Goal: Task Accomplishment & Management: Use online tool/utility

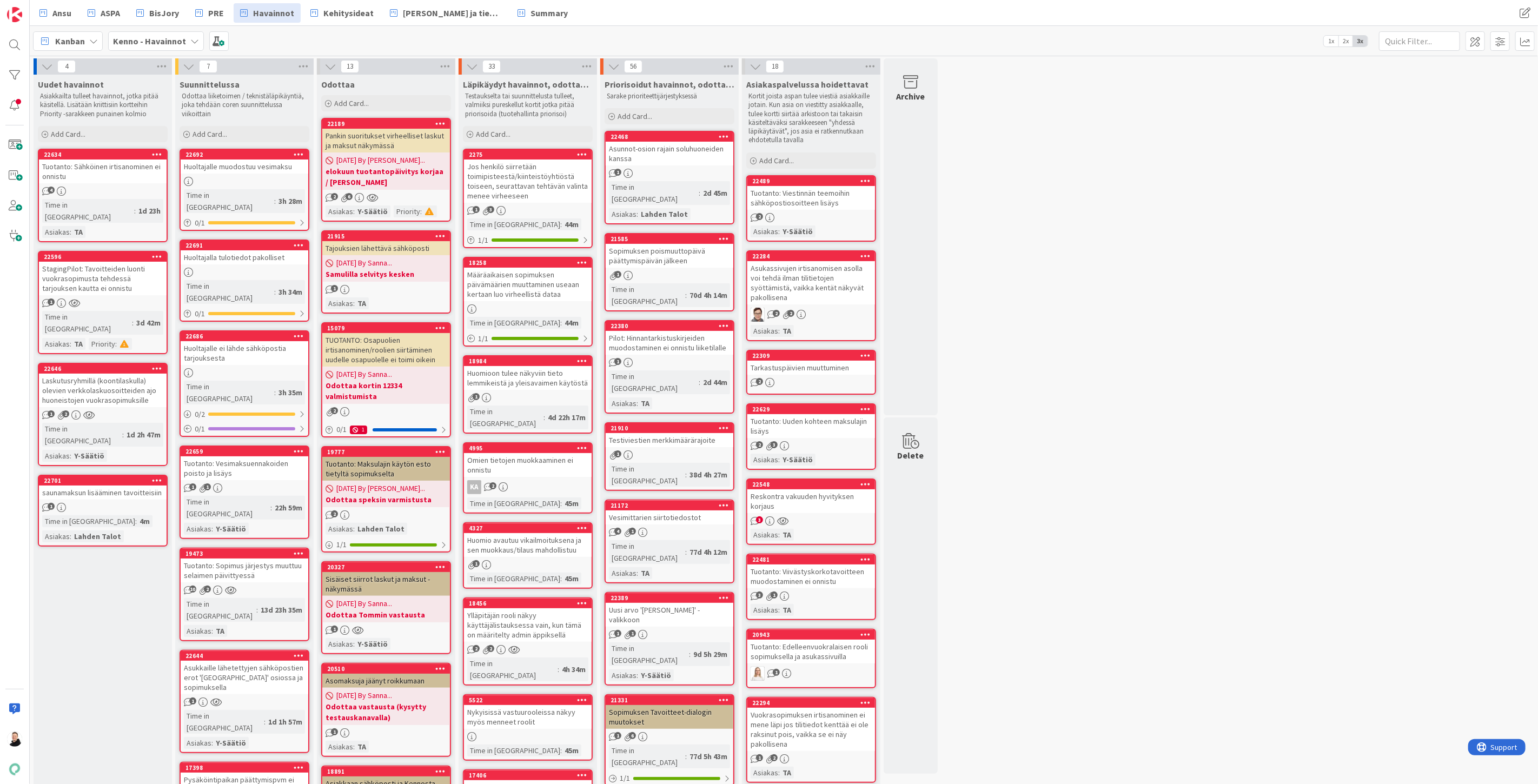
click at [149, 44] on b "Kenno - Havainnot" at bounding box center [149, 41] width 73 height 11
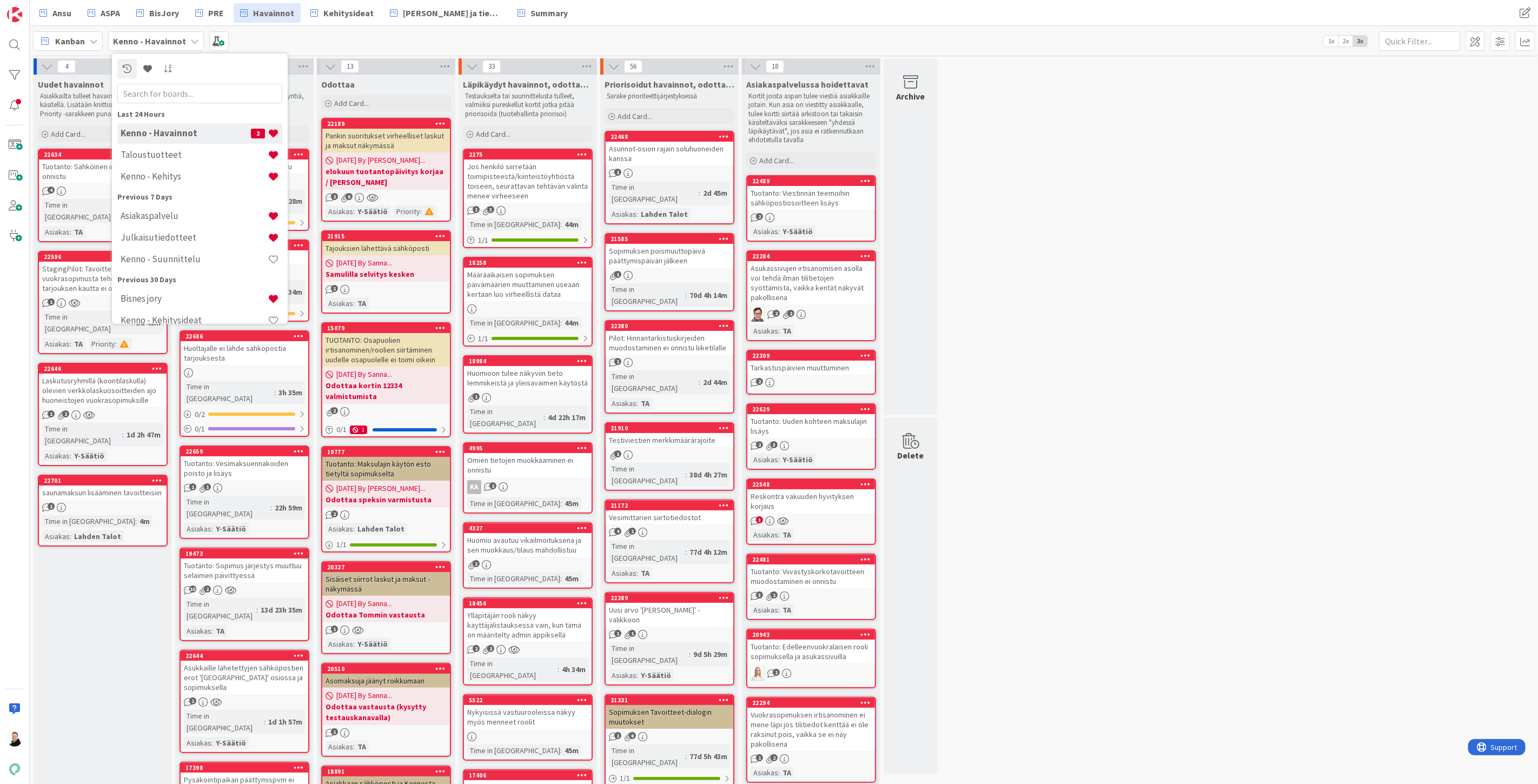
click at [187, 98] on input "text" at bounding box center [199, 92] width 165 height 20
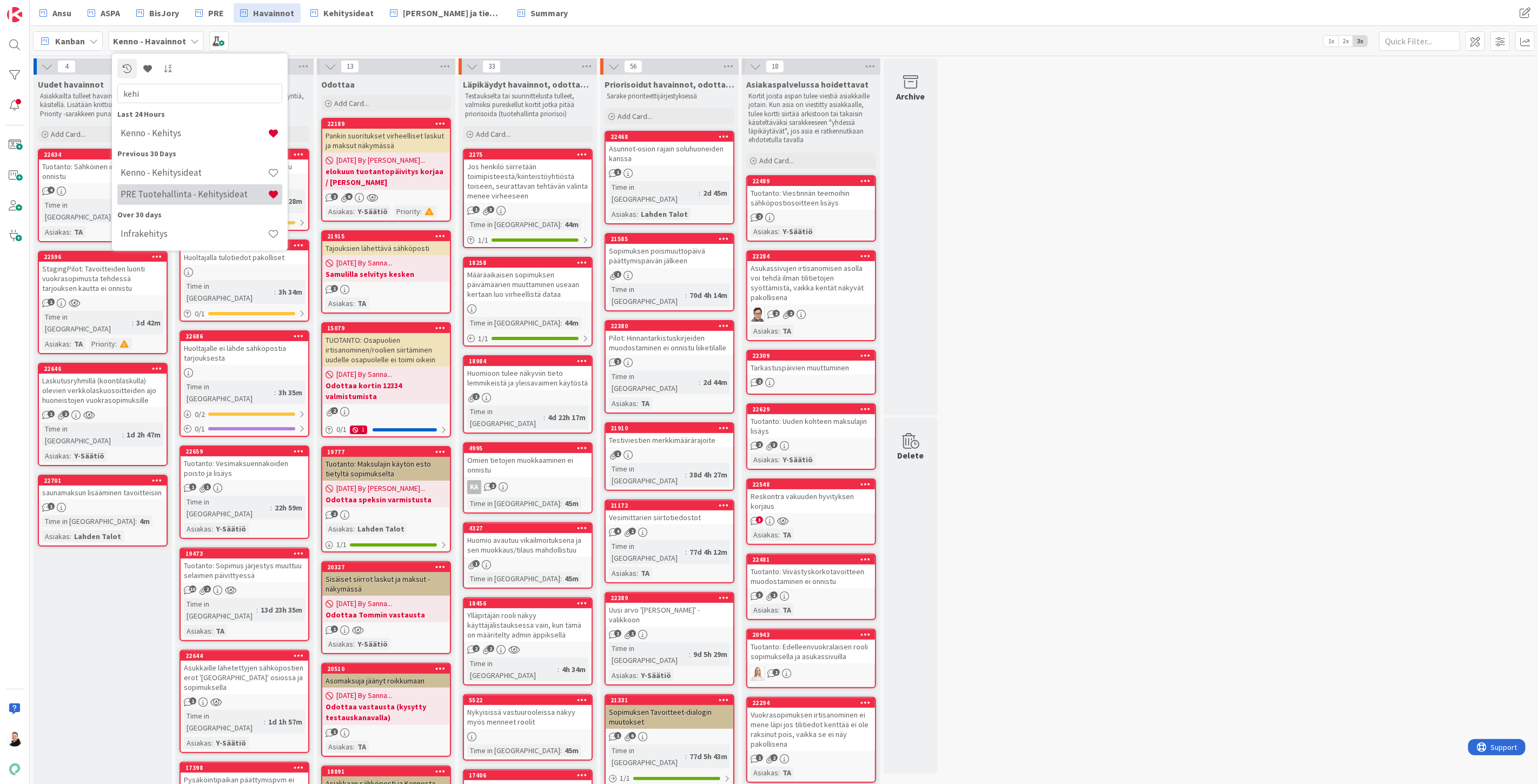
type input "kehi"
click at [202, 193] on h4 "PRE Tuotehallinta - Kehitysideat" at bounding box center [194, 194] width 147 height 11
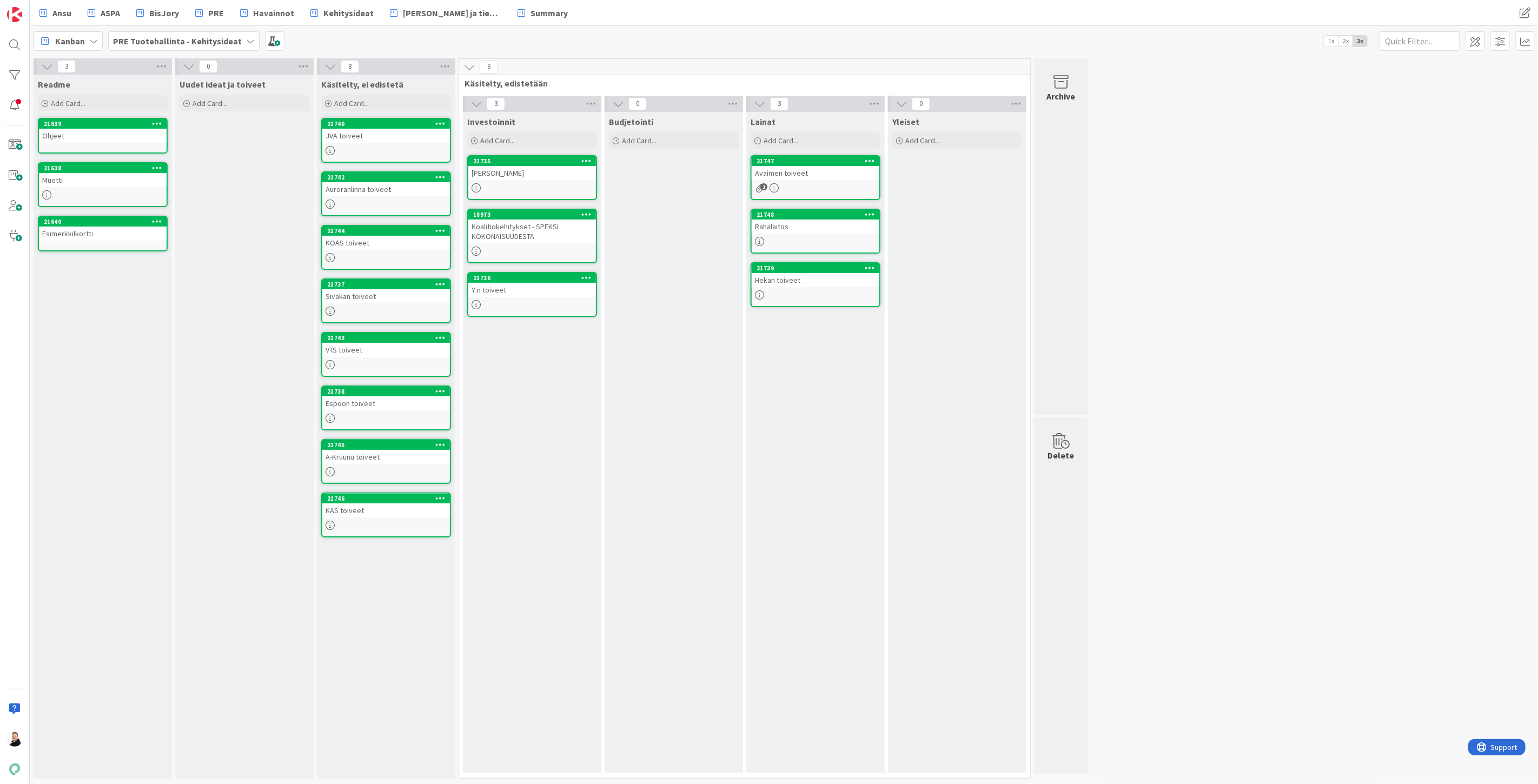
click at [593, 6] on div "Ansu ASPA BisJory PRE Havainnot Kehitysideat Ohjeet ja tiedotteet Summary" at bounding box center [536, 13] width 1007 height 20
click at [1529, 9] on span at bounding box center [1525, 13] width 20 height 20
click at [1408, 211] on button "Add Tab" at bounding box center [1400, 205] width 44 height 20
click at [1509, 96] on div "Select..." at bounding box center [1453, 97] width 151 height 20
click at [1446, 123] on span "PRE Tuotehallinta - Kehitysideat" at bounding box center [1454, 123] width 136 height 16
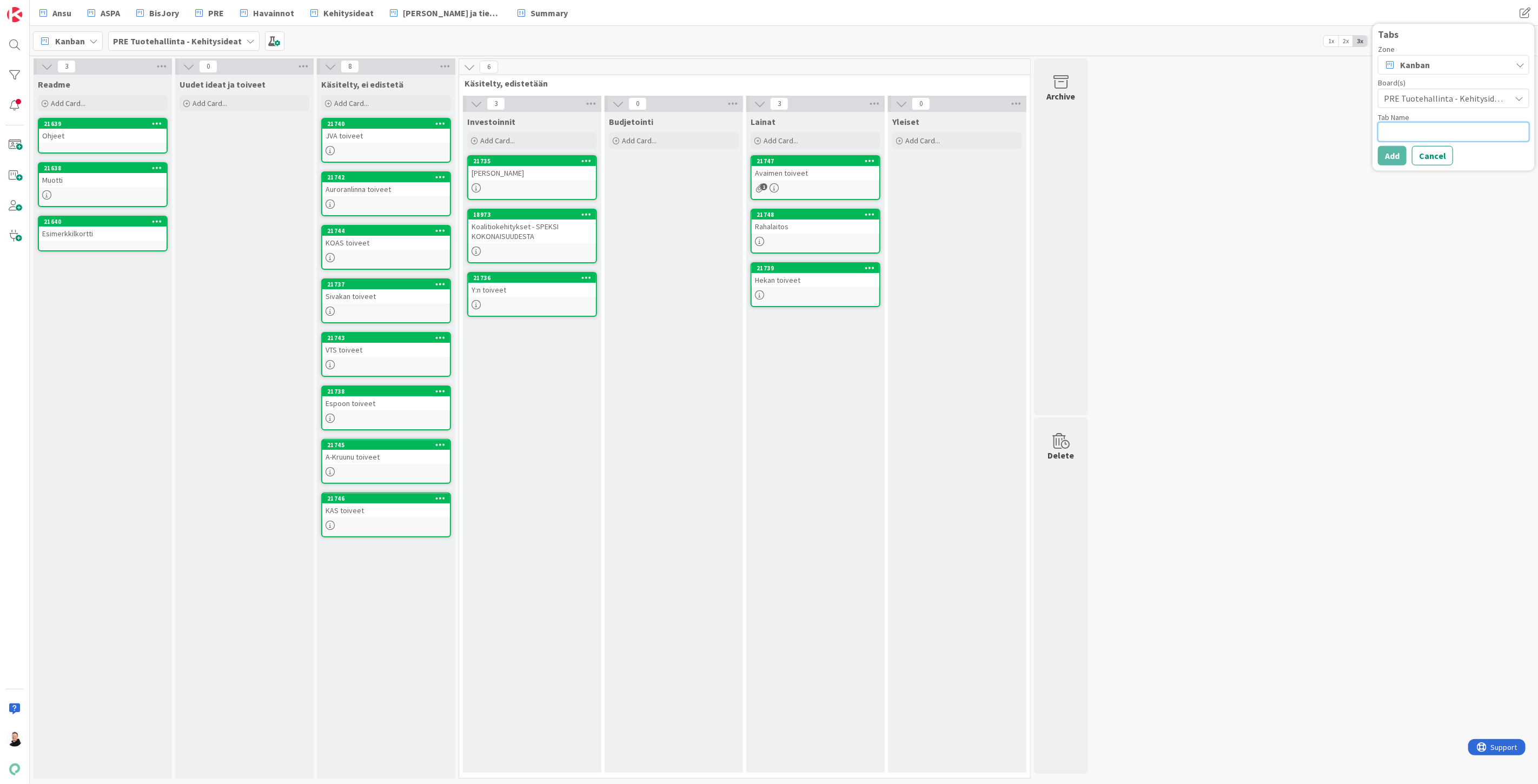
click at [1435, 128] on textarea at bounding box center [1453, 131] width 151 height 20
type textarea "x"
type textarea "P"
type textarea "x"
type textarea "PR"
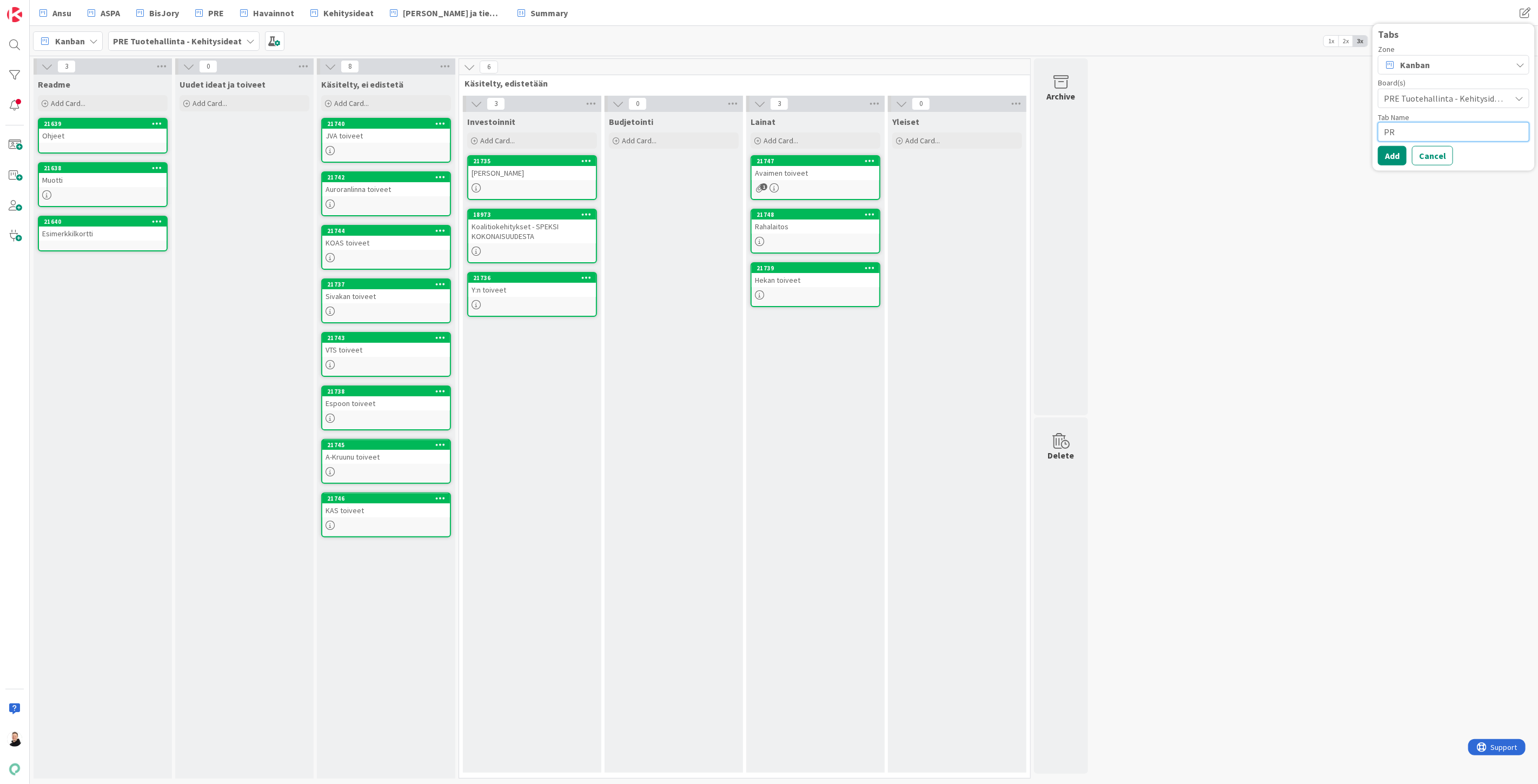
type textarea "x"
type textarea "PRE"
type textarea "x"
type textarea "PRE"
type textarea "x"
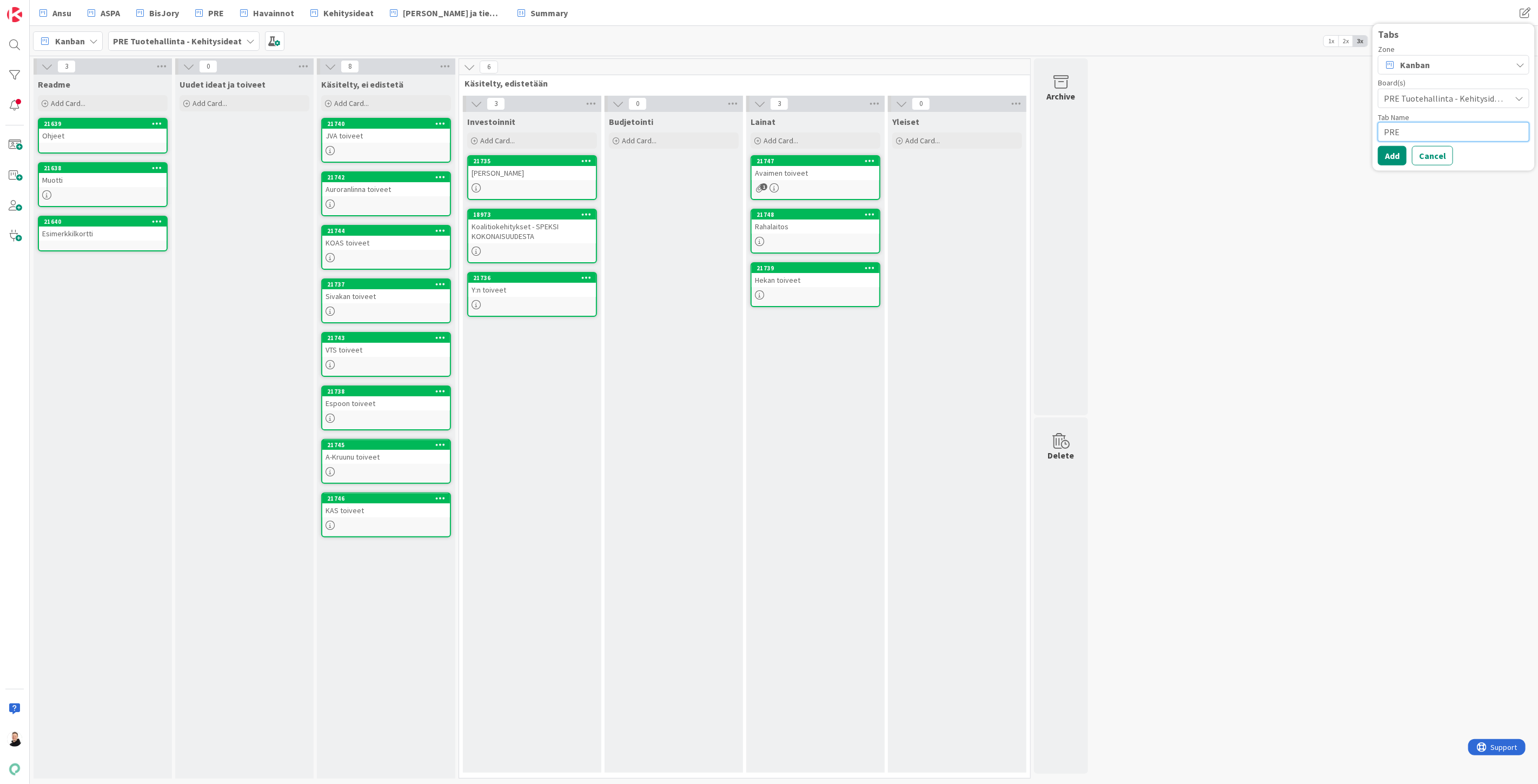
type textarea "PRE K"
type textarea "x"
type textarea "PRE Ke"
type textarea "x"
type textarea "PRE Keh"
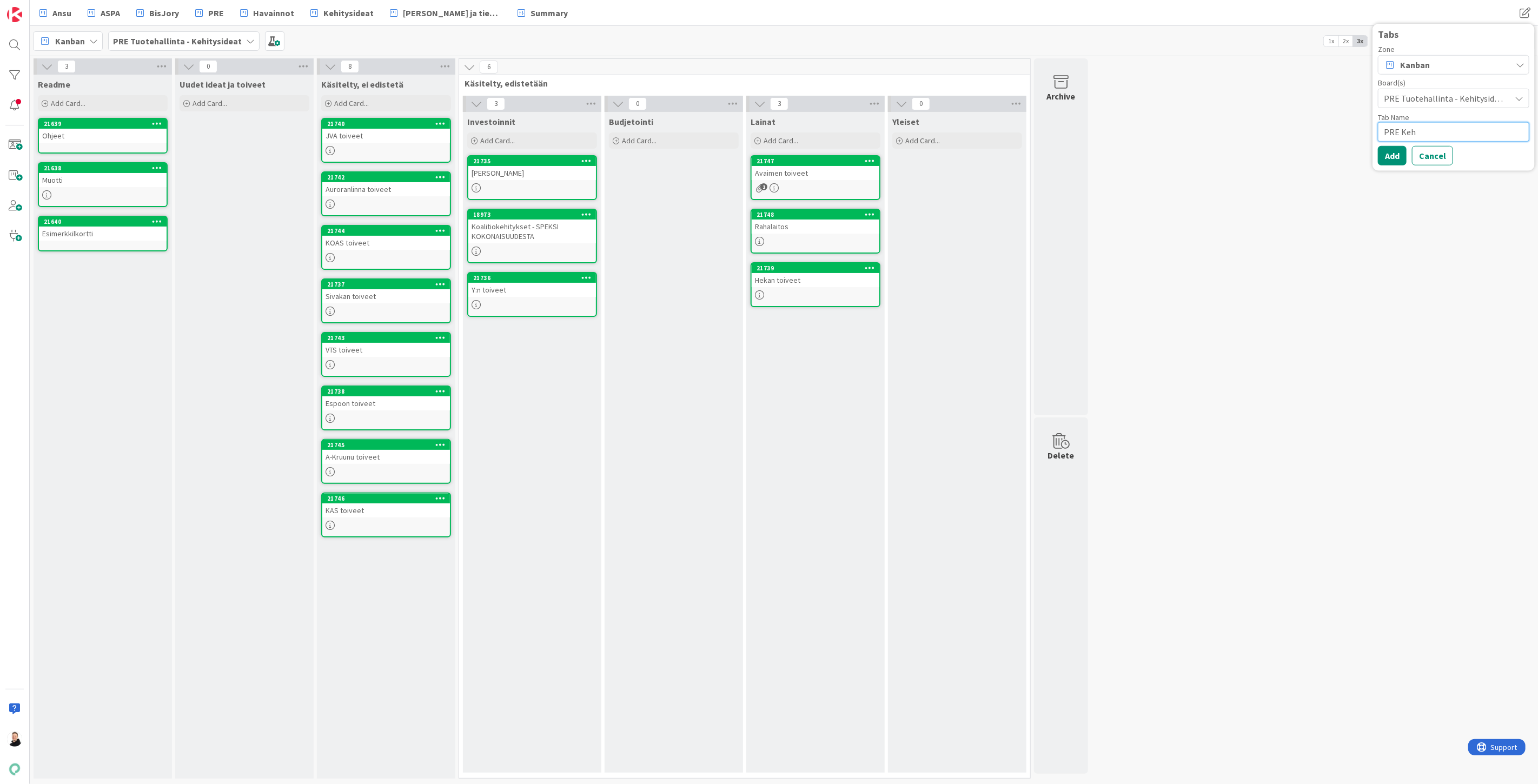
type textarea "x"
type textarea "PRE Kehi"
type textarea "x"
type textarea "PRE Kehit"
type textarea "x"
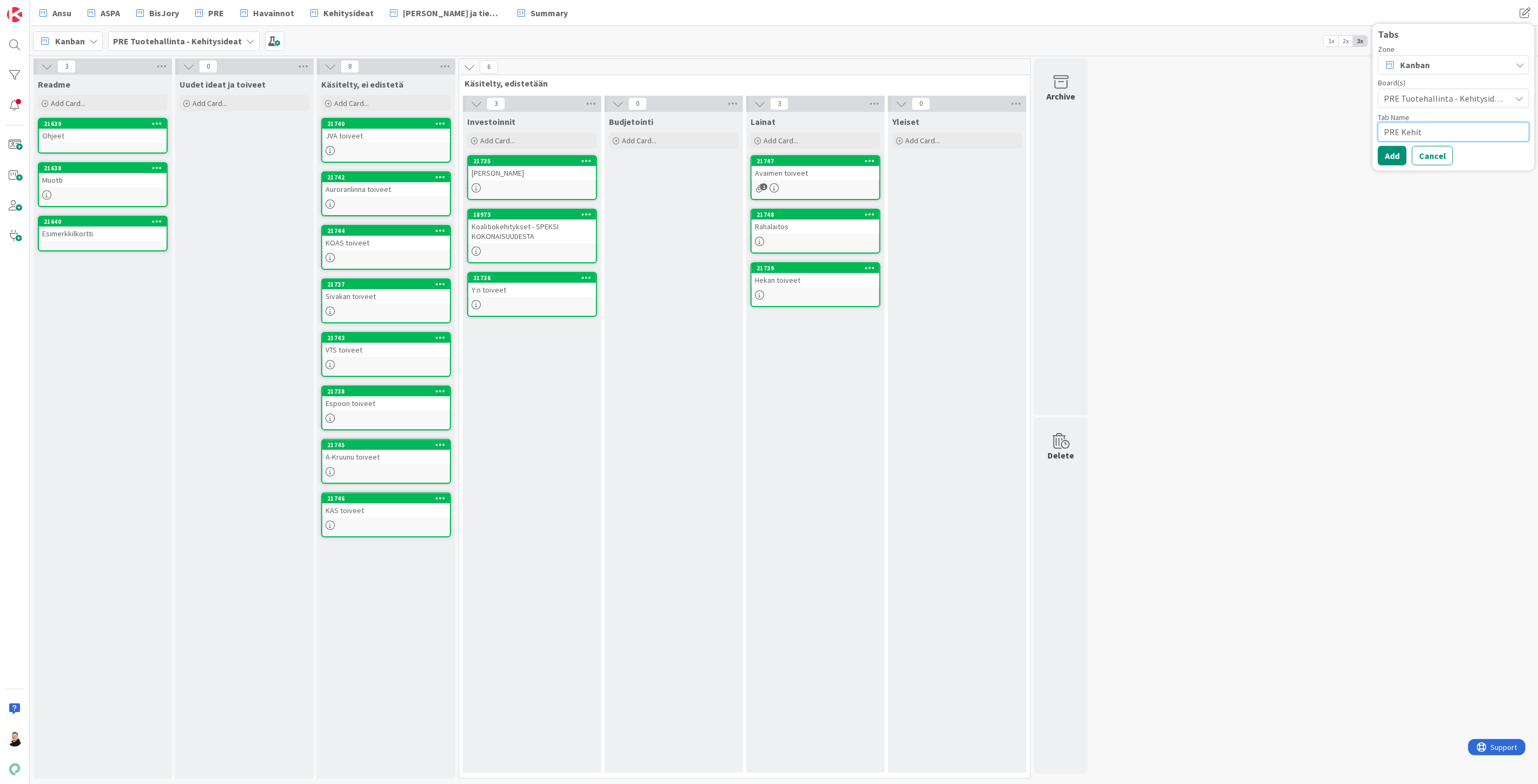
type textarea "PRE Kehity"
type textarea "x"
type textarea "PRE Kehitys"
type textarea "x"
type textarea "PRE Kehitysi"
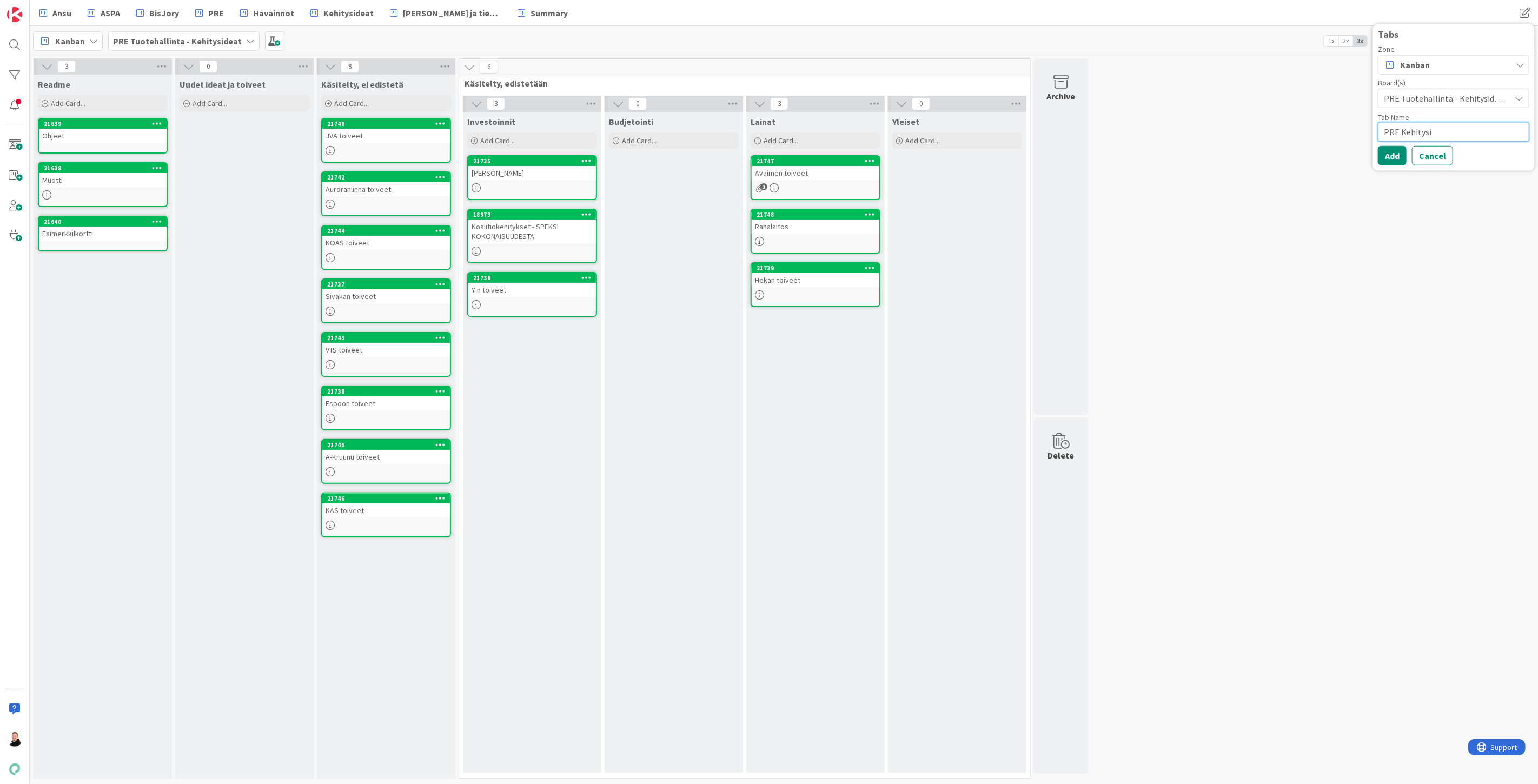
type textarea "x"
type textarea "PRE Kehitysid"
type textarea "x"
type textarea "PRE Kehitysidea"
type textarea "x"
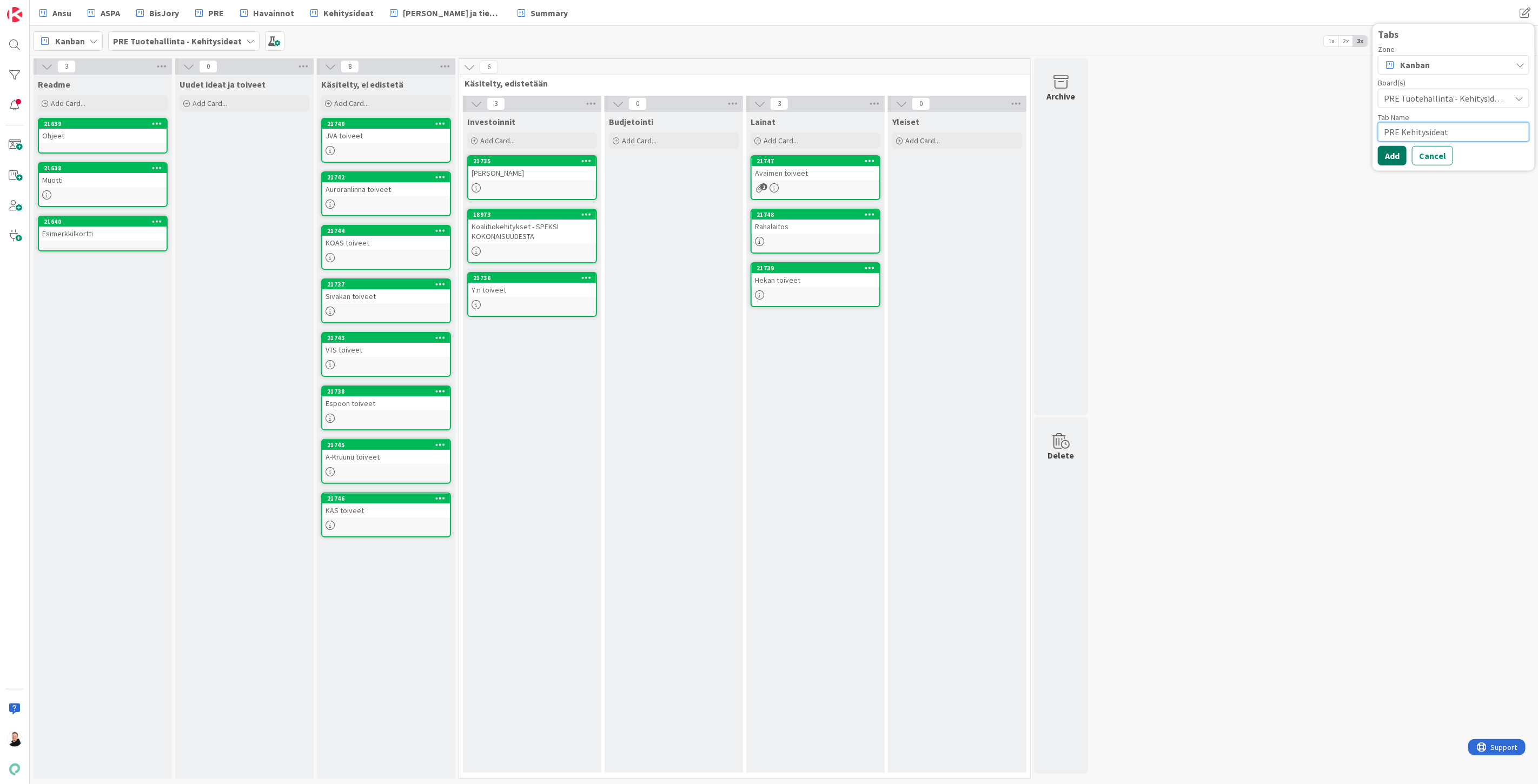
type textarea "PRE Kehitysideat"
click at [1386, 156] on button "Add" at bounding box center [1393, 155] width 29 height 20
click at [1377, 349] on div "3 Readme Add Card... 21639 Ohjeet 21638 Muotti 21640 Esimerkkilkortti 0 Uudet i…" at bounding box center [784, 421] width 1504 height 725
click at [192, 99] on span "Add Card..." at bounding box center [210, 103] width 34 height 9
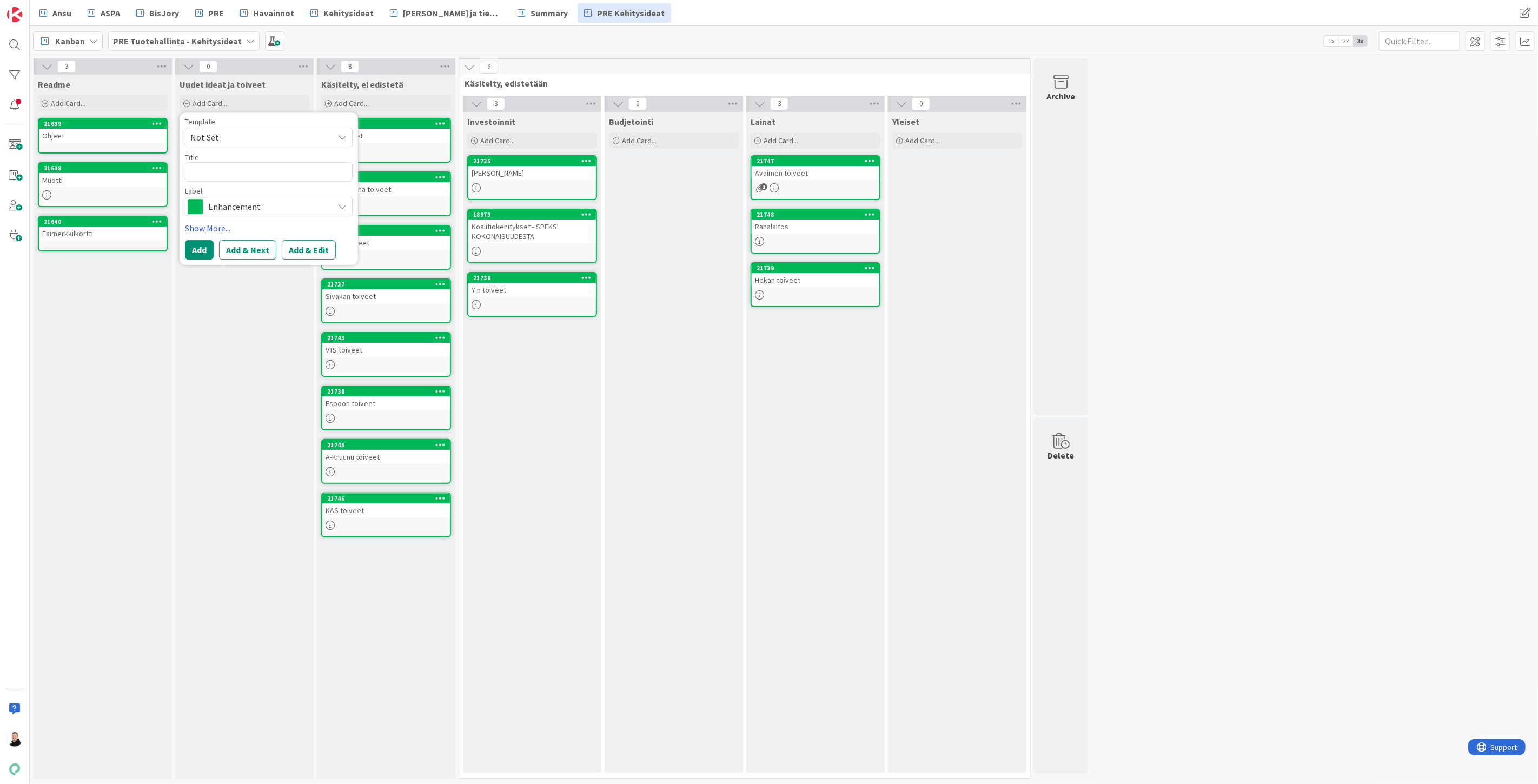
click at [271, 138] on span "Not Set" at bounding box center [258, 137] width 135 height 14
click at [232, 170] on textarea at bounding box center [269, 172] width 168 height 20
type textarea "x"
type textarea "A"
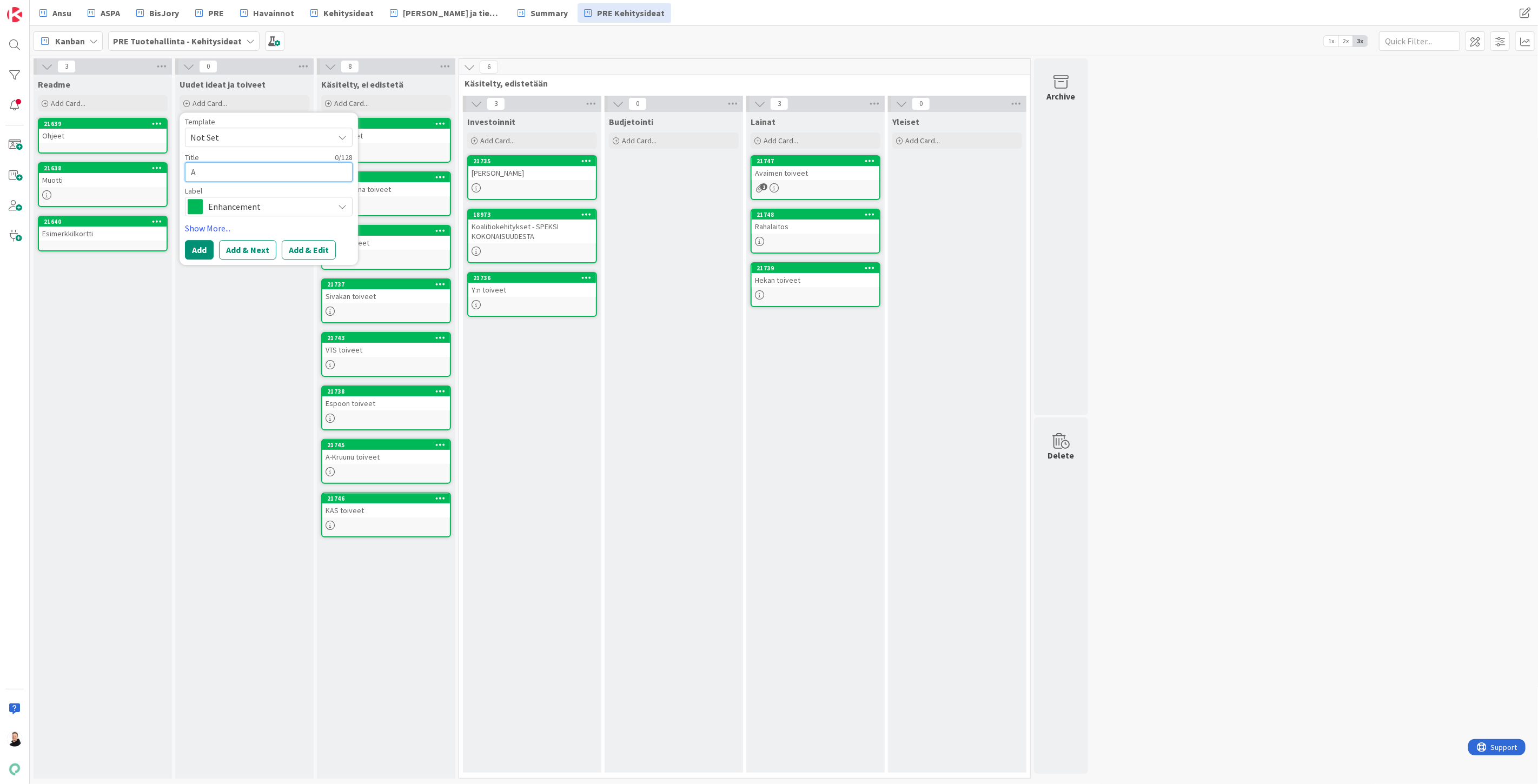
type textarea "x"
type textarea "AS"
type textarea "x"
type textarea "ASP"
type textarea "x"
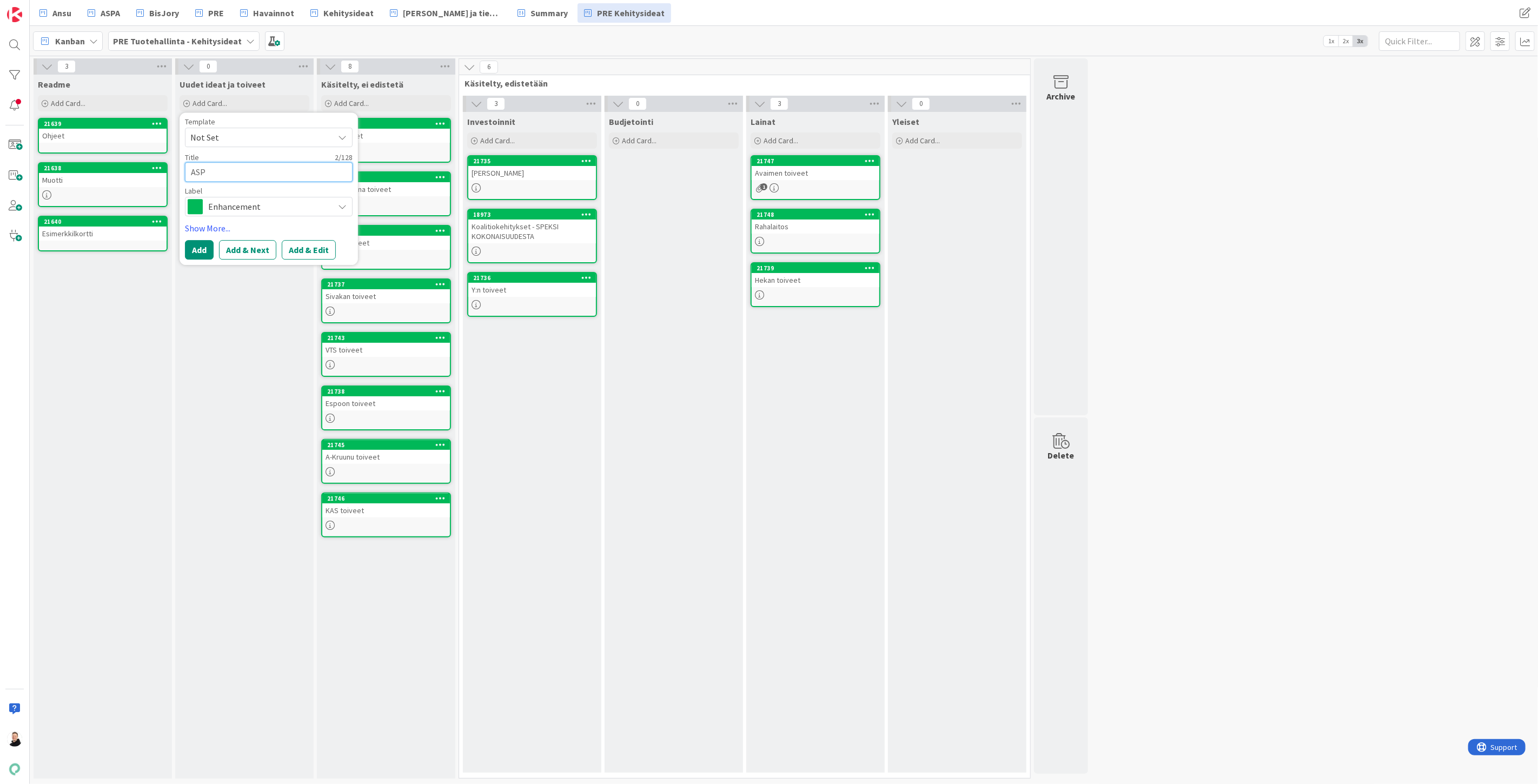
type textarea "ASPA"
type textarea "x"
type textarea "ASPA/"
type textarea "x"
type textarea "ASPA/A"
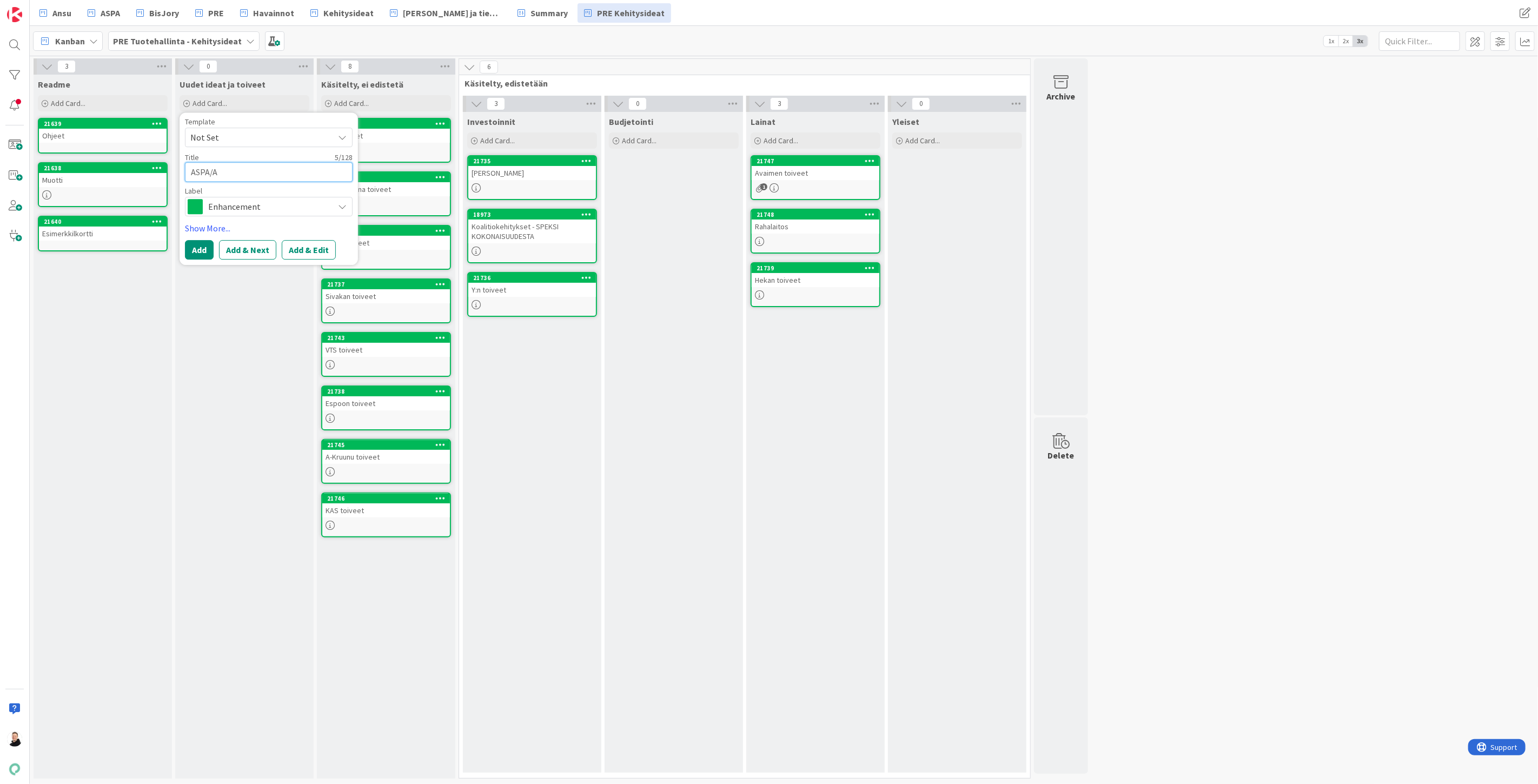
type textarea "x"
type textarea "ASPA/AS"
type textarea "x"
type textarea "ASPA/ASi"
type textarea "x"
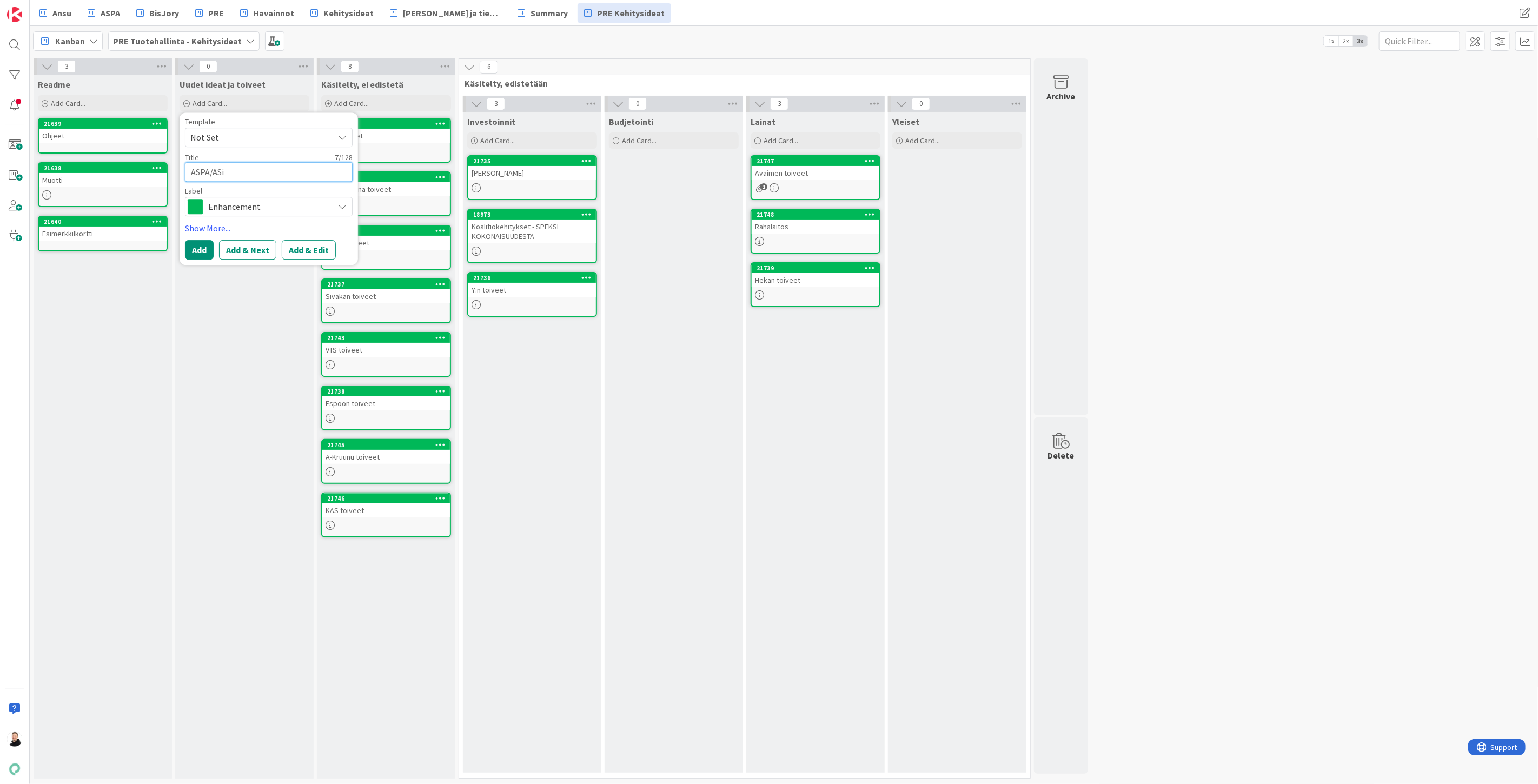
type textarea "ASPA/ASia"
type textarea "x"
type textarea "ASPA/ASi"
type textarea "x"
type textarea "ASPA/AS"
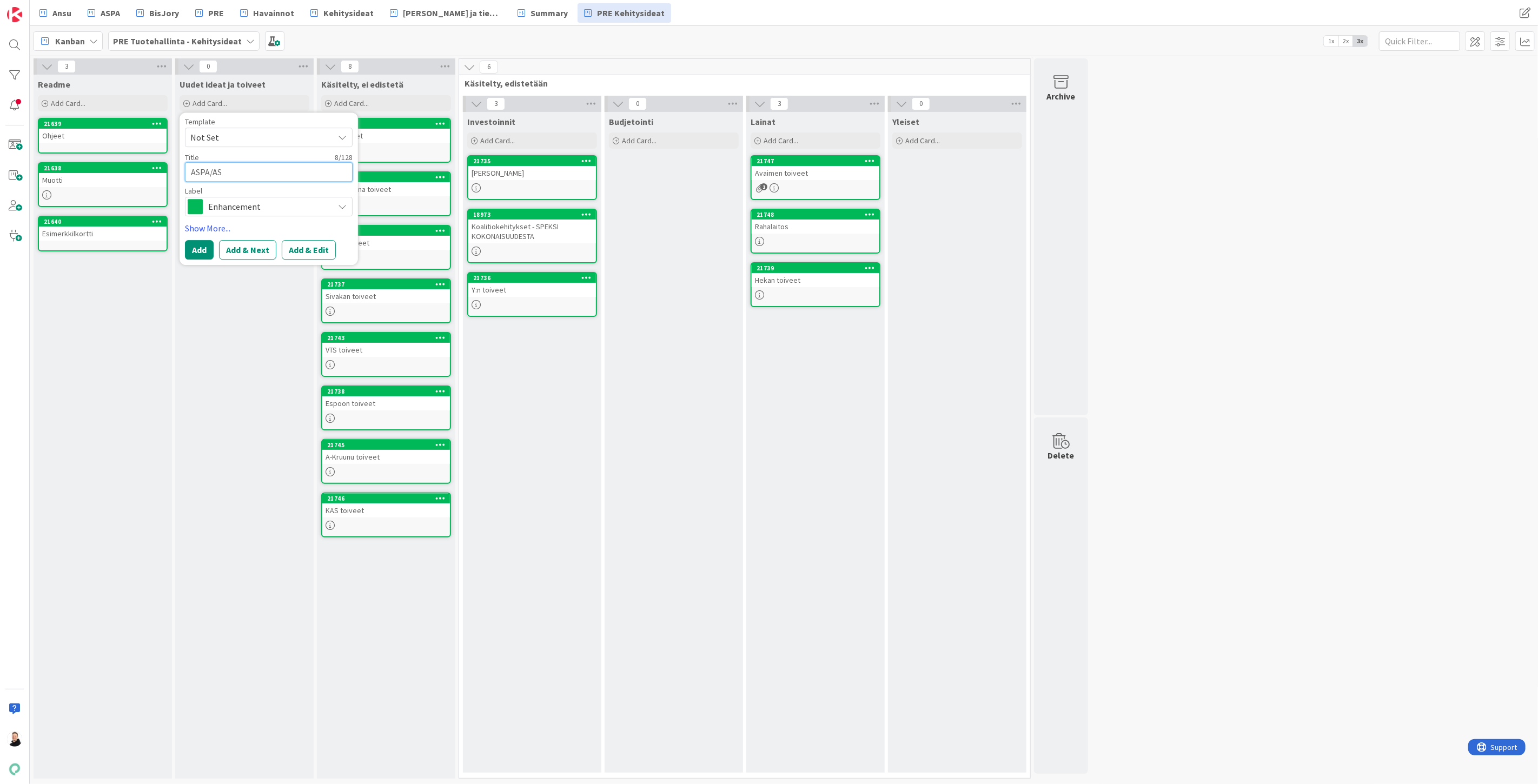
type textarea "x"
type textarea "ASPA/A"
type textarea "x"
type textarea "ASPA/As"
type textarea "x"
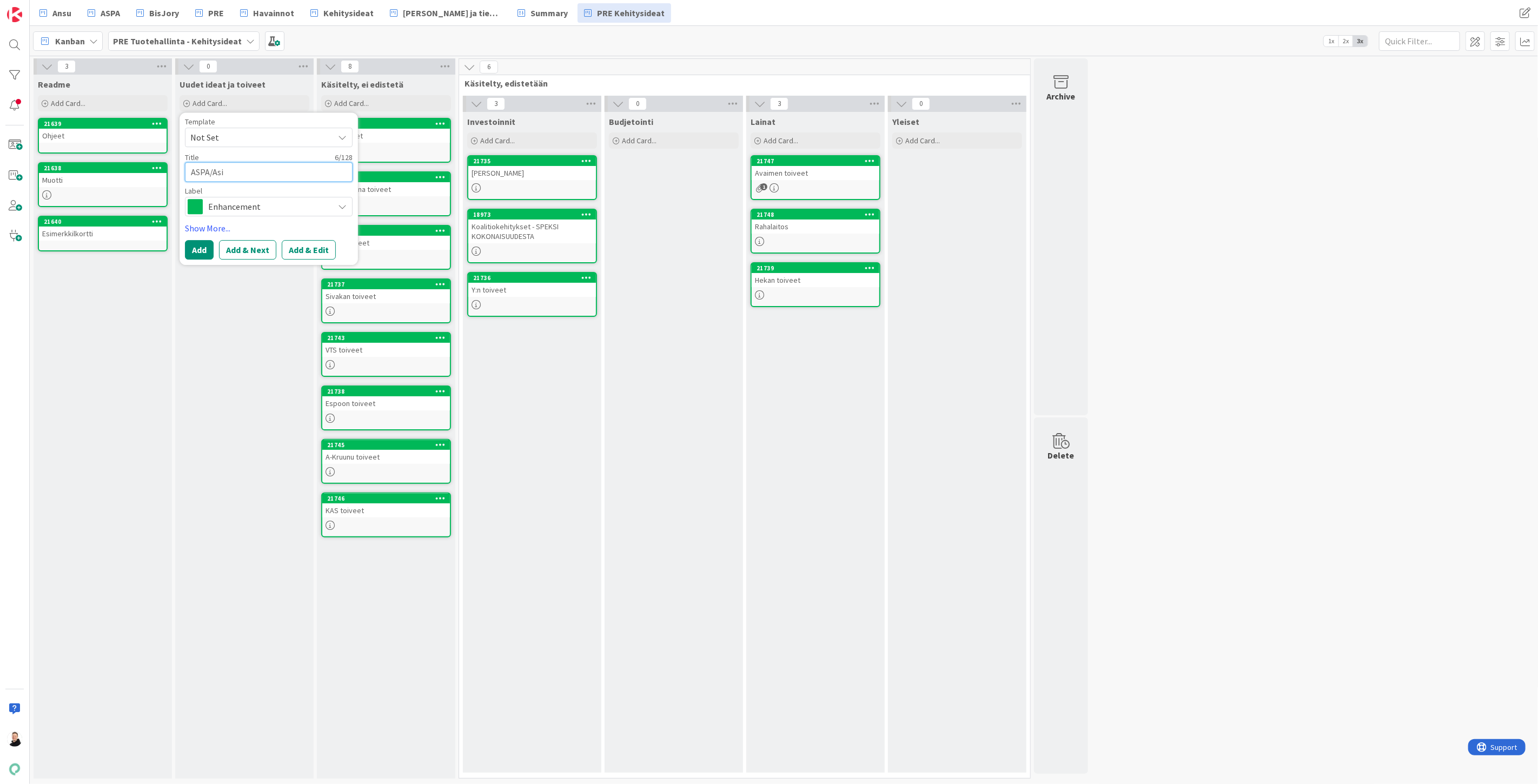
type textarea "ASPA/Asia"
type textarea "x"
type textarea "ASPA/Asiak"
type textarea "x"
type textarea "ASPA/Asiakk"
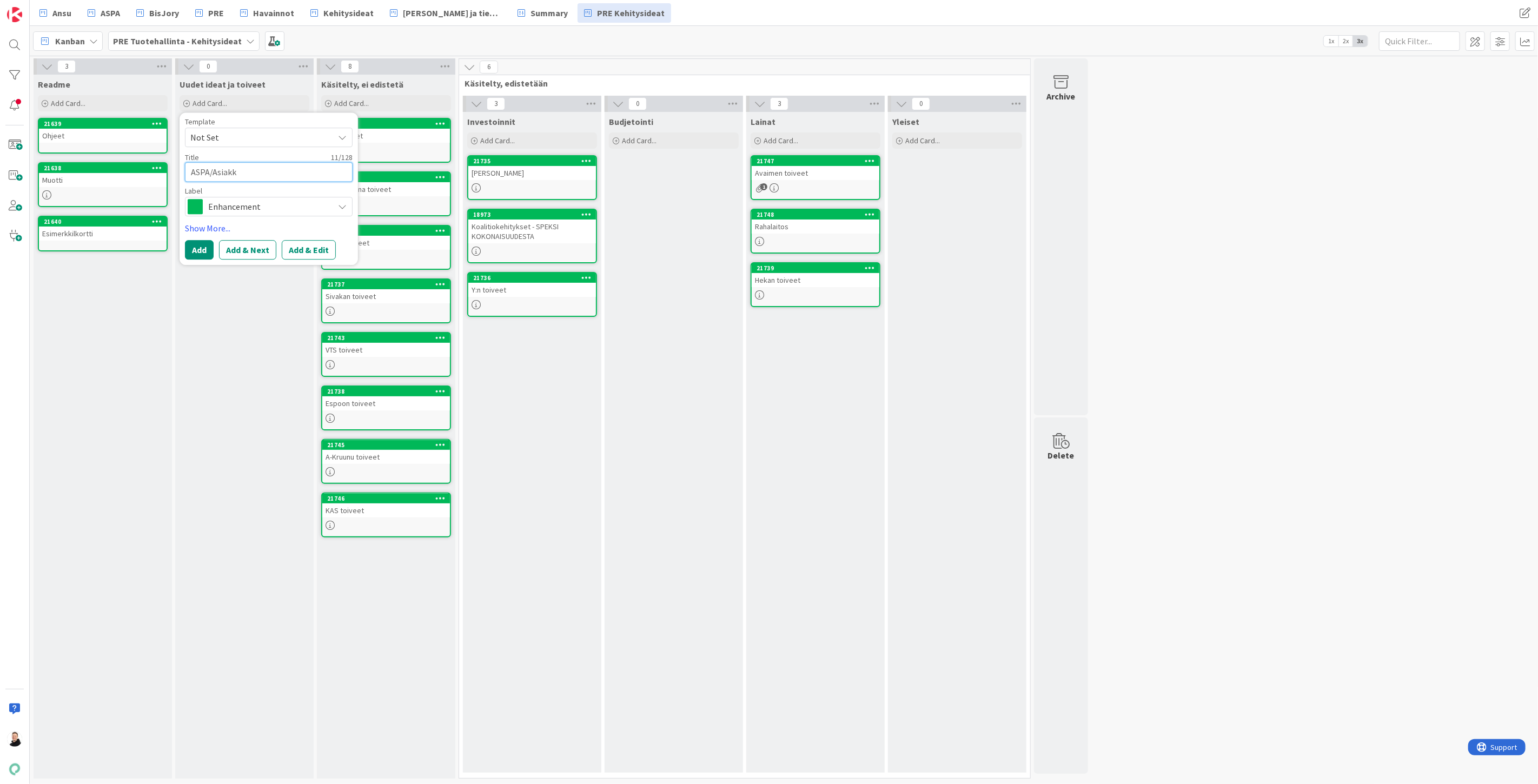
type textarea "x"
type textarea "ASPA/Asiakka"
type textarea "x"
type textarea "ASPA/Asiakkaa"
type textarea "x"
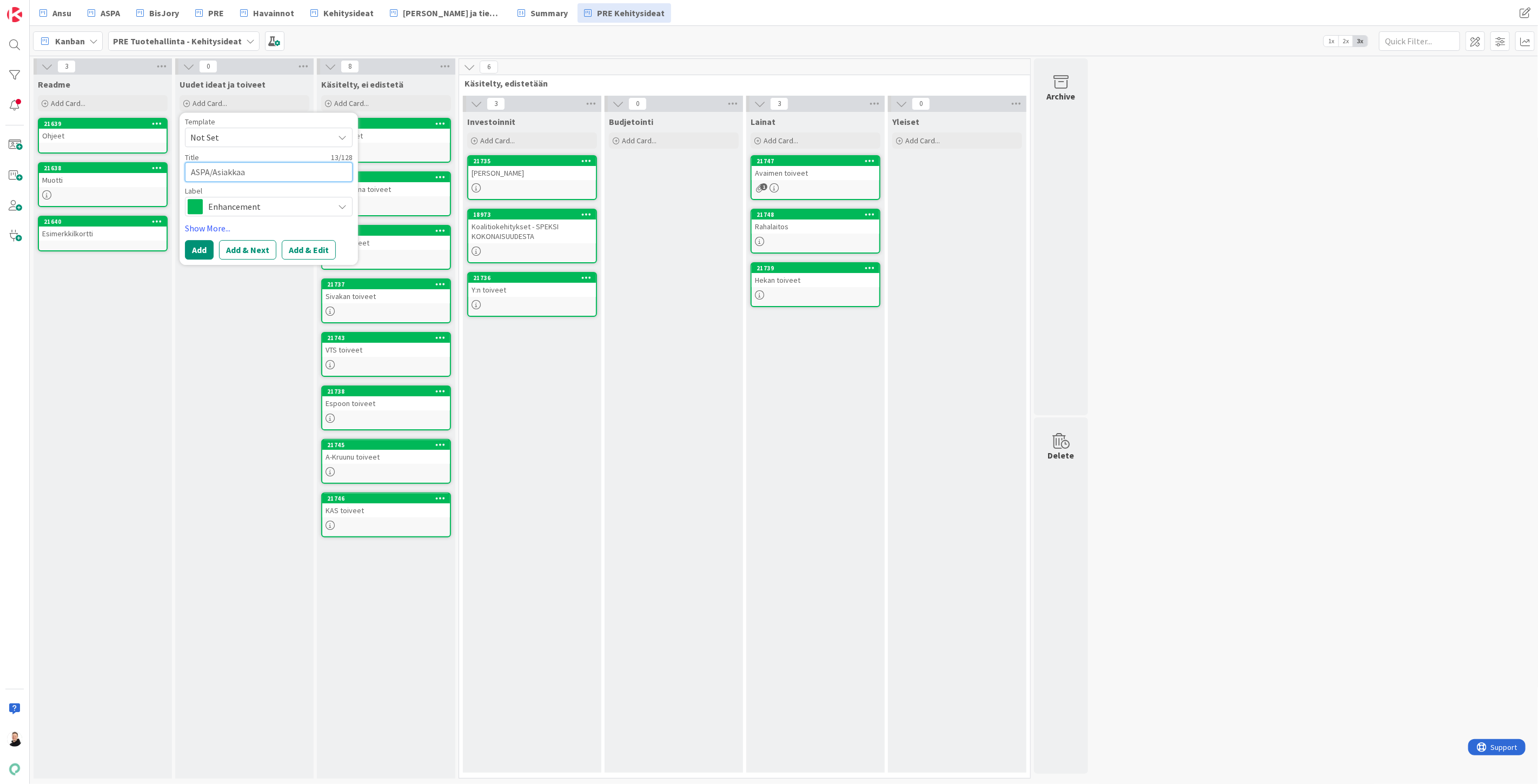
type textarea "ASPA/Asiakkaat"
type textarea "x"
type textarea "ASPA/Asiakkaat:"
type textarea "x"
type textarea "ASPA/Asiakkaat:"
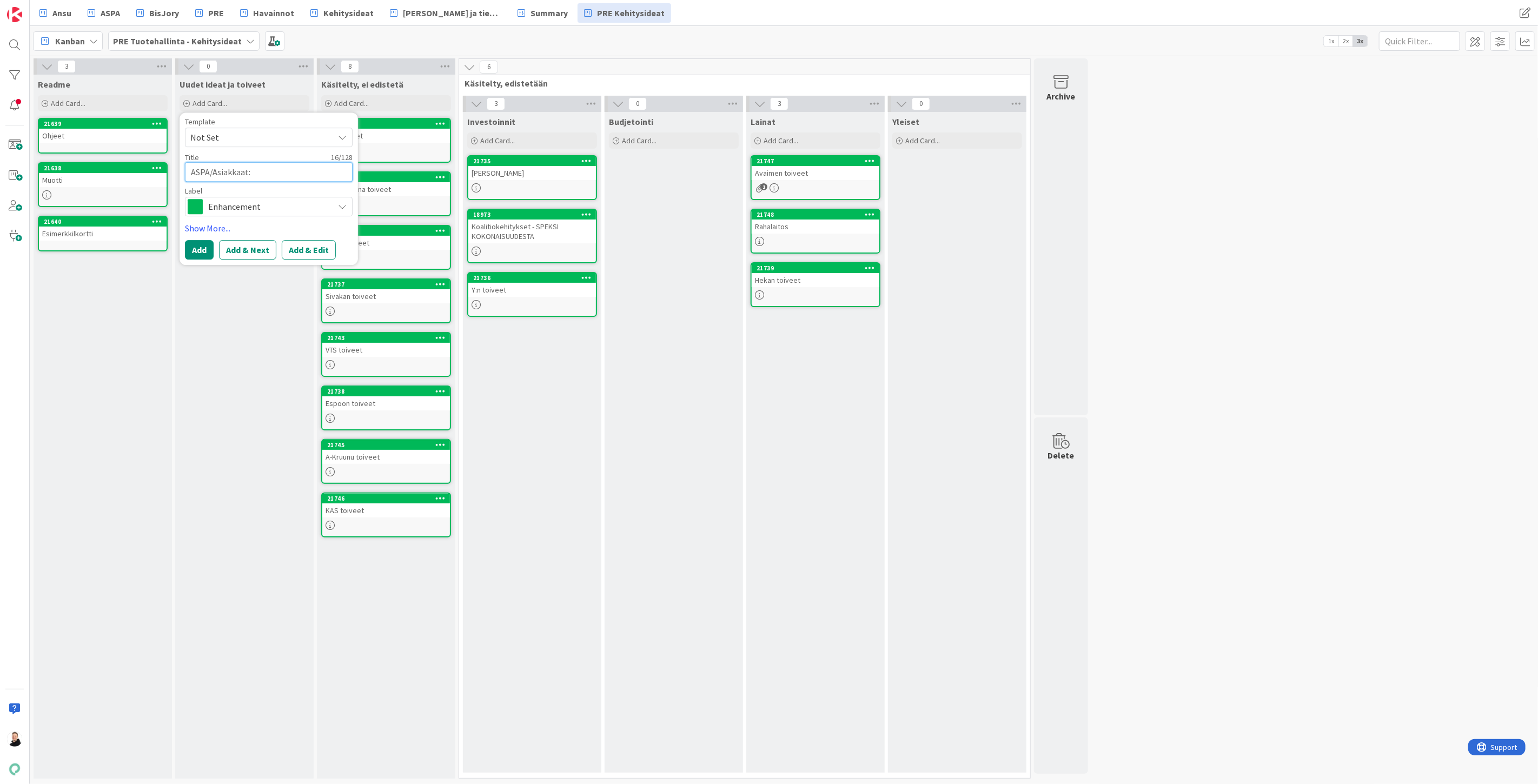
type textarea "x"
type textarea "ASPA/Asiakkaat: T"
type textarea "x"
type textarea "ASPA/Asiakkaat: Ti"
type textarea "x"
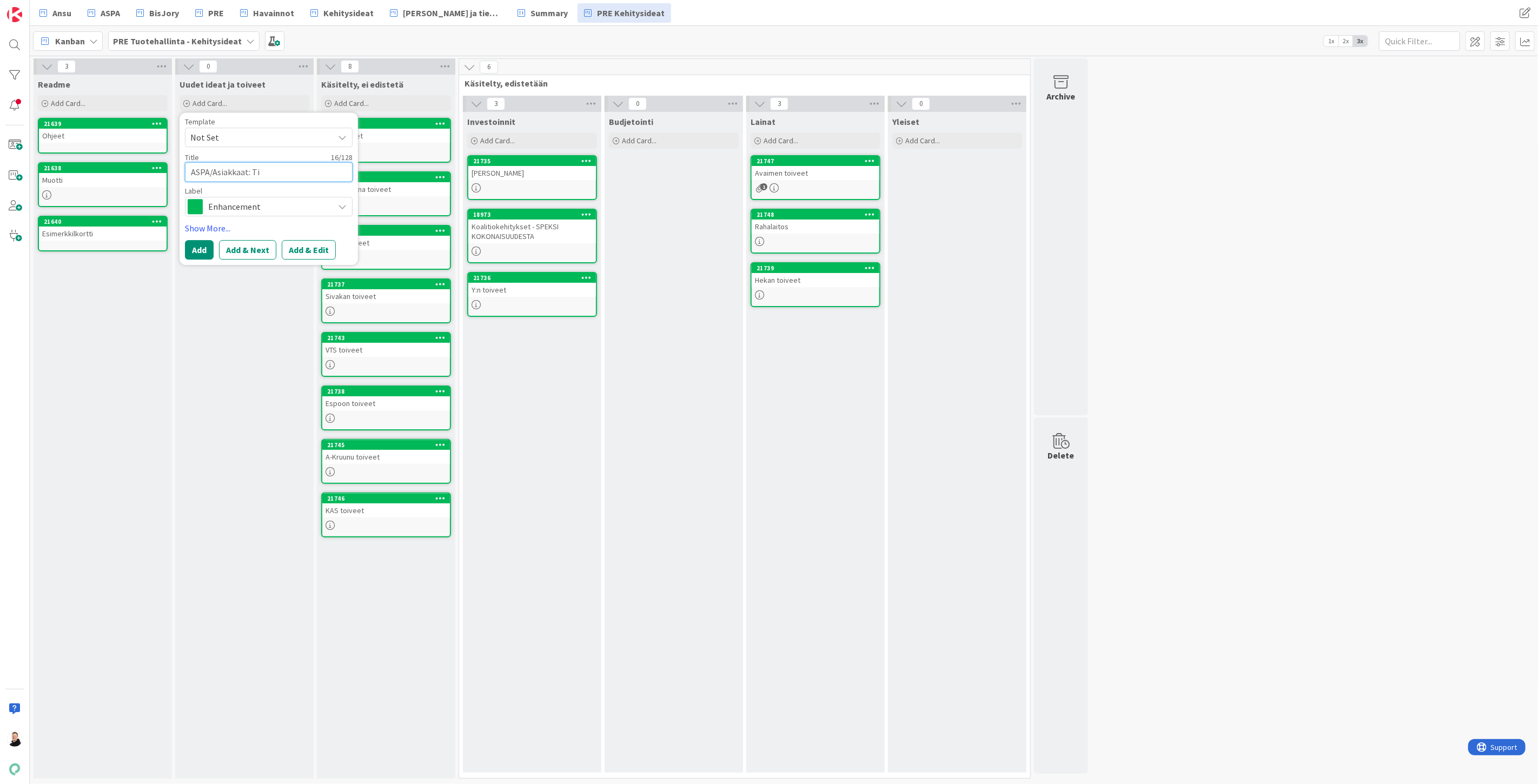
type textarea "ASPA/Asiakkaat: Til"
type textarea "x"
type textarea "ASPA/Asiakkaat: Tili"
type textarea "x"
type textarea "ASPA/Asiakkaat: Tilir"
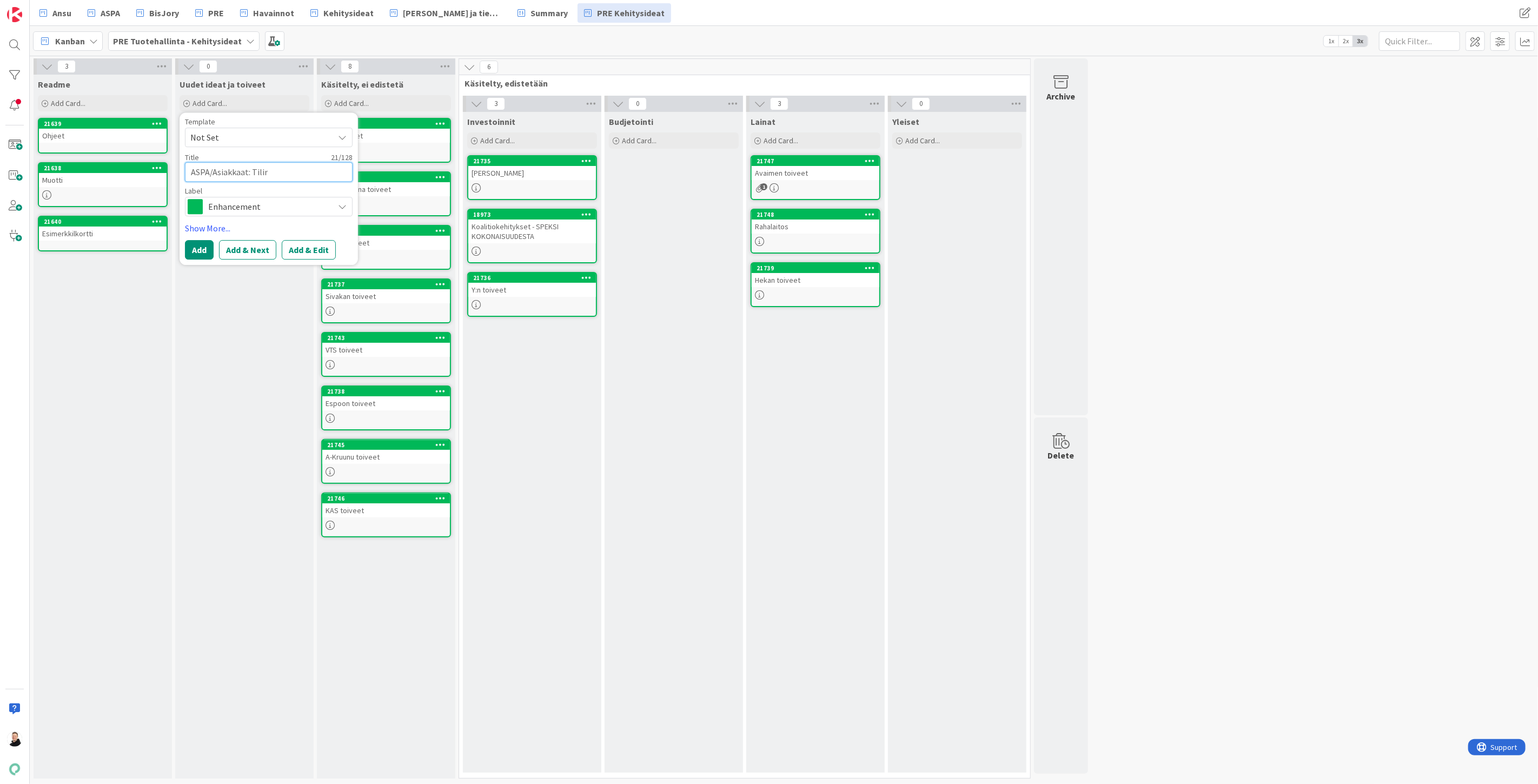
type textarea "x"
type textarea "ASPA/Asiakkaat: Tiliry"
type textarea "x"
type textarea "ASPA/Asiakkaat: Tiliryh"
type textarea "x"
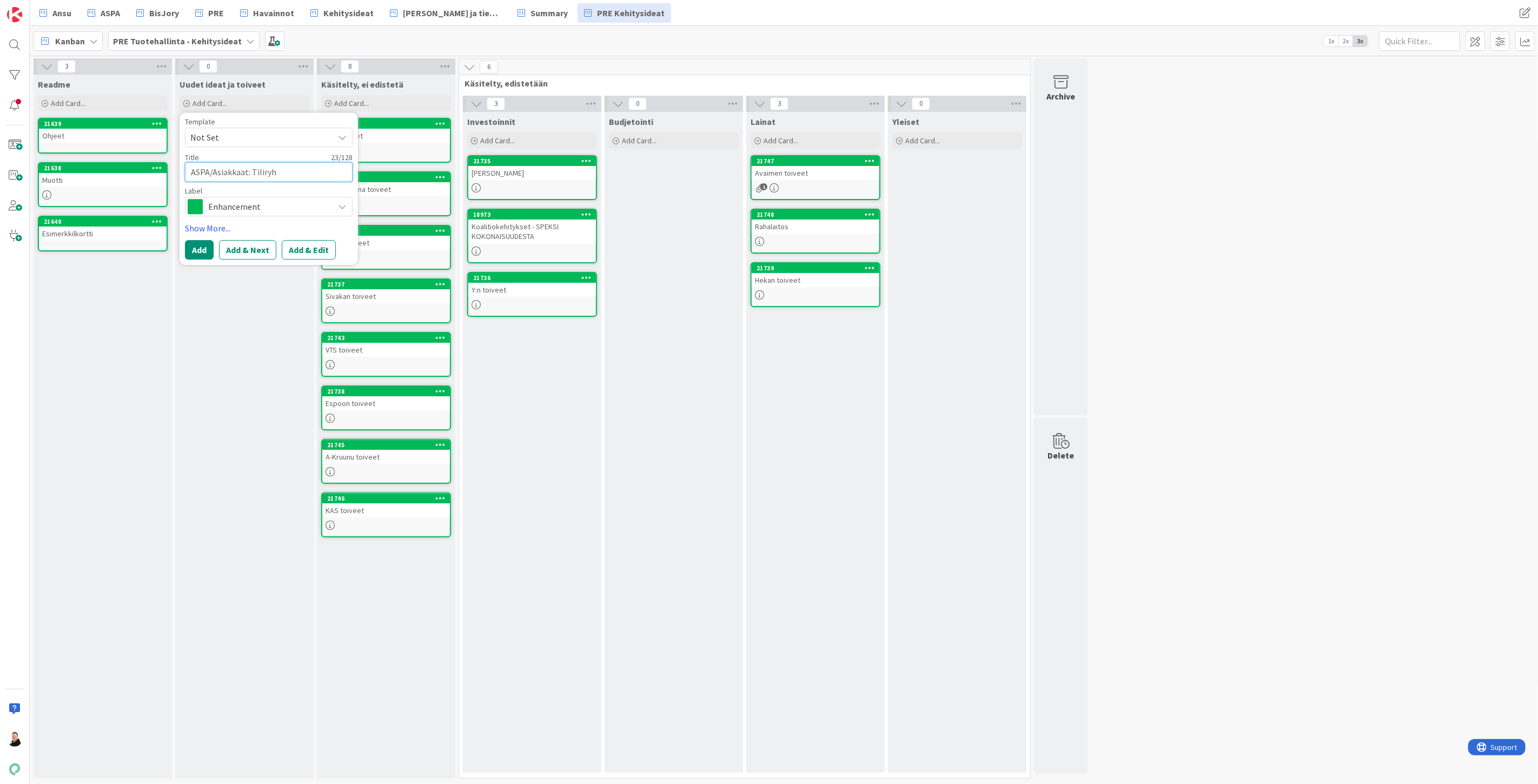
type textarea "ASPA/Asiakkaat: Tiliryhm"
type textarea "x"
type textarea "ASPA/Asiakkaat: Tiliryhmi"
type textarea "x"
type textarea "ASPA/Asiakkaat: Tiliryhmie"
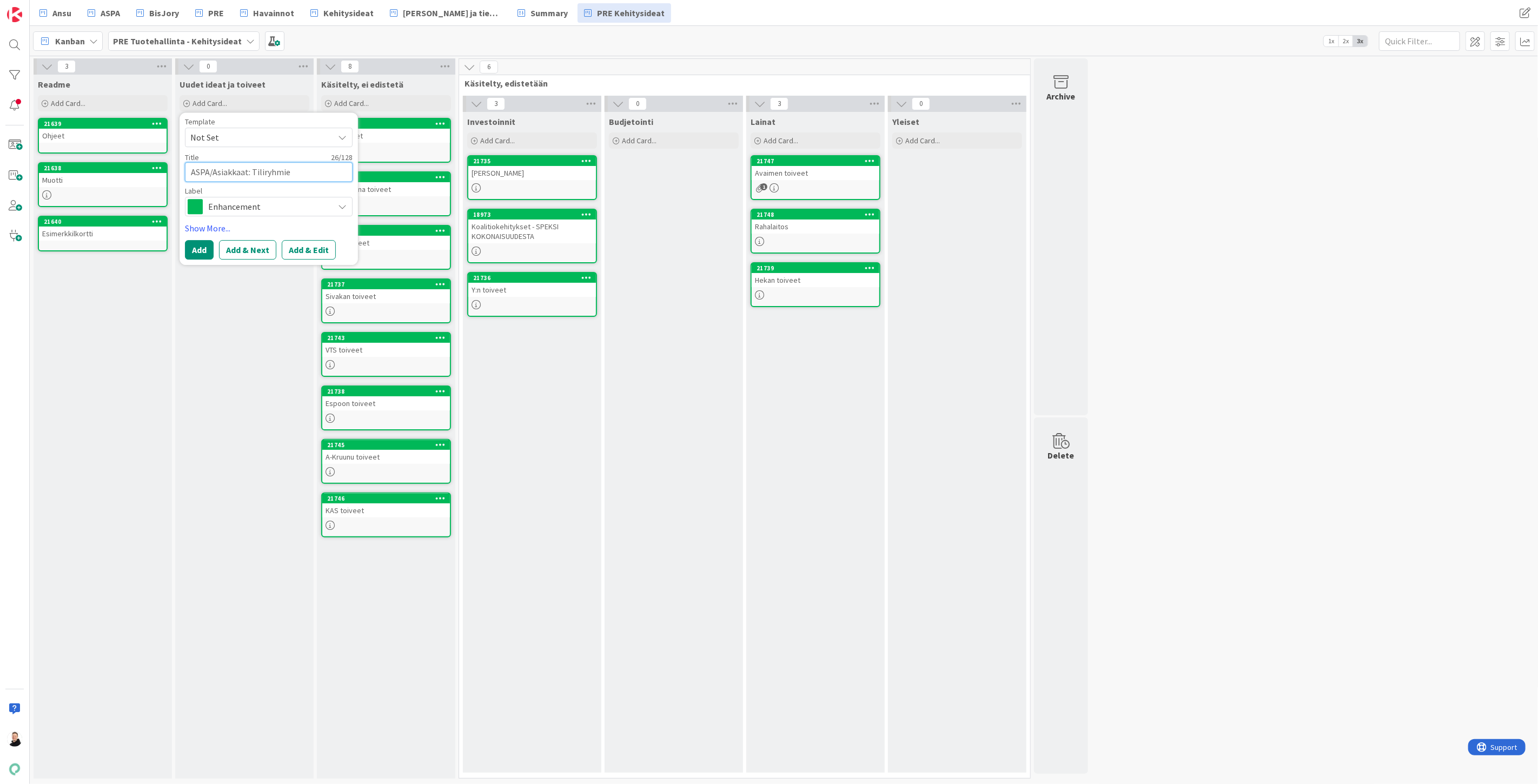
type textarea "x"
type textarea "ASPA/Asiakkaat: Tiliryhmien"
type textarea "x"
type textarea "ASPA/Asiakkaat: Tiliryhmien"
type textarea "x"
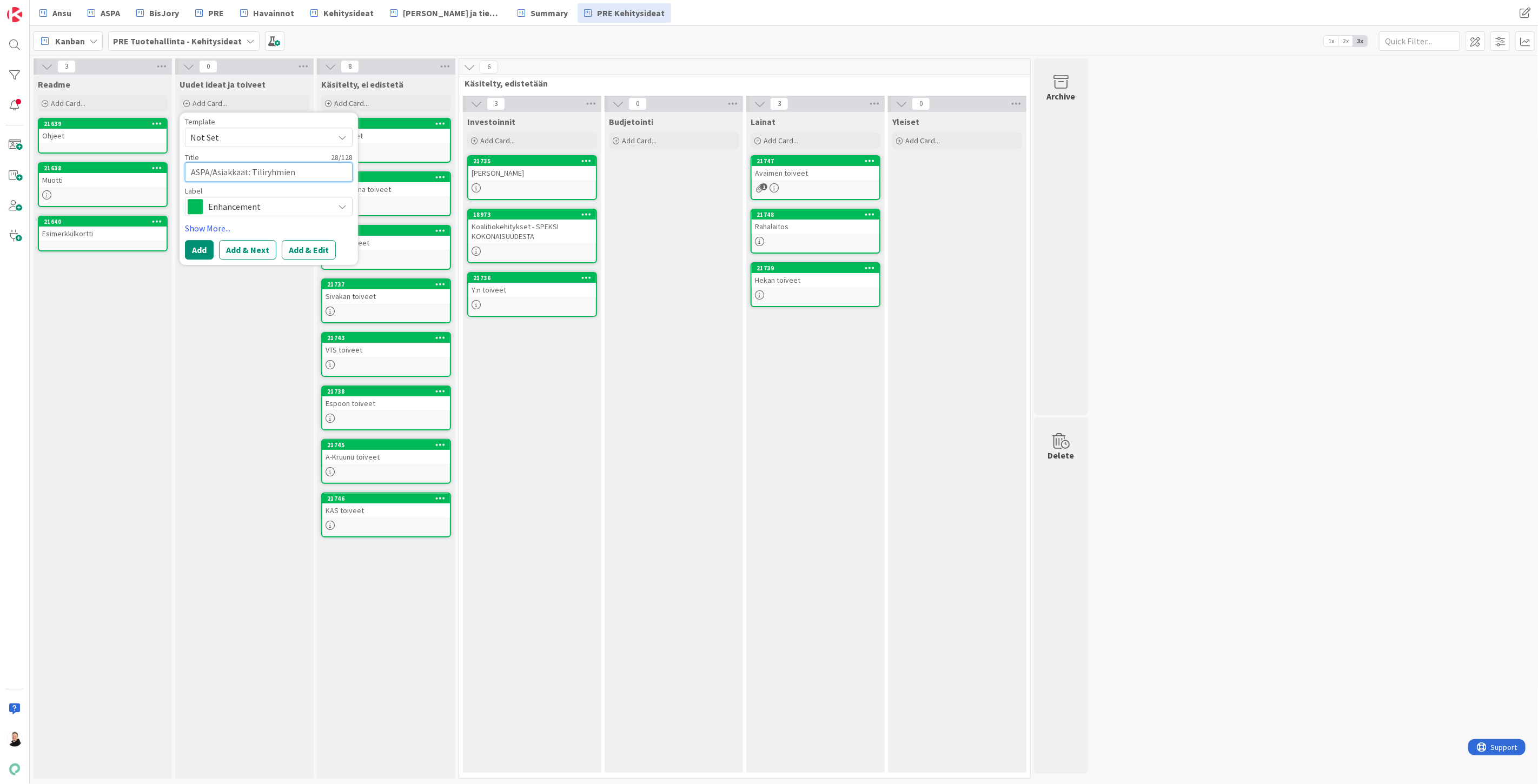
type textarea "ASPA/Asiakkaat: Tiliryhmien l"
type textarea "x"
type textarea "ASPA/Asiakkaat: Tiliryhmien li"
type textarea "x"
type textarea "ASPA/Asiakkaat: Tiliryhmien lisä"
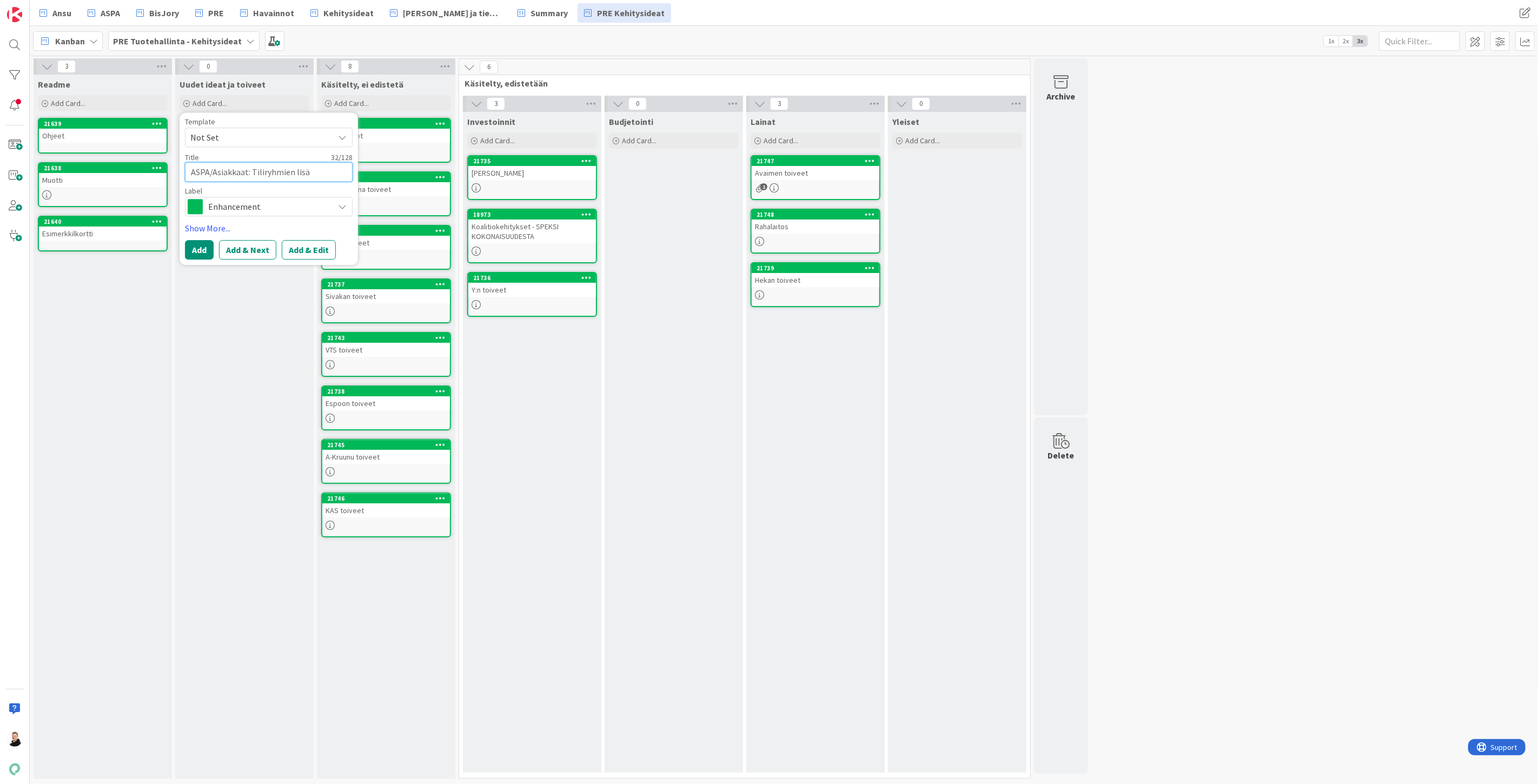
type textarea "x"
type textarea "ASPA/Asiakkaat: Tiliryhmien lisäy"
type textarea "x"
type textarea "ASPA/Asiakkaat: Tiliryhmien lisäys"
type textarea "x"
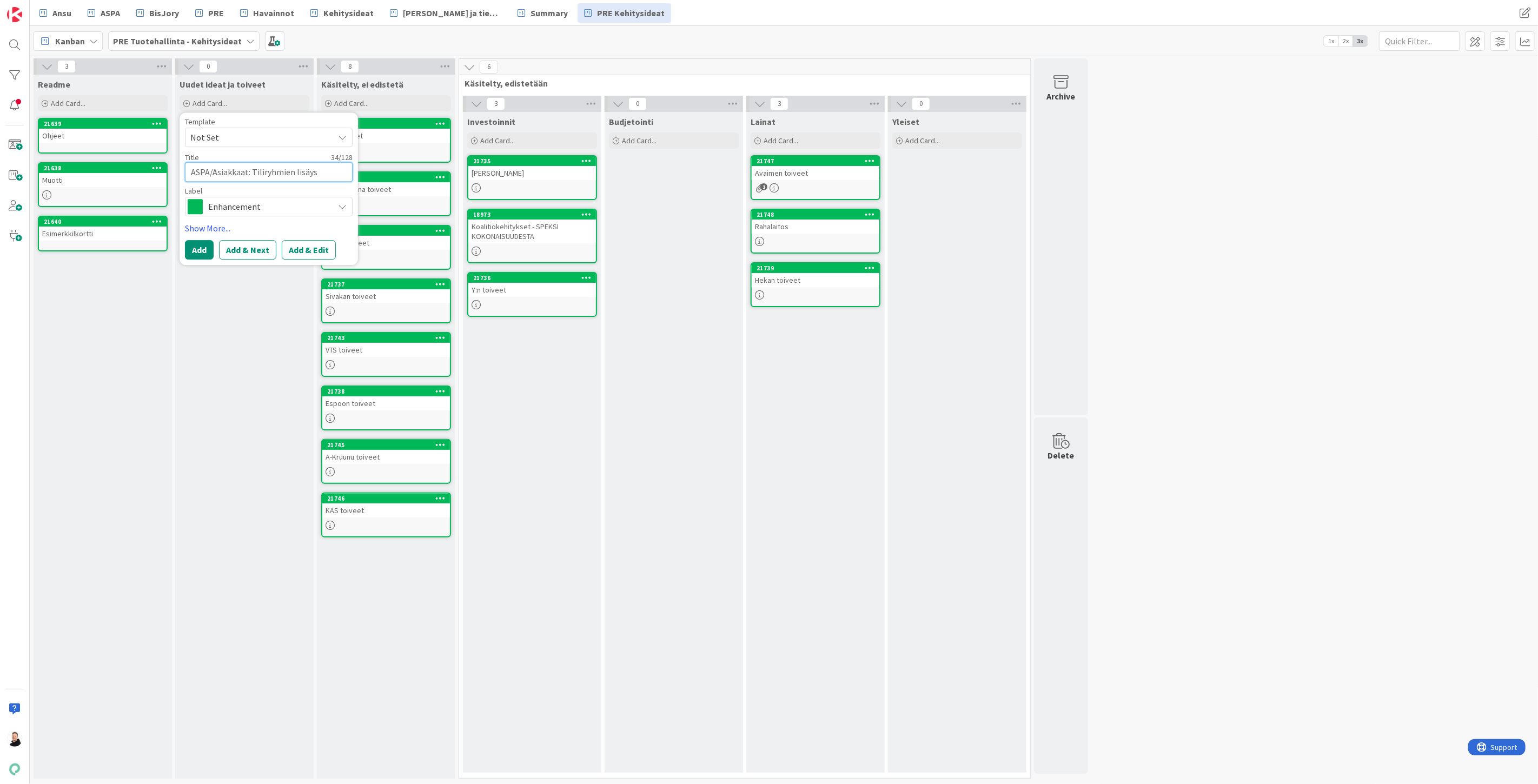
type textarea "ASPA/Asiakkaat: Tiliryhmien lisäys"
type textarea "x"
type textarea "ASPA/Asiakkaat: Tiliryhmien lisäys a"
type textarea "x"
type textarea "ASPA/Asiakkaat: Tiliryhmien lisäys as"
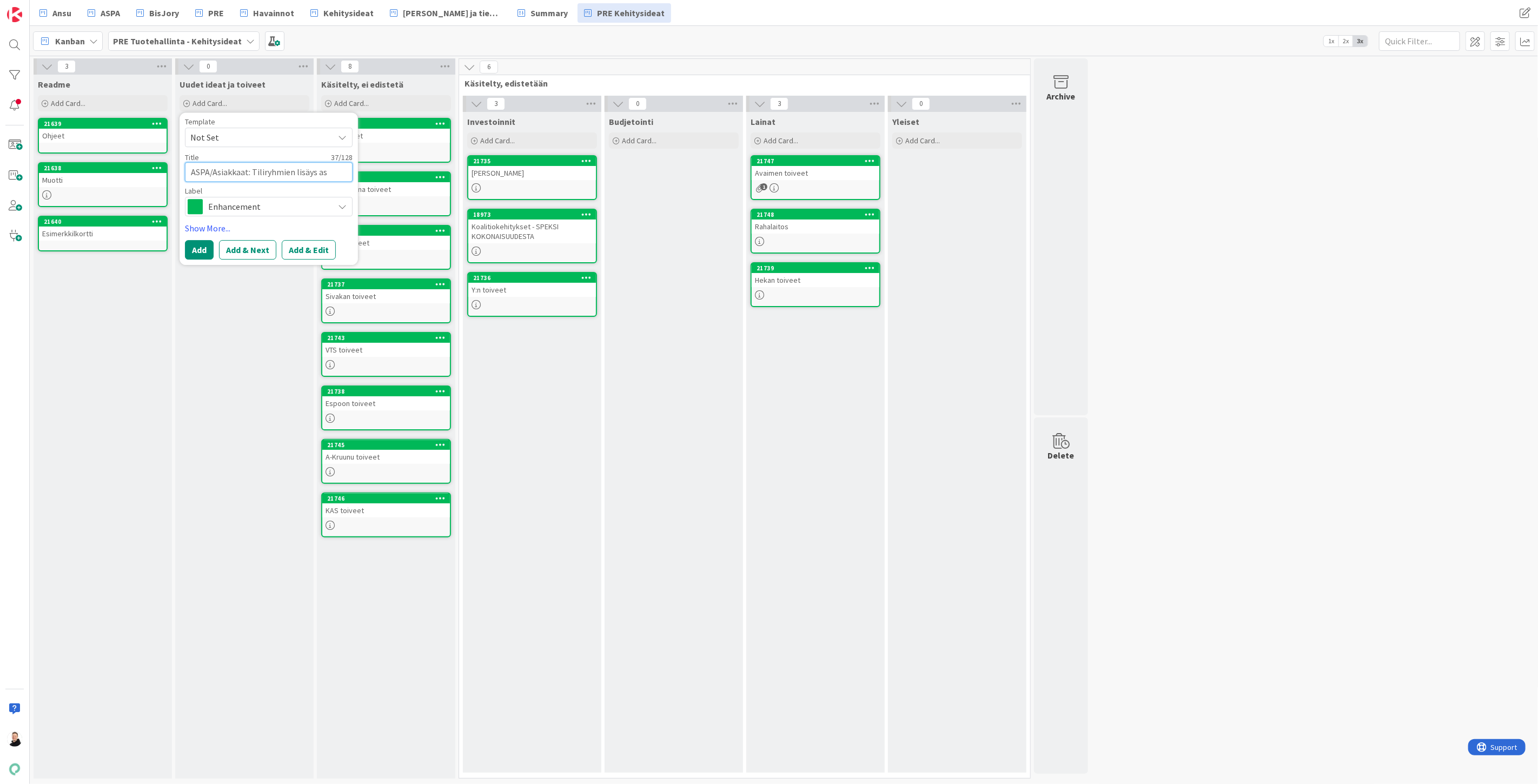
type textarea "x"
type textarea "ASPA/Asiakkaat: Tiliryhmien lisäys asi"
type textarea "x"
type textarea "ASPA/Asiakkaat: Tiliryhmien lisäys asia"
type textarea "x"
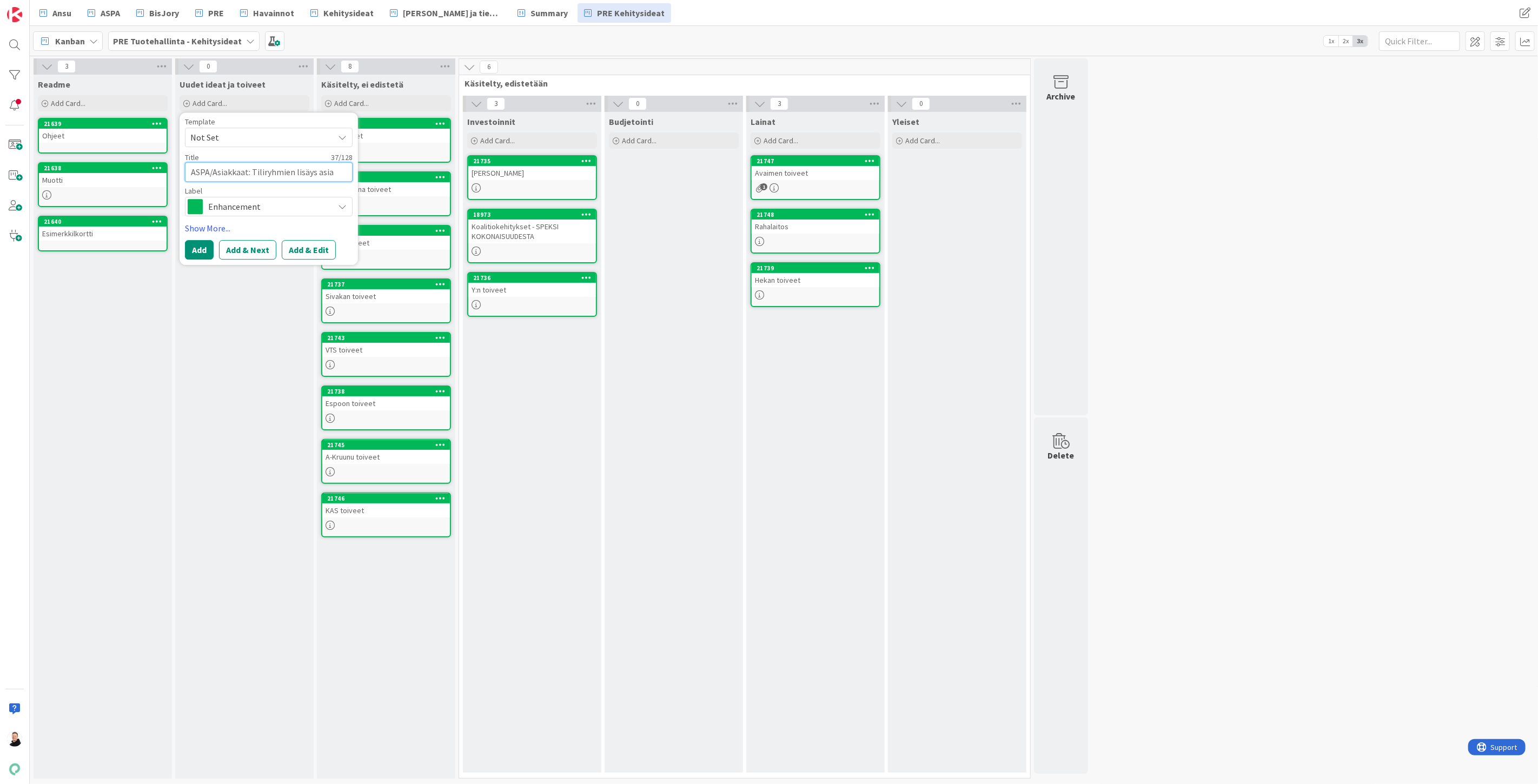
type textarea "ASPA/Asiakkaat: Tiliryhmien lisäys asiak"
type textarea "x"
type textarea "ASPA/Asiakkaat: Tiliryhmien lisäys asiakk"
type textarea "x"
type textarea "ASPA/Asiakkaat: Tiliryhmien lisäys asiakka"
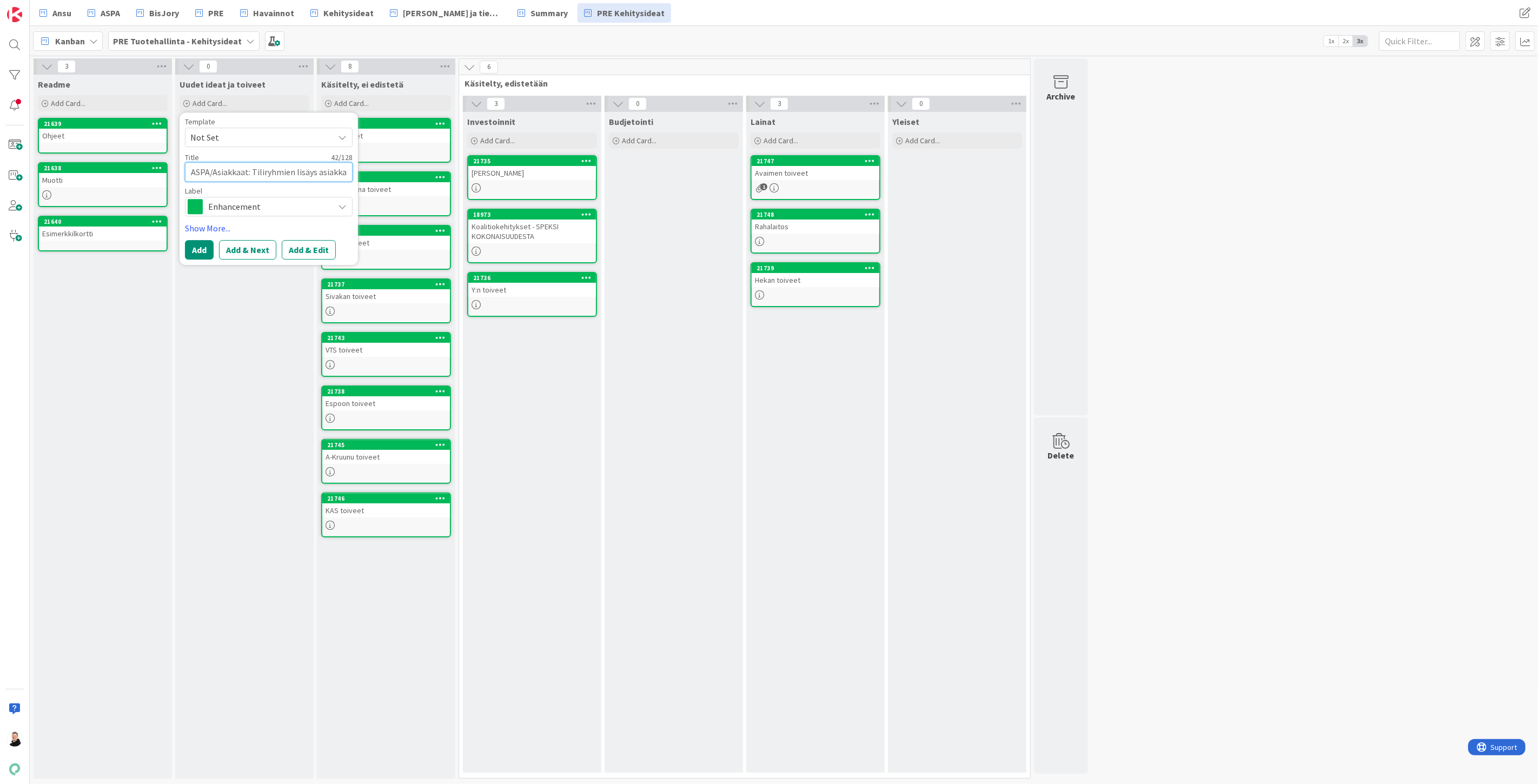
type textarea "x"
type textarea "ASPA/Asiakkaat: Tiliryhmien lisäys asiakkaa"
type textarea "x"
type textarea "ASPA/Asiakkaat: Tiliryhmien lisäys asiakkaan"
type textarea "x"
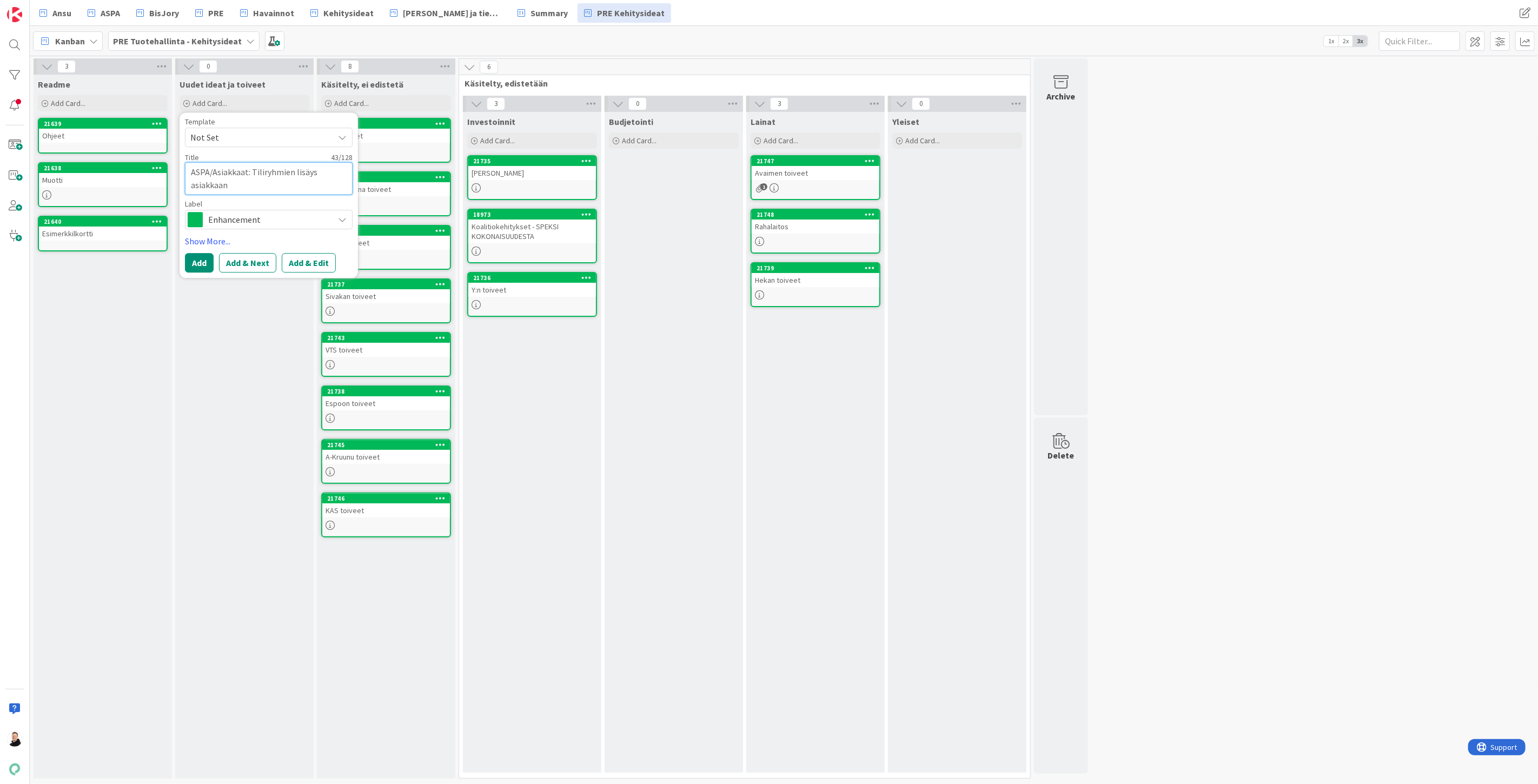
type textarea "ASPA/Asiakkaat: Tiliryhmien lisäys asiakkaan"
type textarea "x"
type textarea "ASPA/Asiakkaat: Tiliryhmien lisäys asiakkaan k"
type textarea "x"
type textarea "ASPA/Asiakkaat: Tiliryhmien lisäys asiakkaan ko"
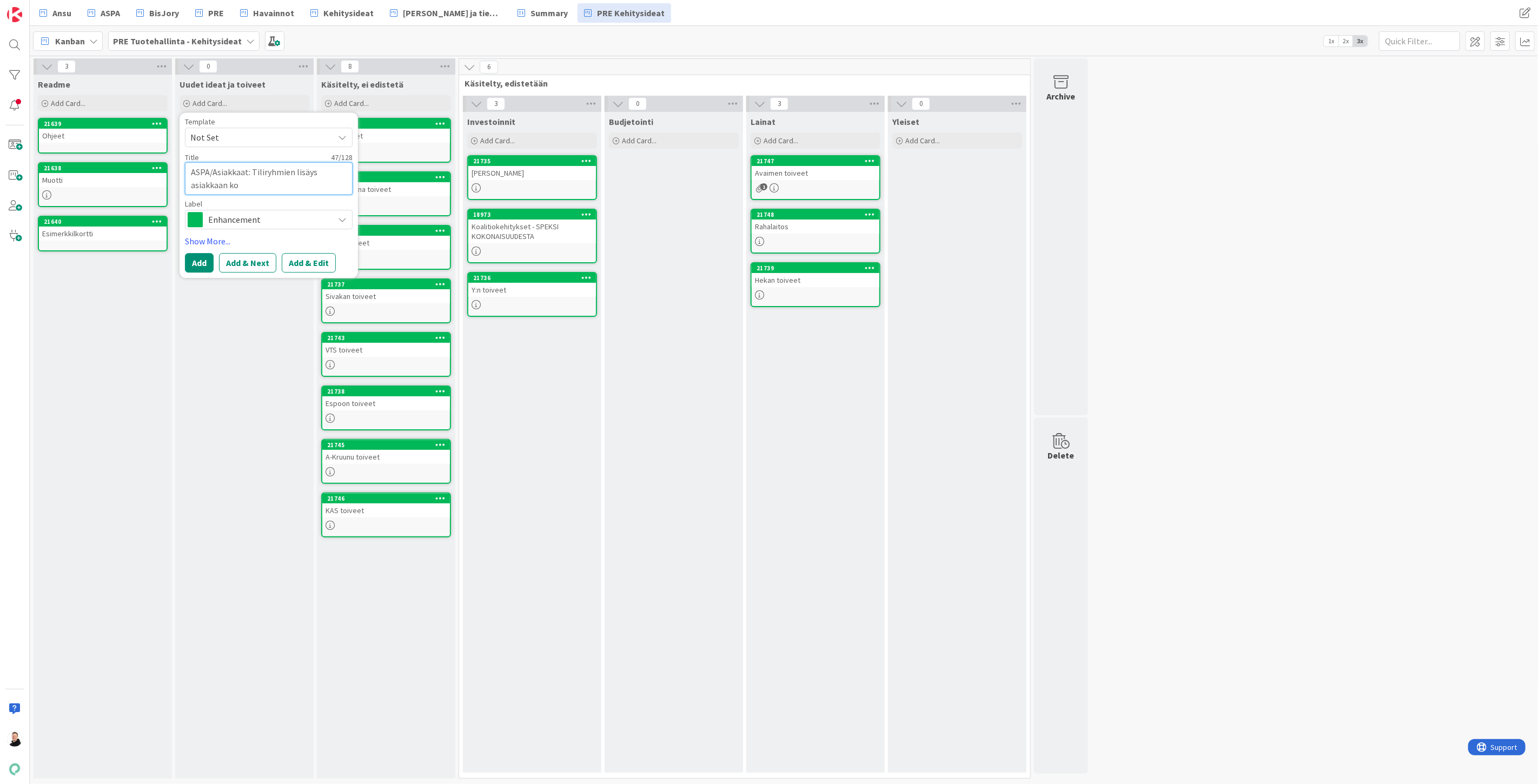
type textarea "x"
type textarea "ASPA/Asiakkaat: Tiliryhmien lisäys asiakkaan kon"
type textarea "x"
type textarea "ASPA/Asiakkaat: Tiliryhmien lisäys asiakkaan kont"
type textarea "x"
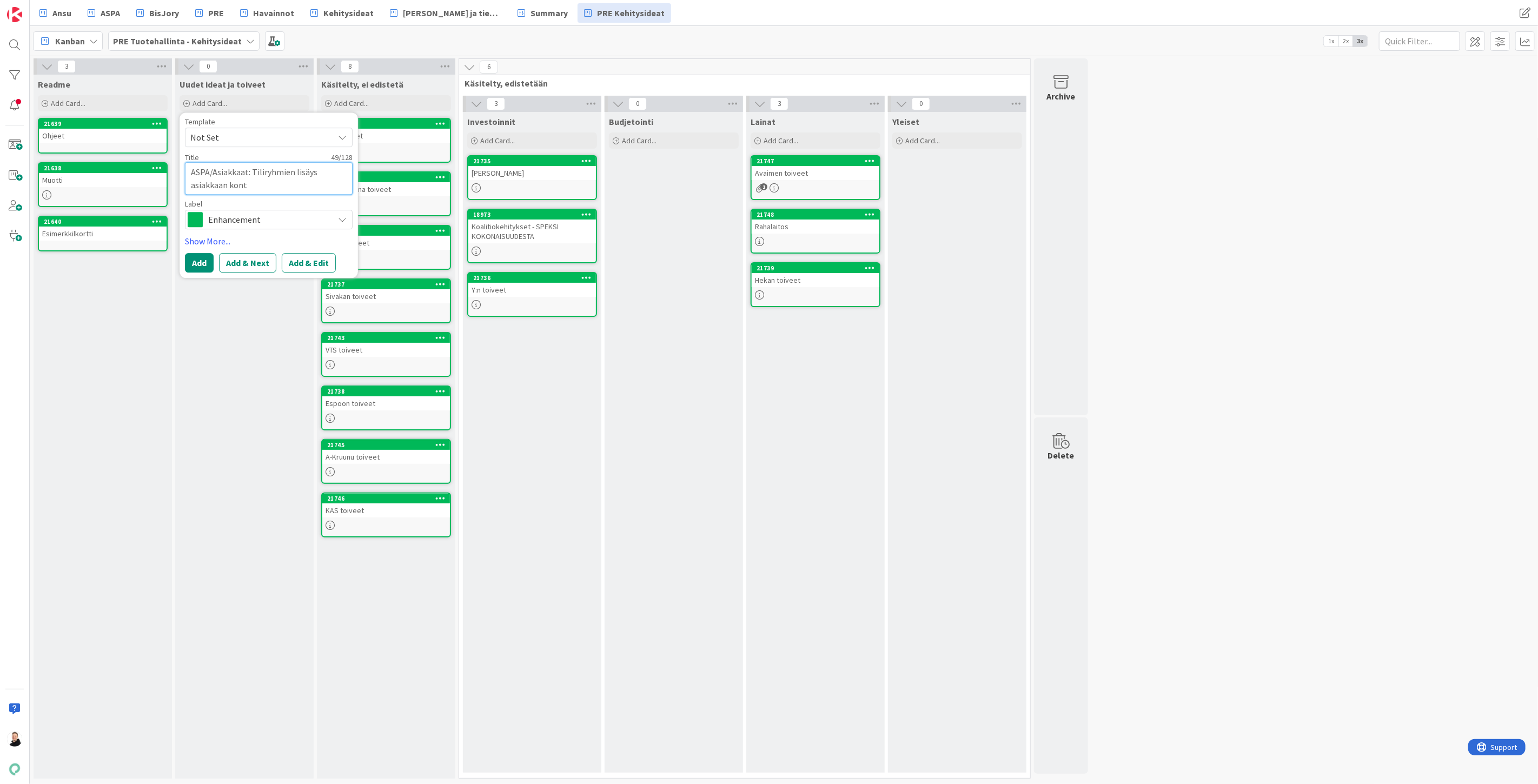
type textarea "ASPA/Asiakkaat: Tiliryhmien lisäys asiakkaan konto"
type textarea "x"
type textarea "ASPA/Asiakkaat: Tiliryhmien lisäys asiakkaan kontol"
type textarea "x"
type textarea "ASPA/Asiakkaat: Tiliryhmien lisäys asiakkaan kontoll"
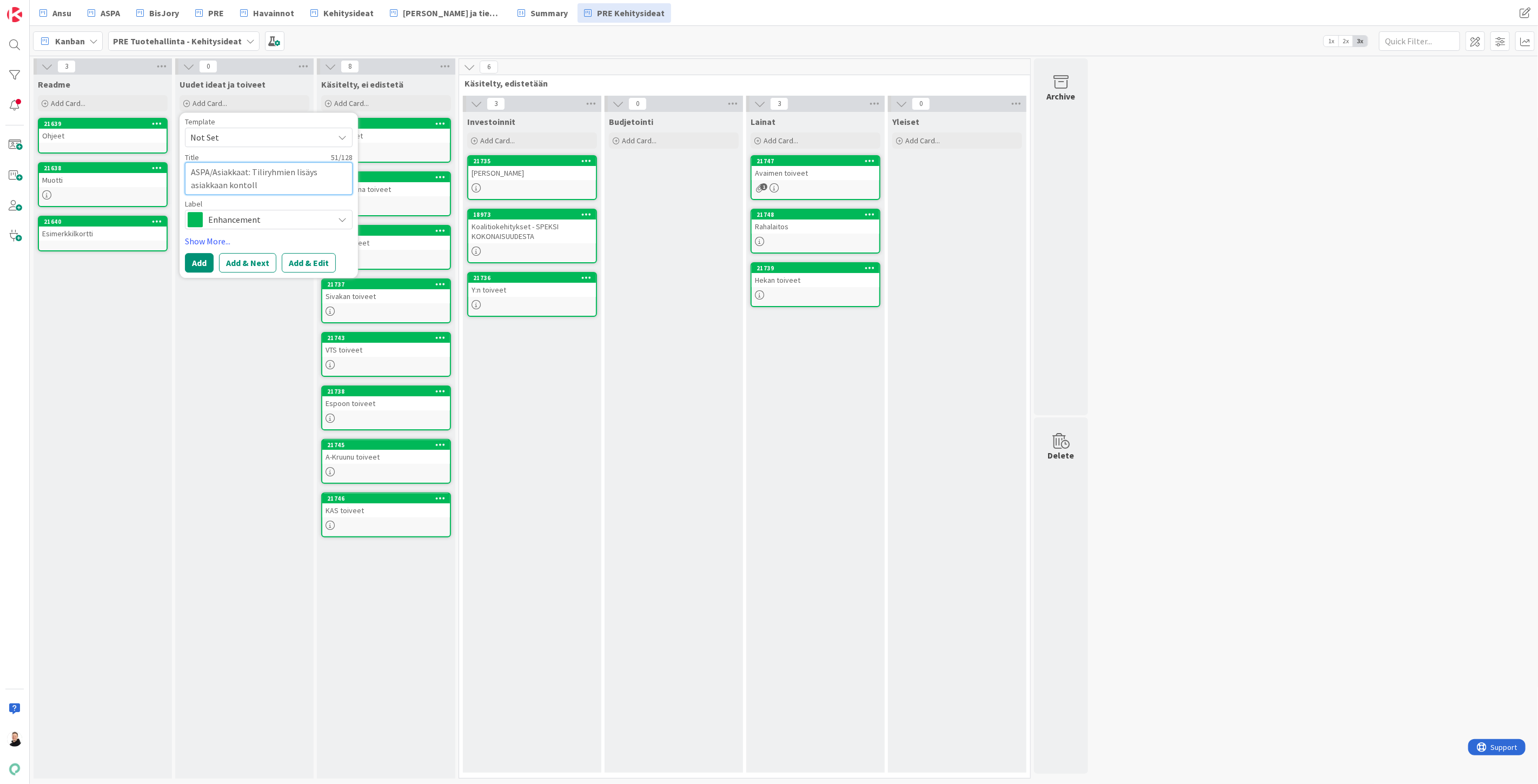
type textarea "x"
type textarea "ASPA/Asiakkaat: Tiliryhmien lisäys asiakkaan kontolle"
click at [201, 267] on button "Add" at bounding box center [199, 262] width 29 height 20
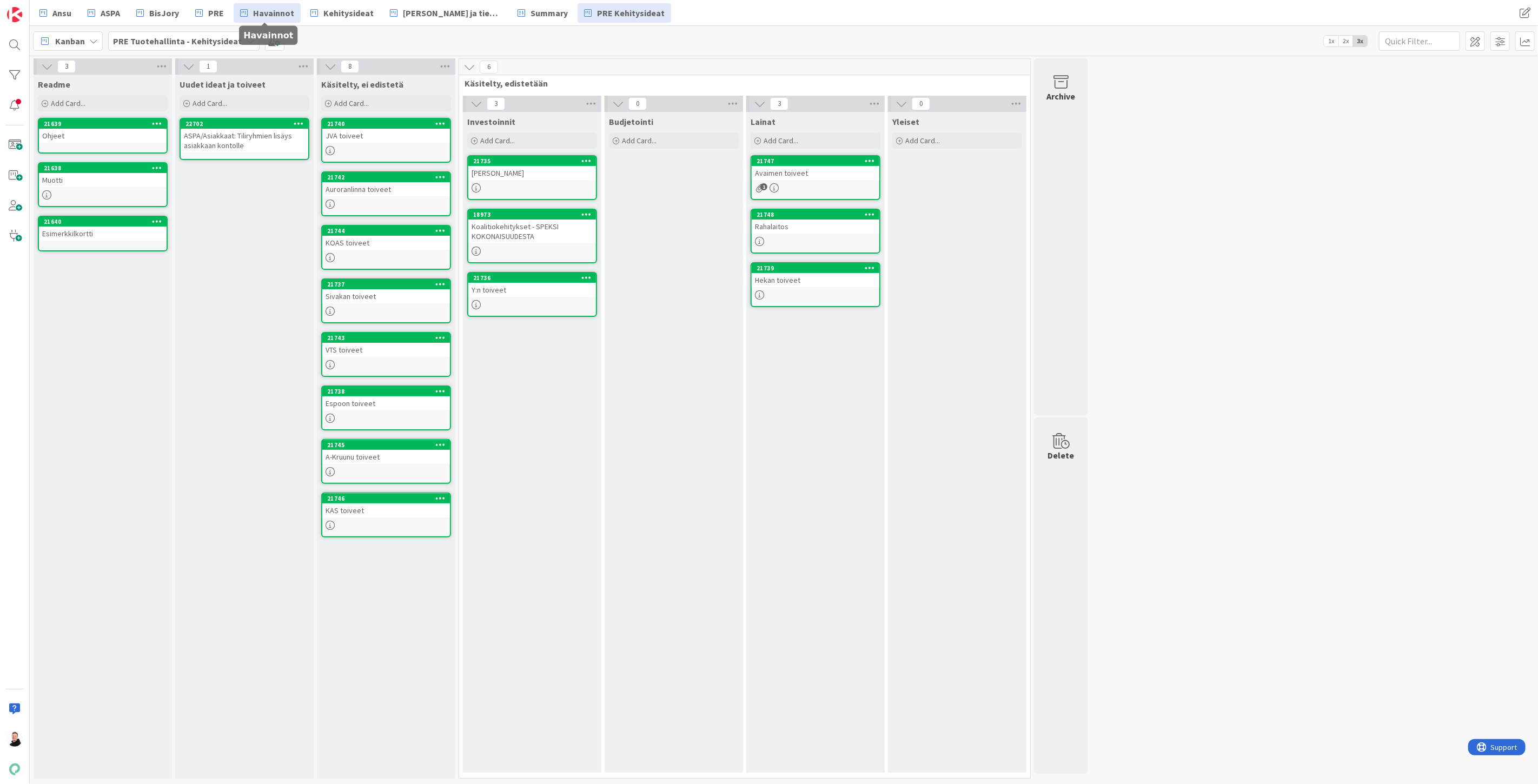
click at [251, 9] on link "Havainnot" at bounding box center [267, 13] width 67 height 20
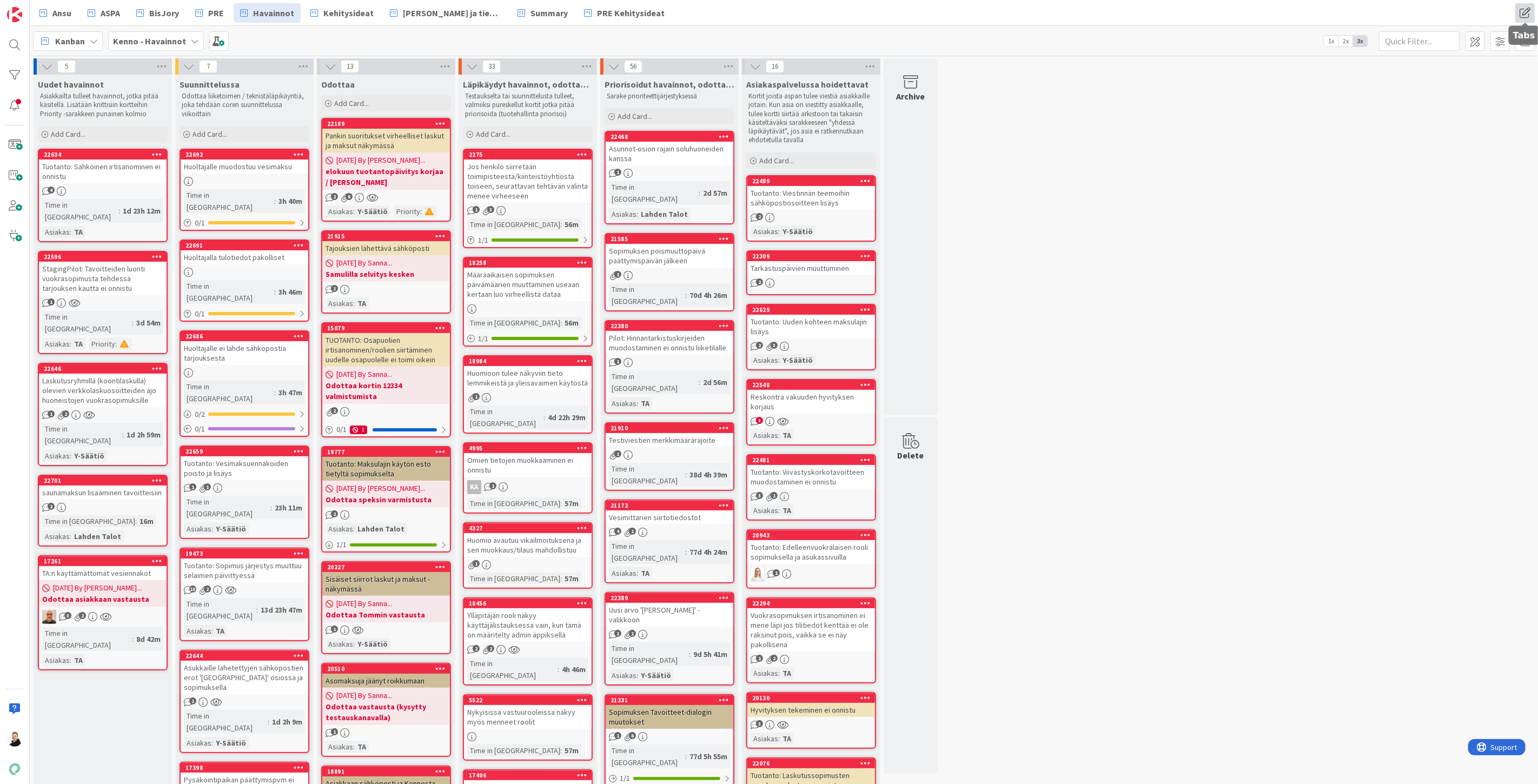
click at [1522, 8] on span at bounding box center [1525, 13] width 20 height 20
click at [1408, 130] on span "Havainnot" at bounding box center [1458, 126] width 117 height 16
type input "Kenno havainnot"
click at [312, 36] on div "Kanban Kenno - Havainnot 1x 2x 3x" at bounding box center [784, 40] width 1508 height 30
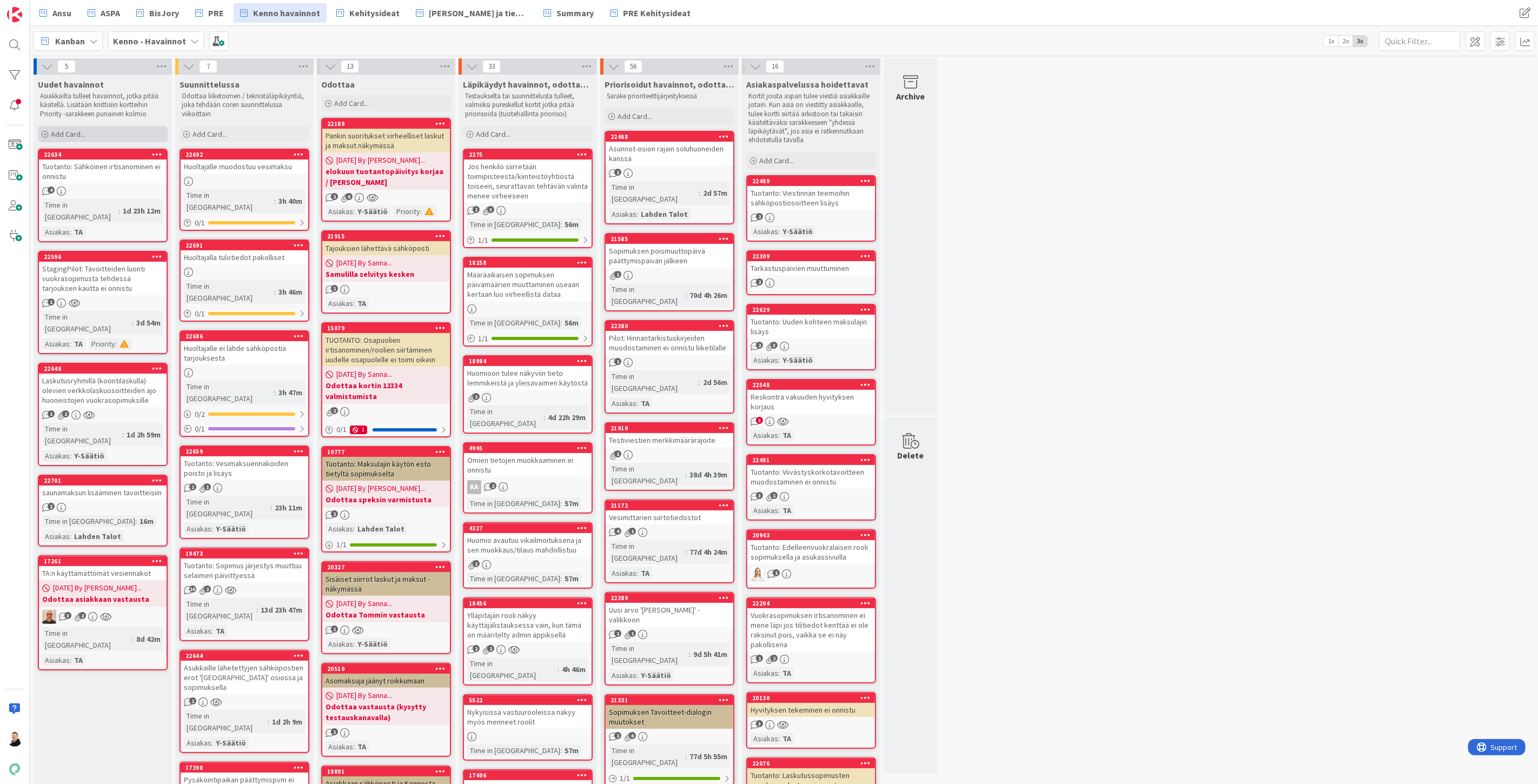
click at [50, 135] on span "Add Card..." at bounding box center [68, 133] width 34 height 9
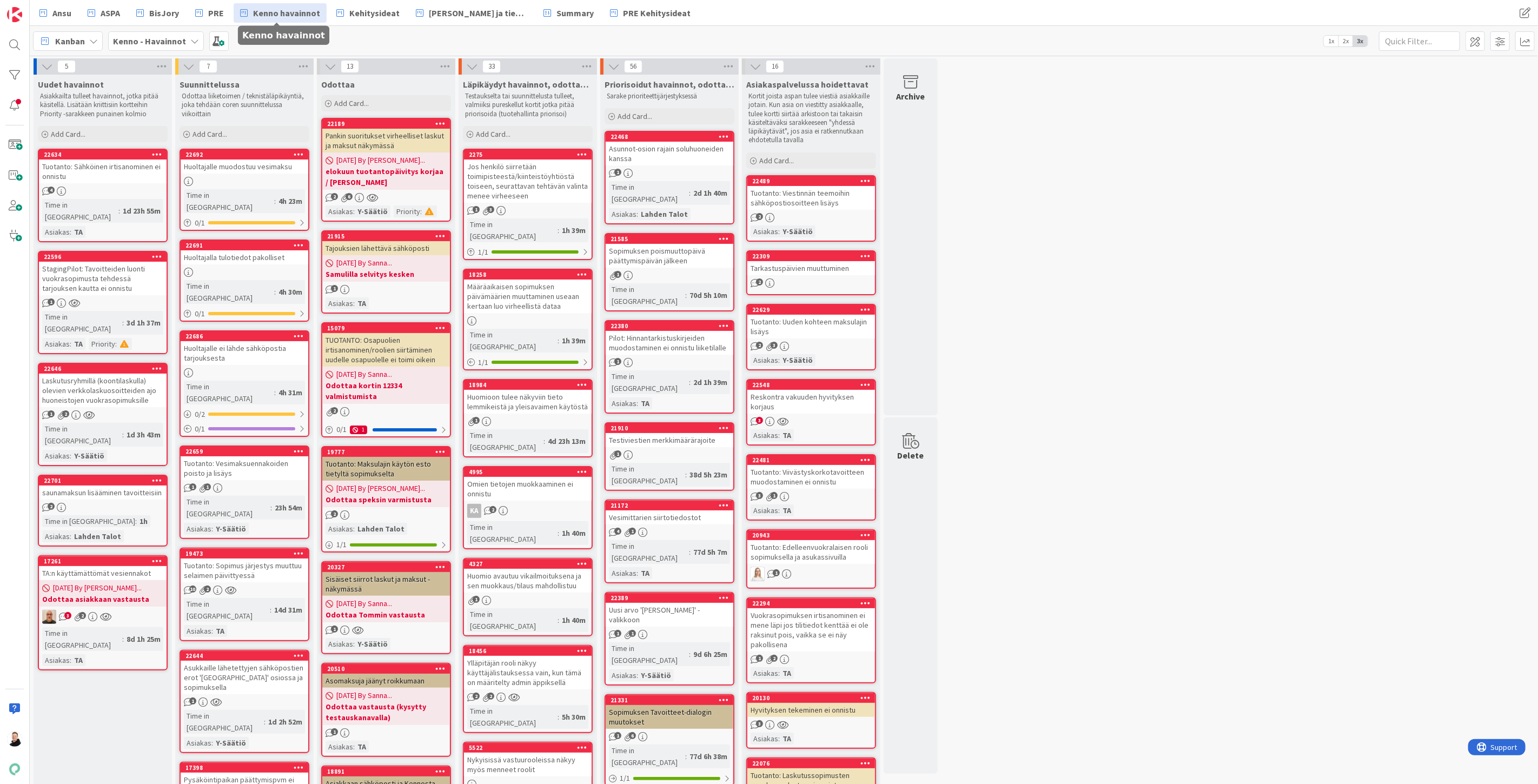
click at [265, 8] on span "Kenno havainnot" at bounding box center [287, 13] width 67 height 13
click at [58, 132] on span "Add Card..." at bounding box center [68, 133] width 34 height 9
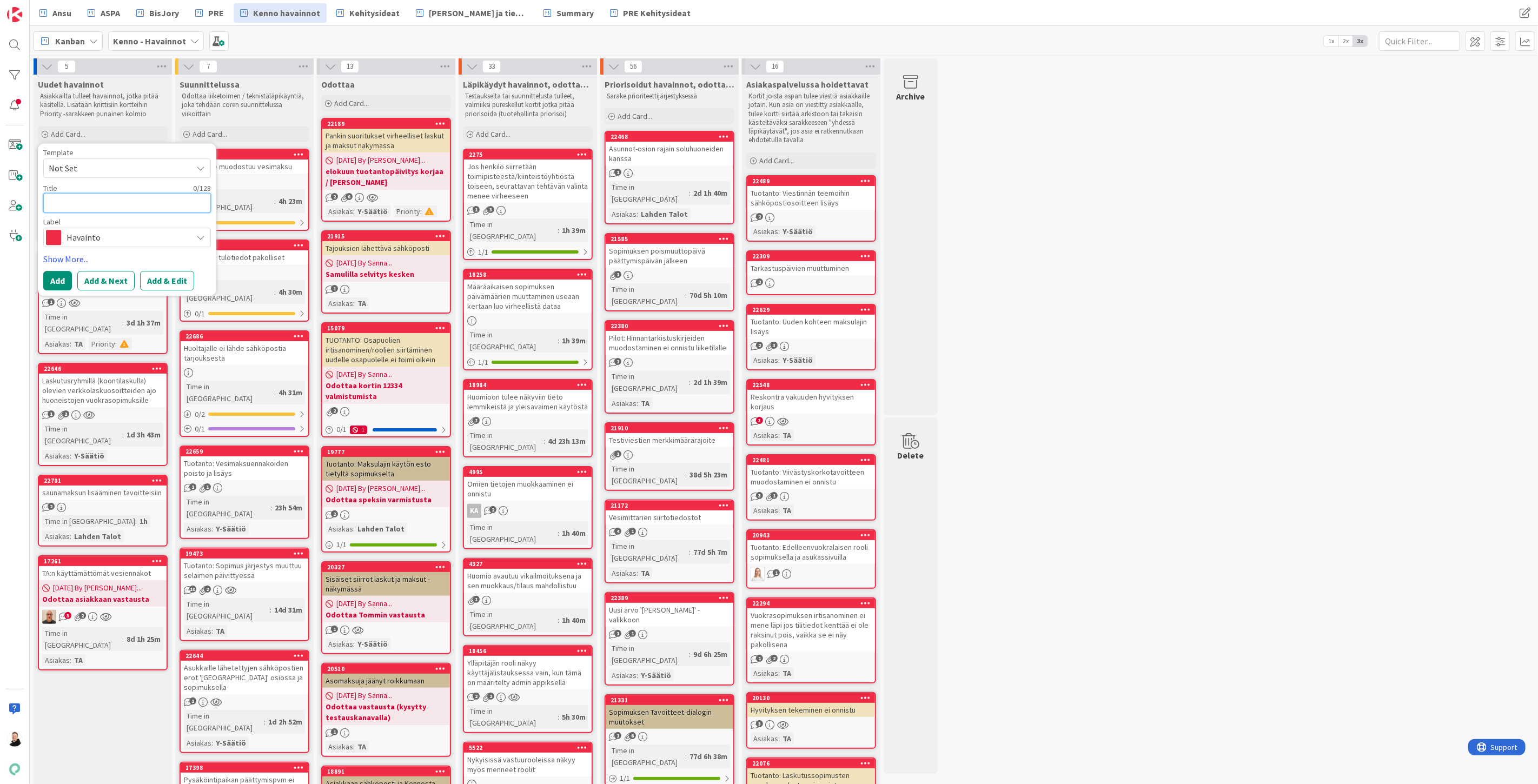
click at [76, 203] on textarea at bounding box center [127, 203] width 168 height 20
paste textarea "Isännöitsijän vastuukiinteistöistä on osa poistunut"
type textarea "x"
type textarea "Isännöitsijän vastuukiinteistöistä on osa poistunut"
click at [164, 292] on button "Add & Edit" at bounding box center [167, 293] width 54 height 20
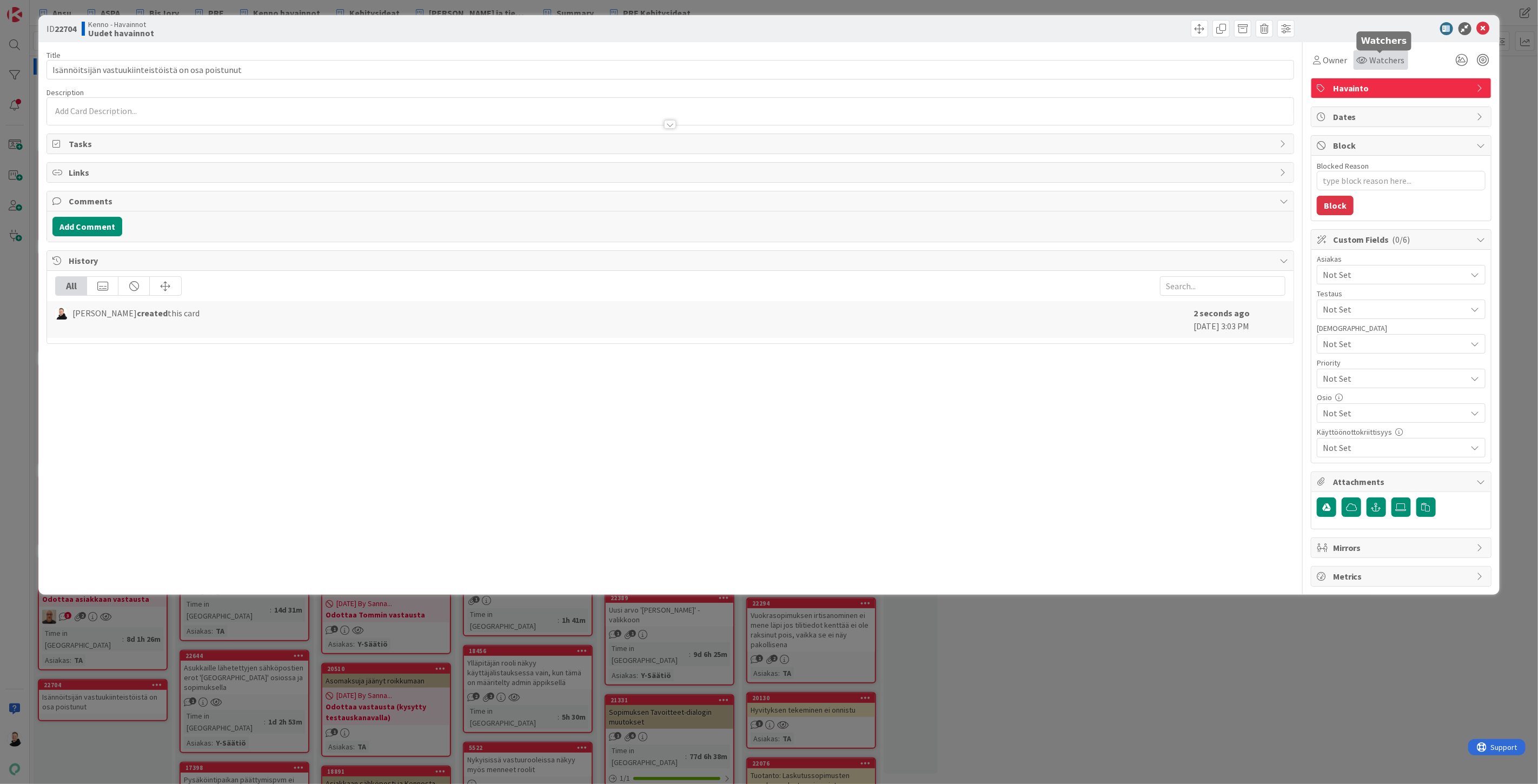
click at [1383, 62] on span "Watchers" at bounding box center [1387, 60] width 35 height 13
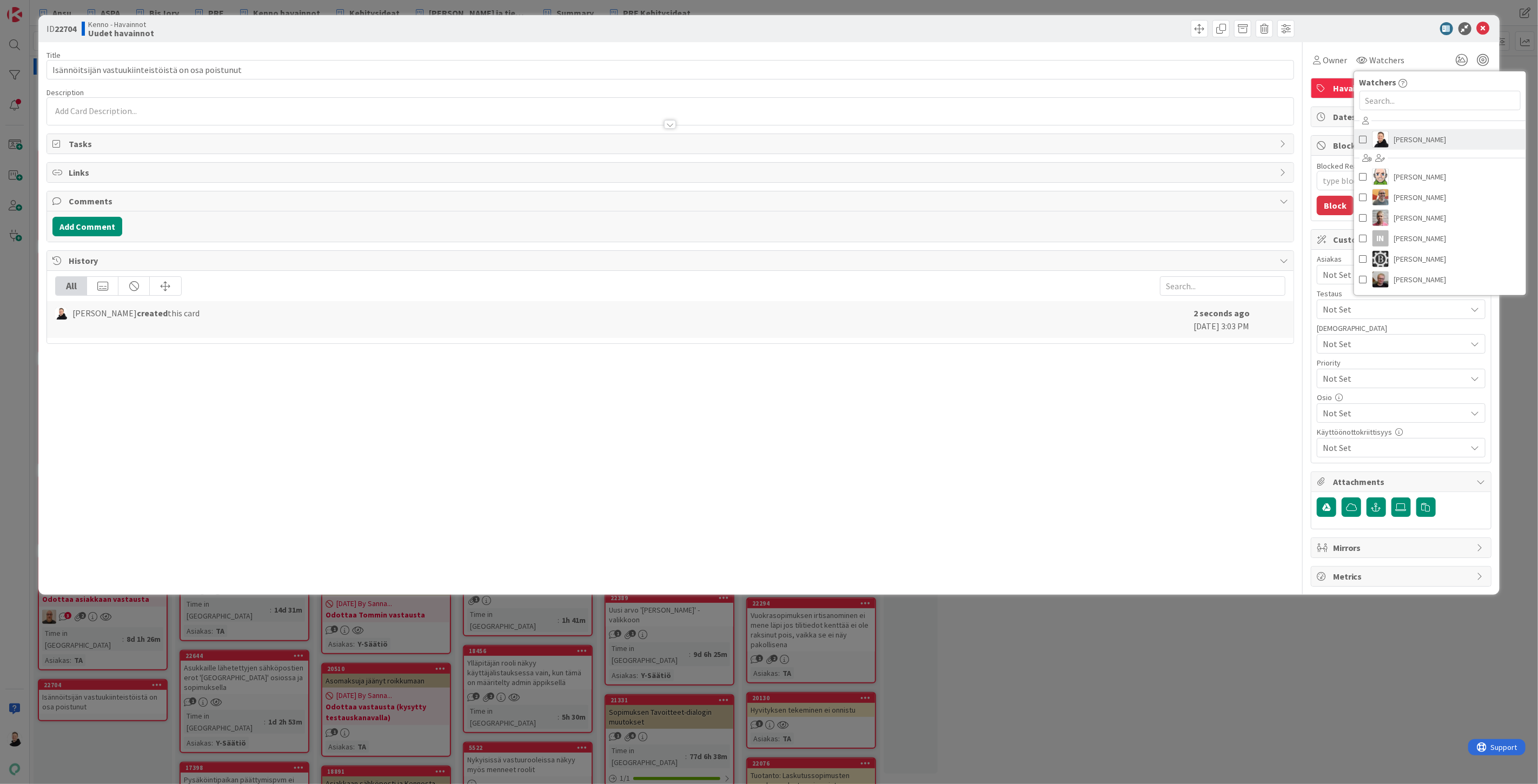
click at [1405, 147] on span "[PERSON_NAME]" at bounding box center [1420, 139] width 52 height 16
click at [825, 461] on div "Title 51 / 128 Isännöitsijän vastuukiinteistöistä on osa poistunut Description …" at bounding box center [670, 314] width 1248 height 545
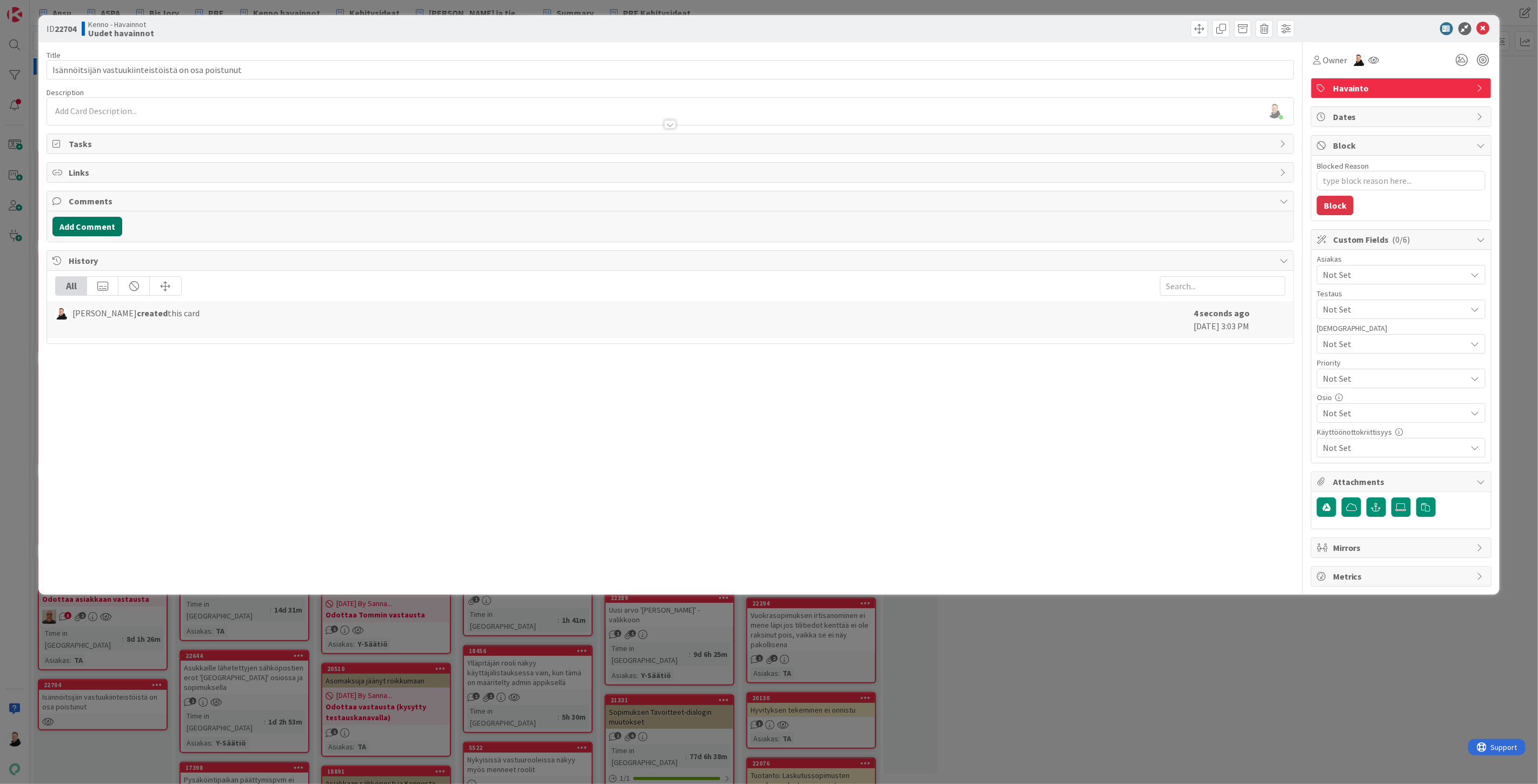
click at [87, 226] on button "Add Comment" at bounding box center [87, 227] width 70 height 20
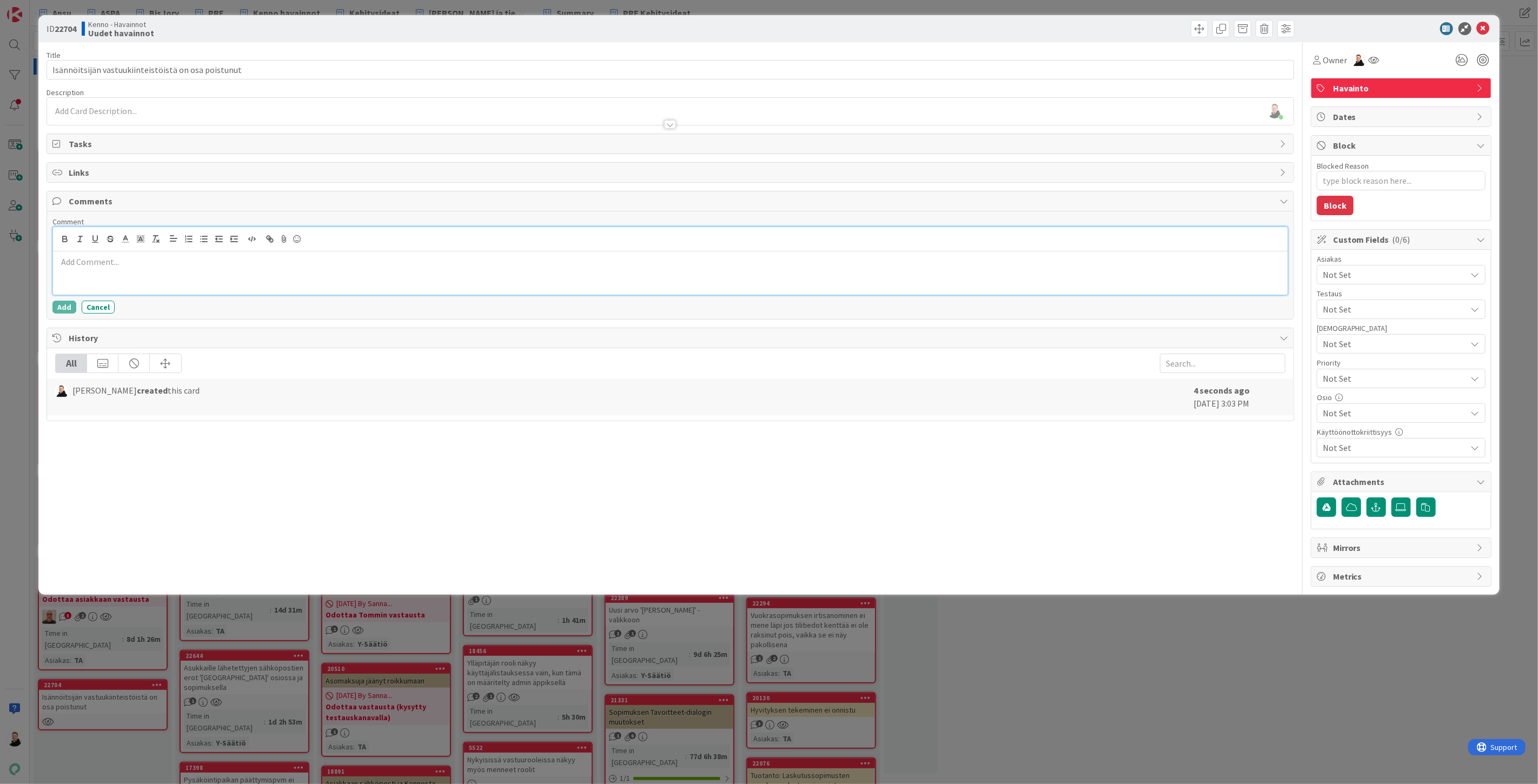
click at [73, 271] on div at bounding box center [670, 273] width 1234 height 44
click at [72, 301] on button "Add" at bounding box center [64, 307] width 24 height 13
click at [1381, 274] on span "Not Set" at bounding box center [1394, 274] width 144 height 13
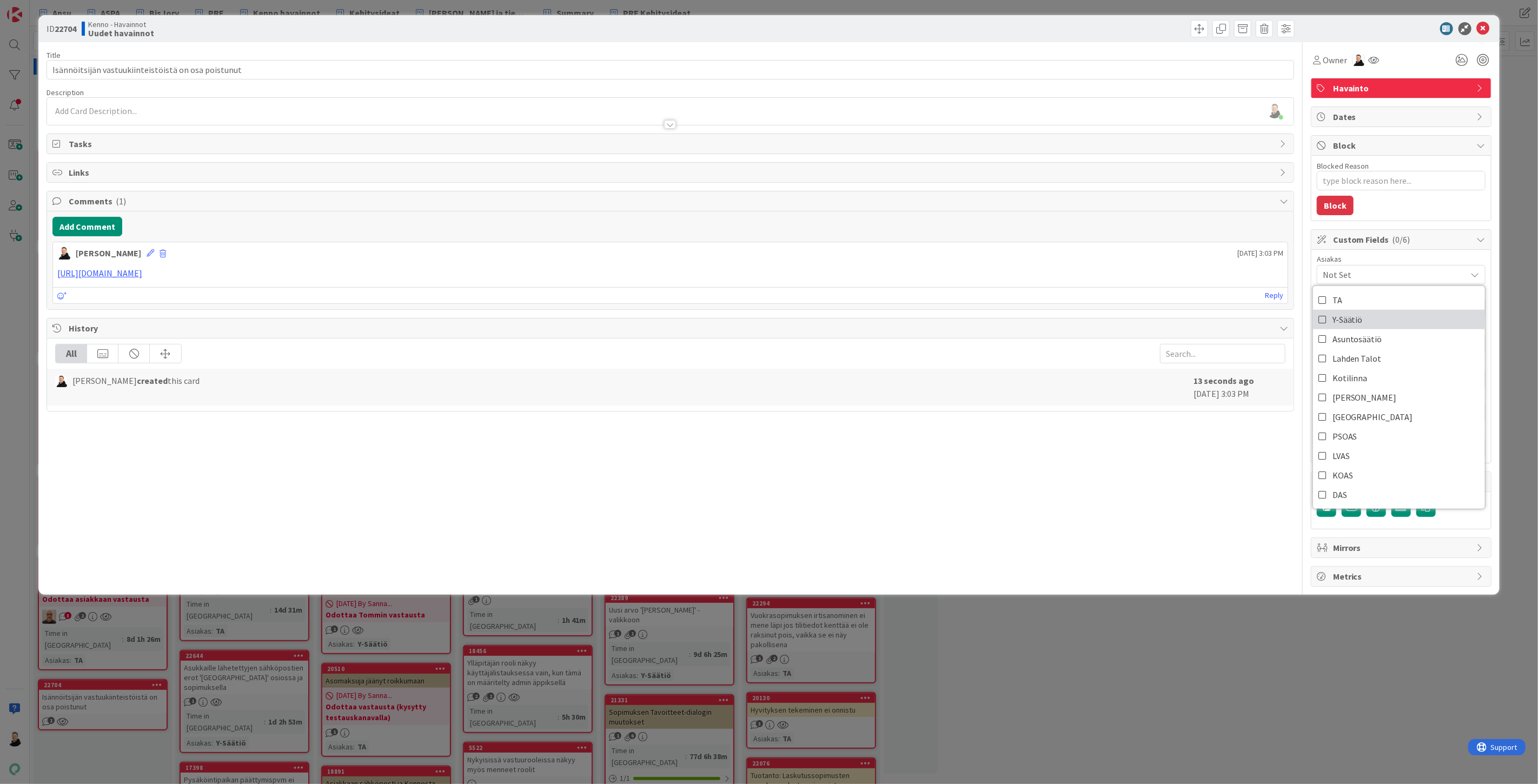
click at [1340, 321] on span "Y-Säätiö" at bounding box center [1347, 319] width 30 height 16
click at [1156, 537] on div "Title 51 / 128 Isännöitsijän vastuukiinteistöistä on osa poistunut Description …" at bounding box center [670, 314] width 1248 height 545
click at [1346, 415] on span "Not Set" at bounding box center [1394, 412] width 144 height 13
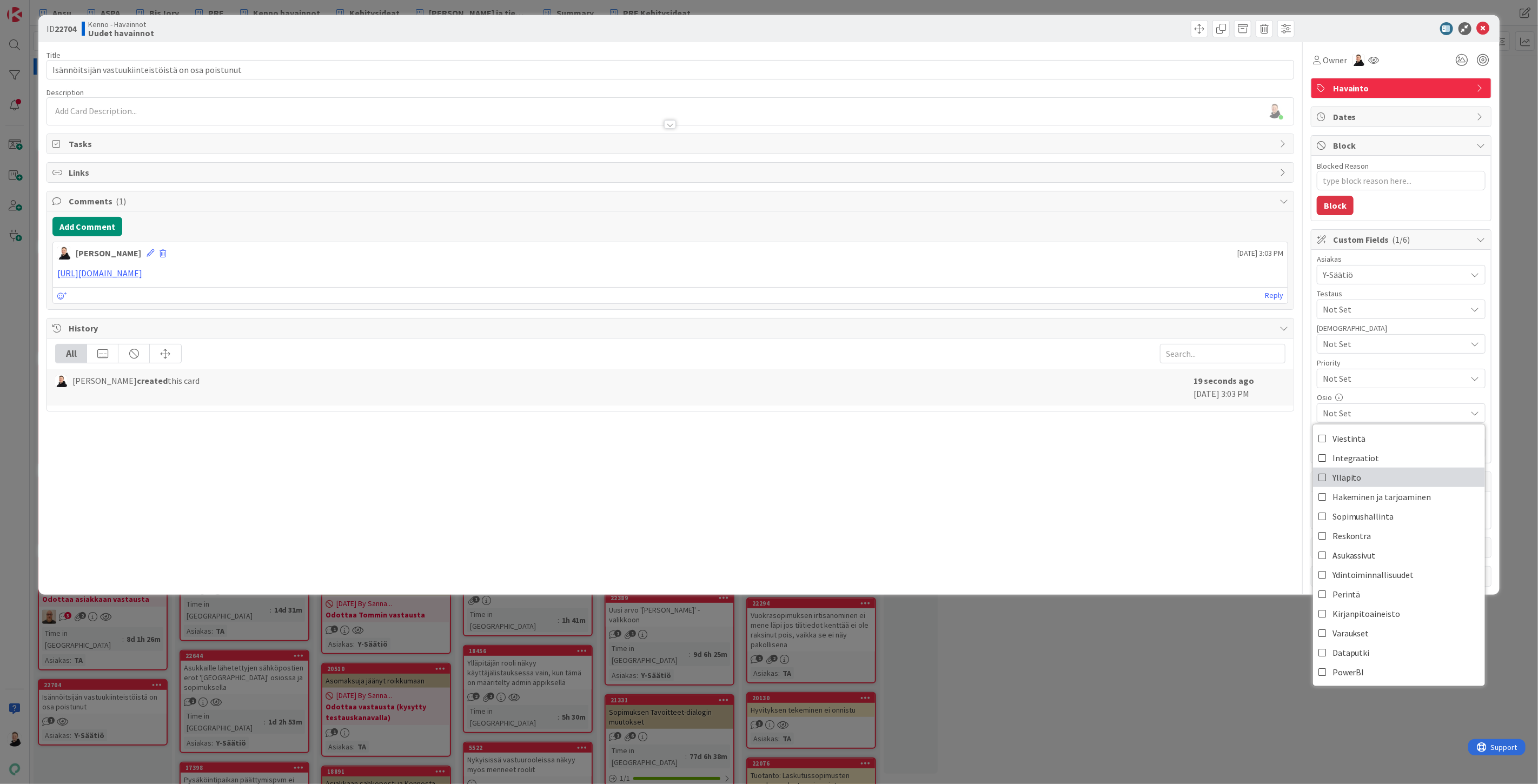
click at [1322, 480] on icon at bounding box center [1322, 477] width 9 height 16
click at [1218, 478] on div "Title 51 / 128 Isännöitsijän vastuukiinteistöistä on osa poistunut Description …" at bounding box center [670, 314] width 1248 height 545
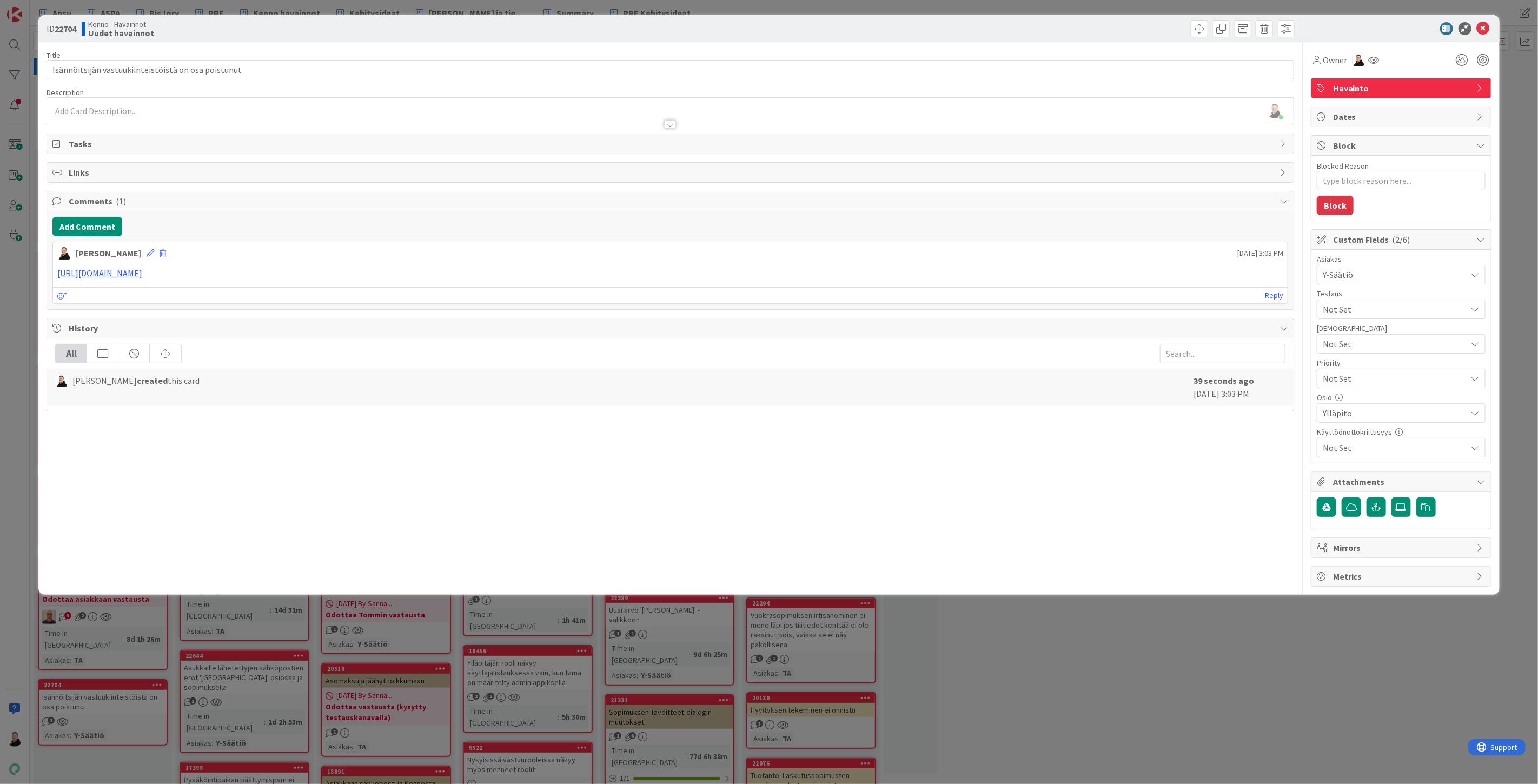
click at [74, 109] on div "[PERSON_NAME] just joined" at bounding box center [670, 111] width 1246 height 27
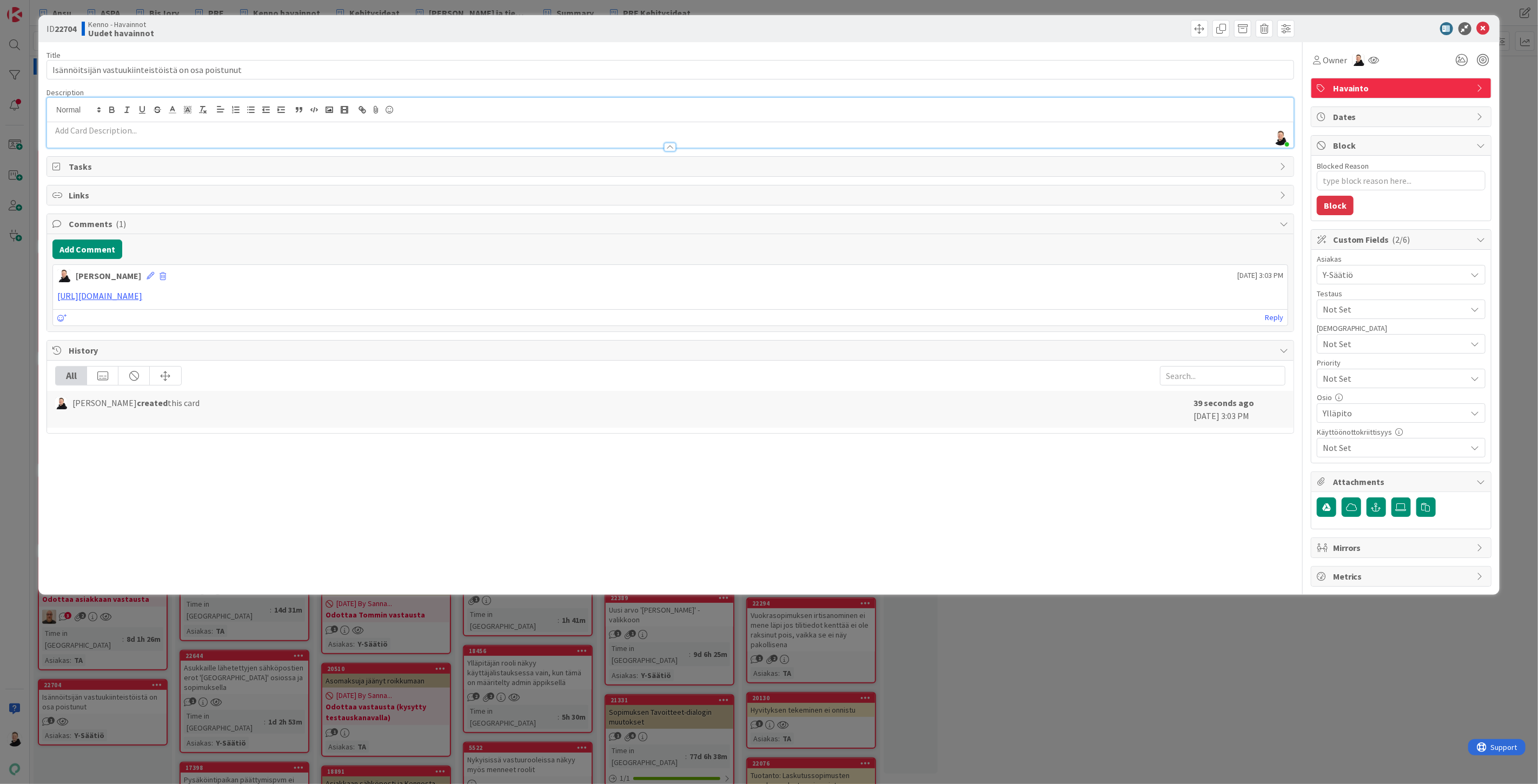
click at [67, 131] on p at bounding box center [670, 130] width 1236 height 13
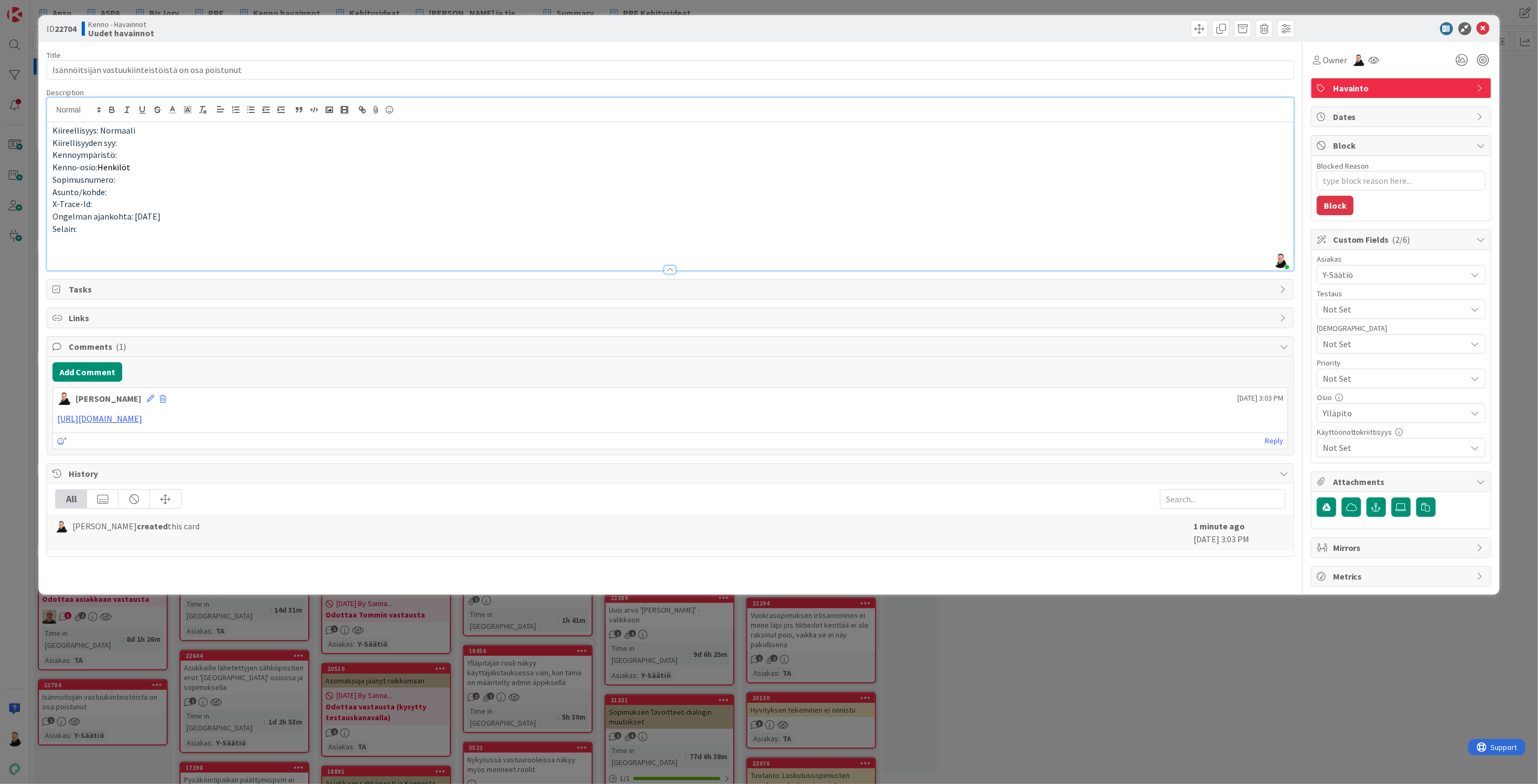
click at [58, 251] on p at bounding box center [670, 253] width 1236 height 13
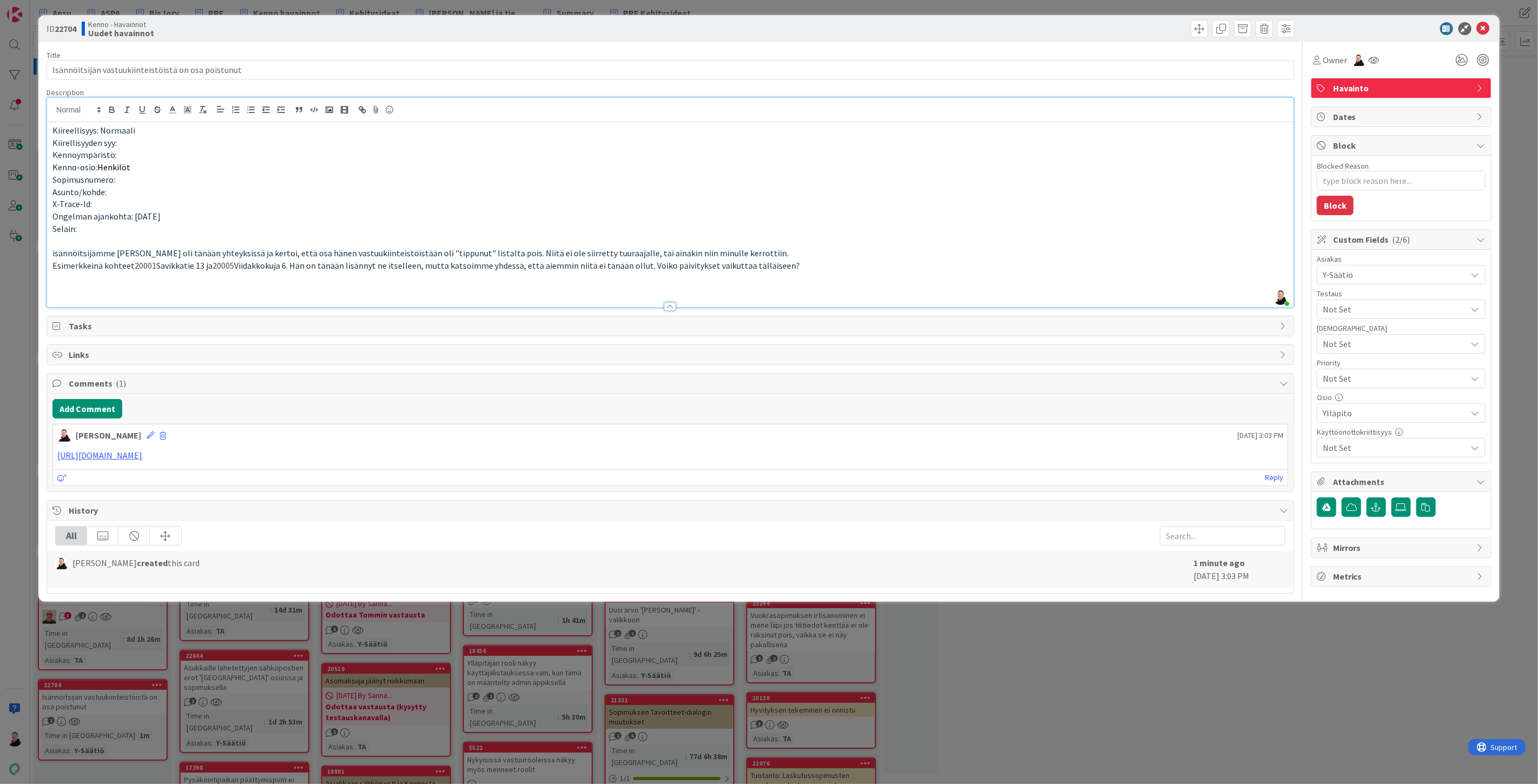
click at [54, 280] on p at bounding box center [670, 278] width 1236 height 13
click at [54, 287] on p at bounding box center [670, 290] width 1236 height 13
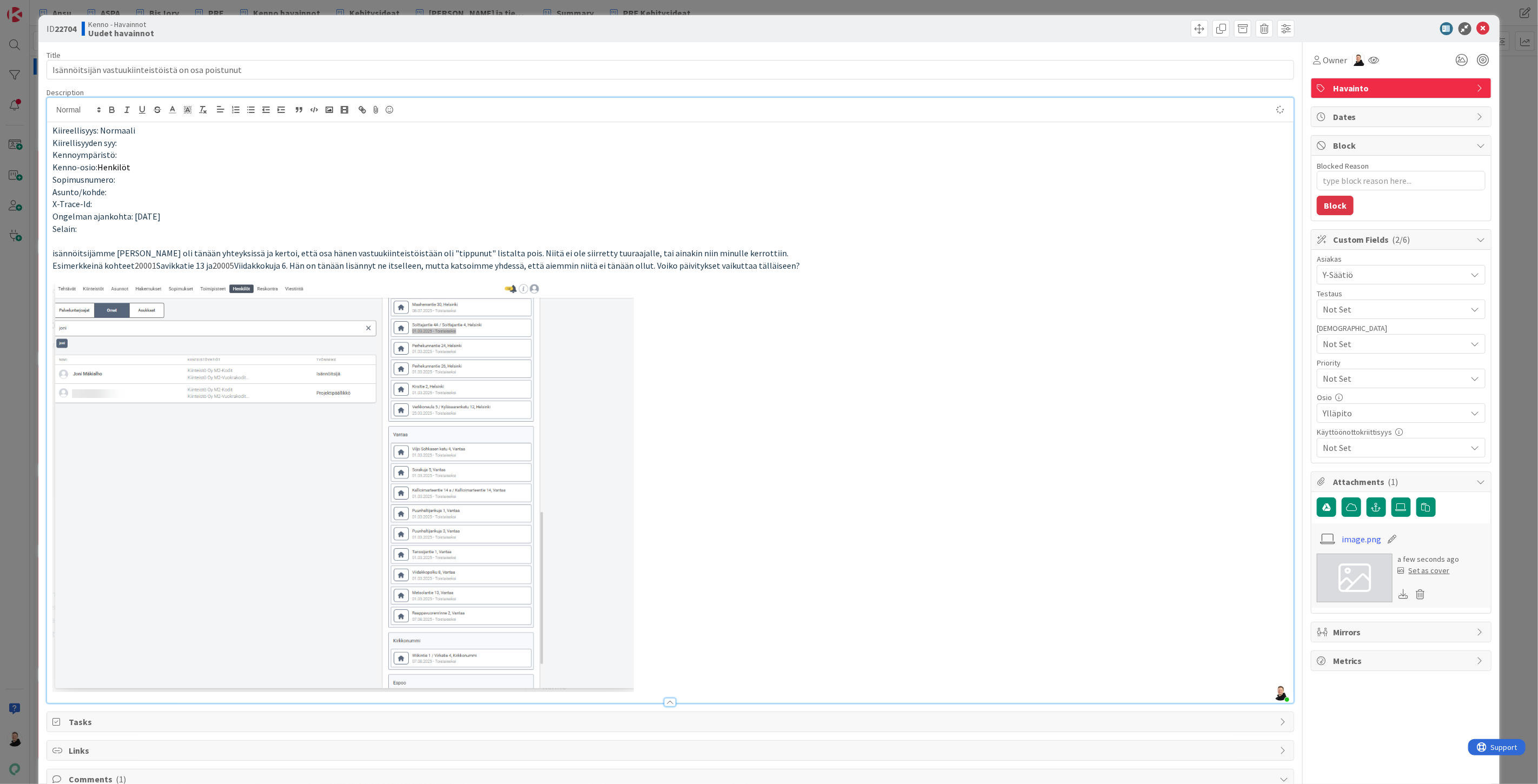
type textarea "x"
click at [161, 250] on span "isännöitsijämme [PERSON_NAME] oli tänään yhteyksissä ja kertoi, että osa hänen …" at bounding box center [420, 253] width 736 height 11
click at [163, 253] on span "isännöitsijämme [PERSON_NAME] oli tänään yhteyksissä ja kertoi, että osa hänen …" at bounding box center [420, 253] width 736 height 11
click at [176, 410] on img at bounding box center [343, 487] width 582 height 408
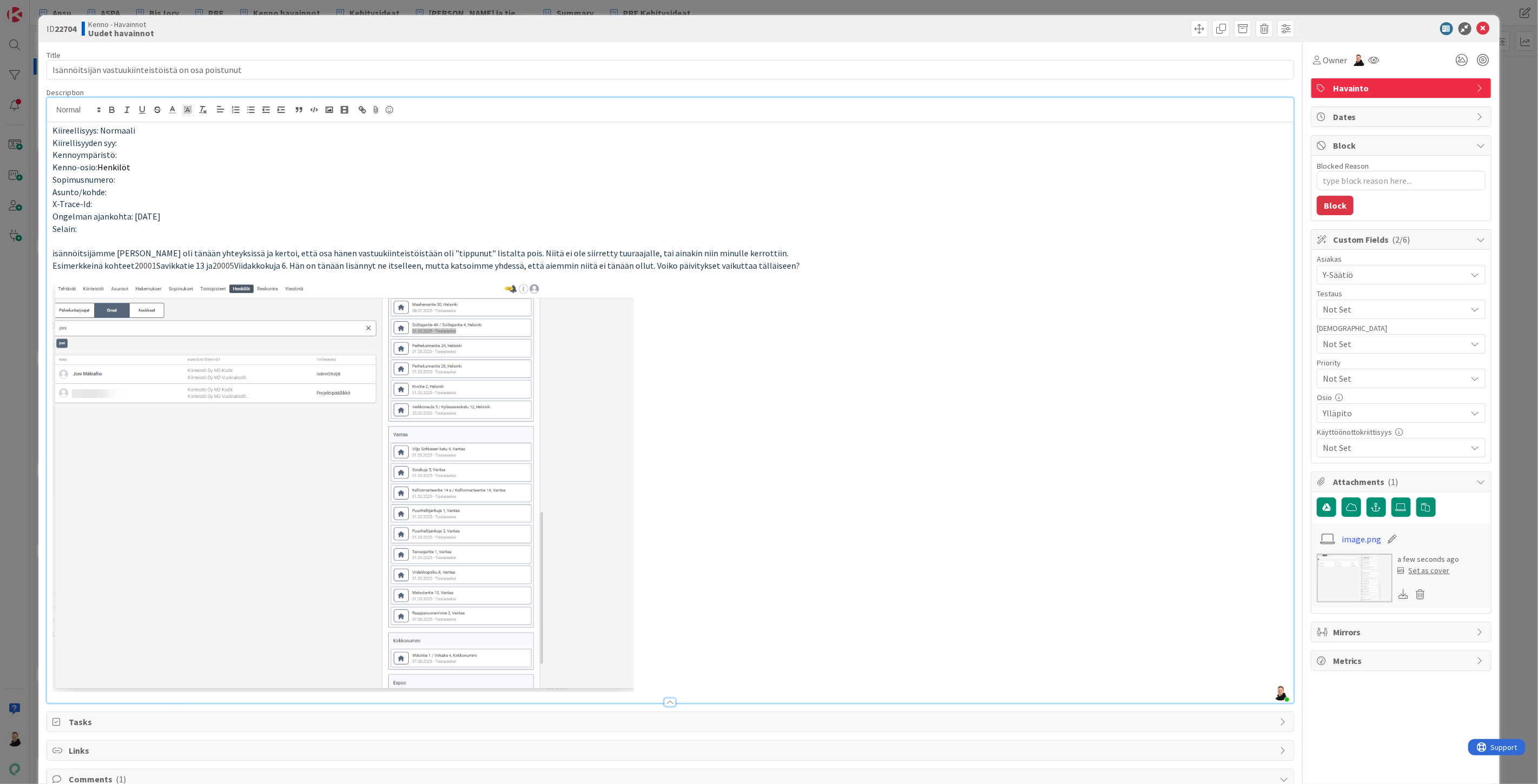
click at [690, 531] on p at bounding box center [670, 487] width 1236 height 408
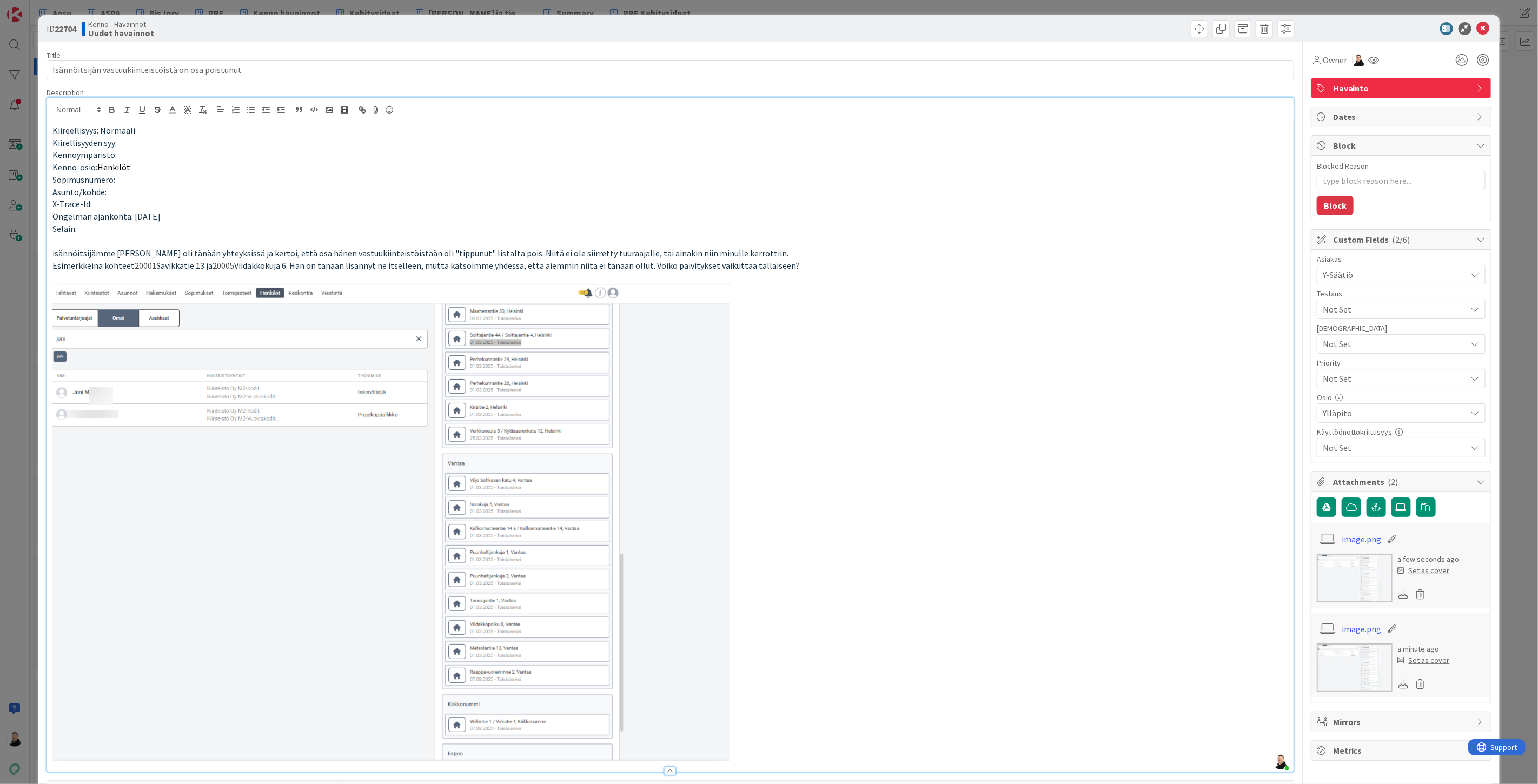
click at [139, 230] on p "Selain:" at bounding box center [670, 228] width 1236 height 13
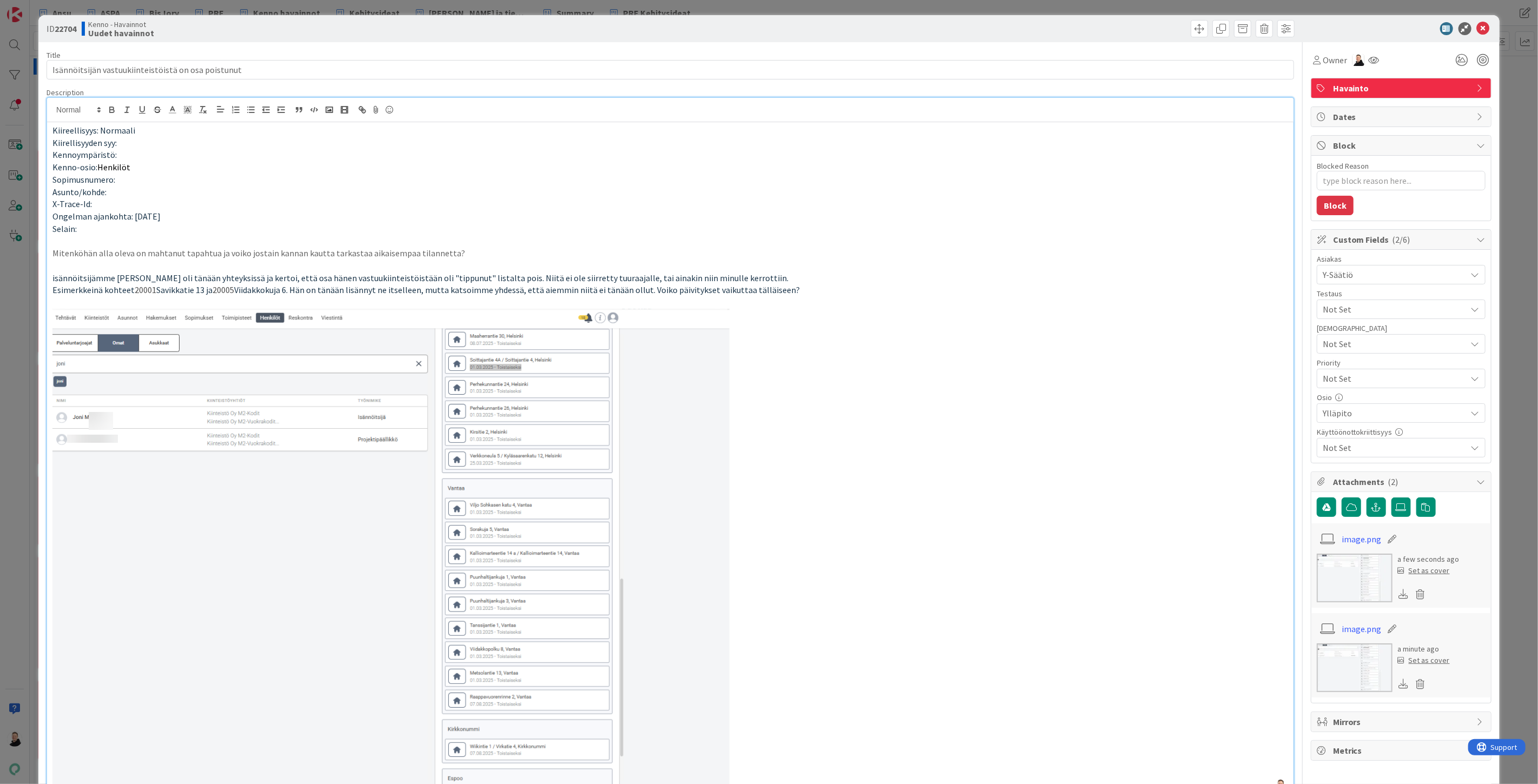
click at [173, 268] on p at bounding box center [670, 265] width 1236 height 13
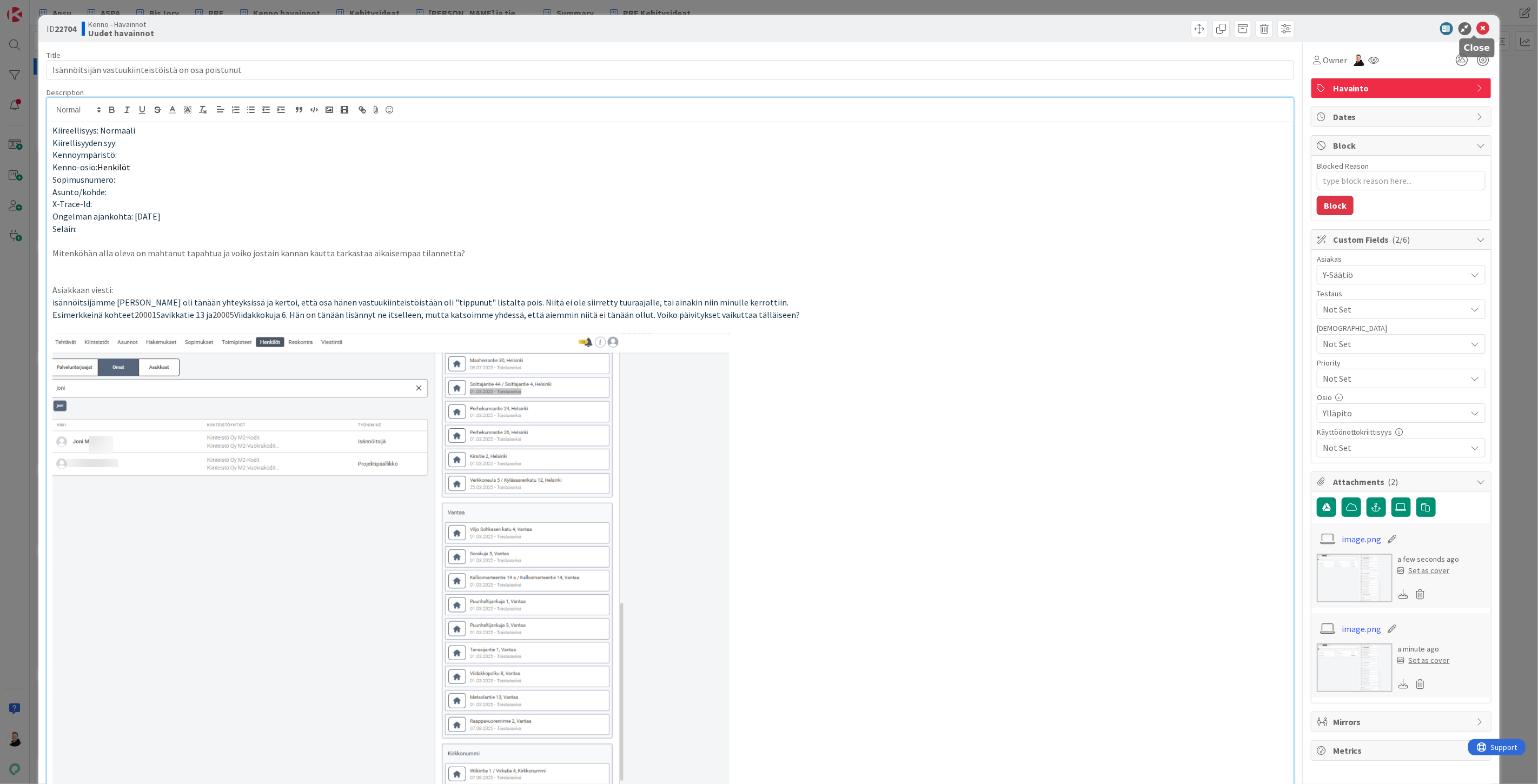
click at [1477, 32] on icon at bounding box center [1483, 28] width 13 height 13
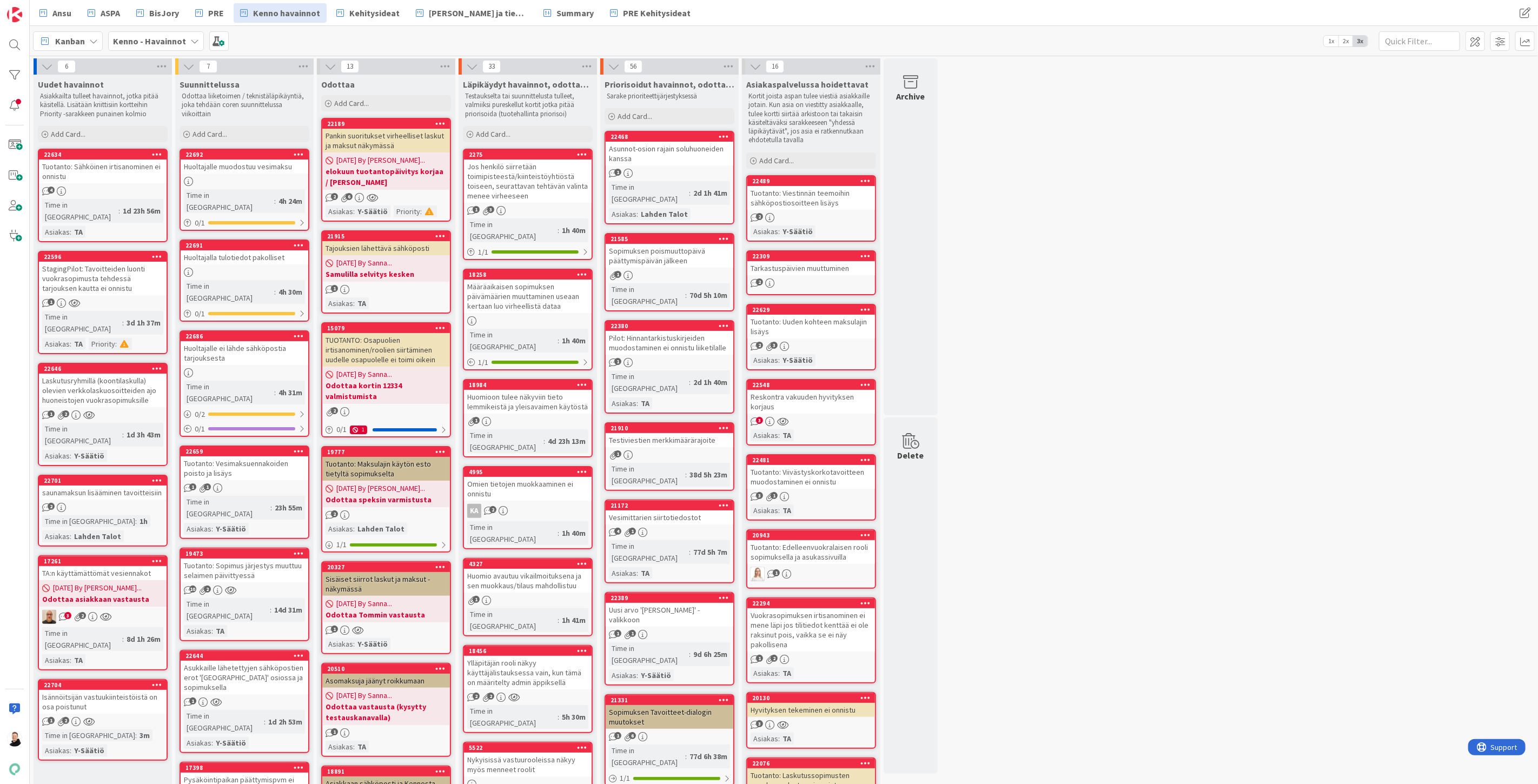
click at [91, 690] on div "Isännöitsijän vastuukiinteistöistä on osa poistunut" at bounding box center [103, 702] width 127 height 24
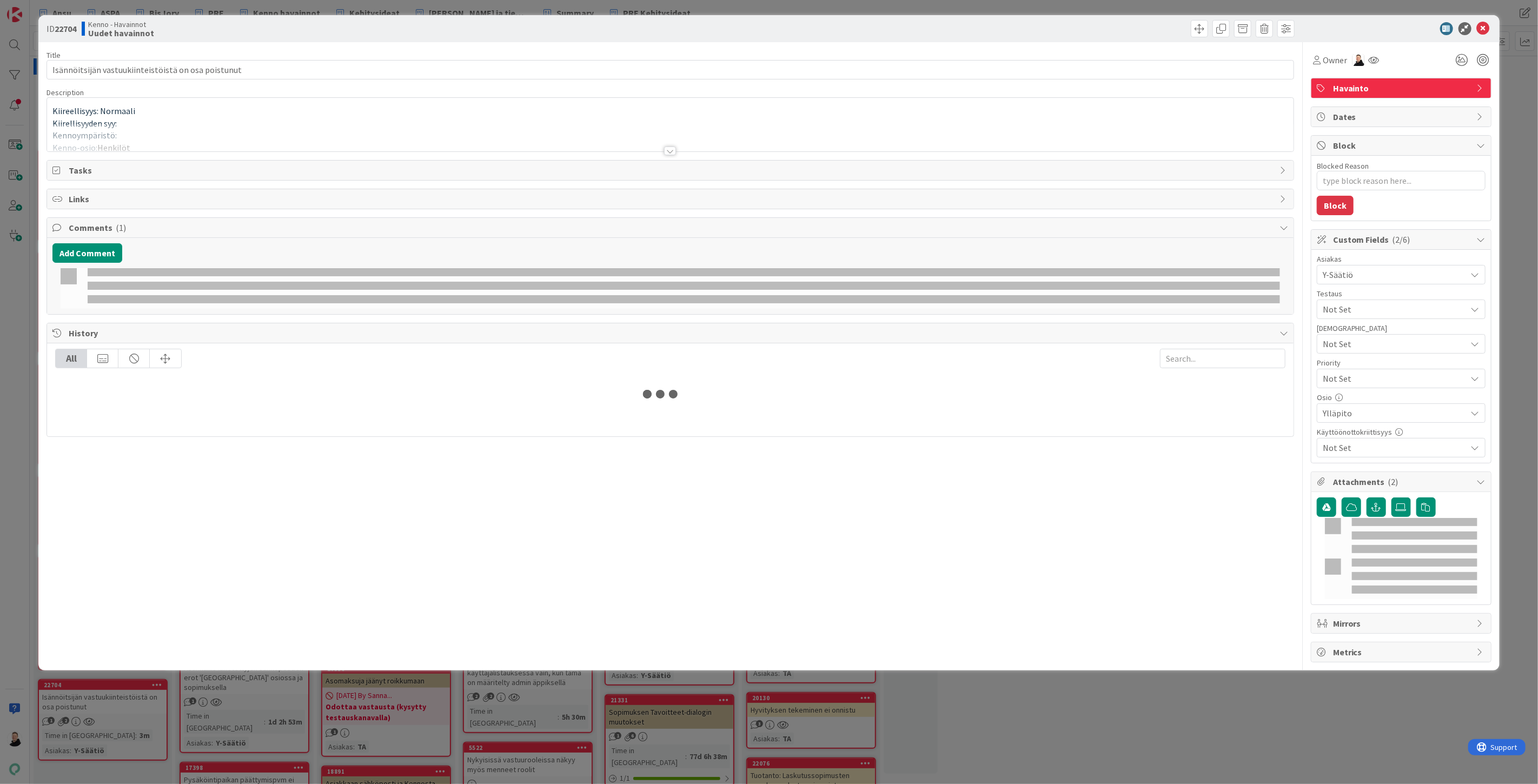
type textarea "x"
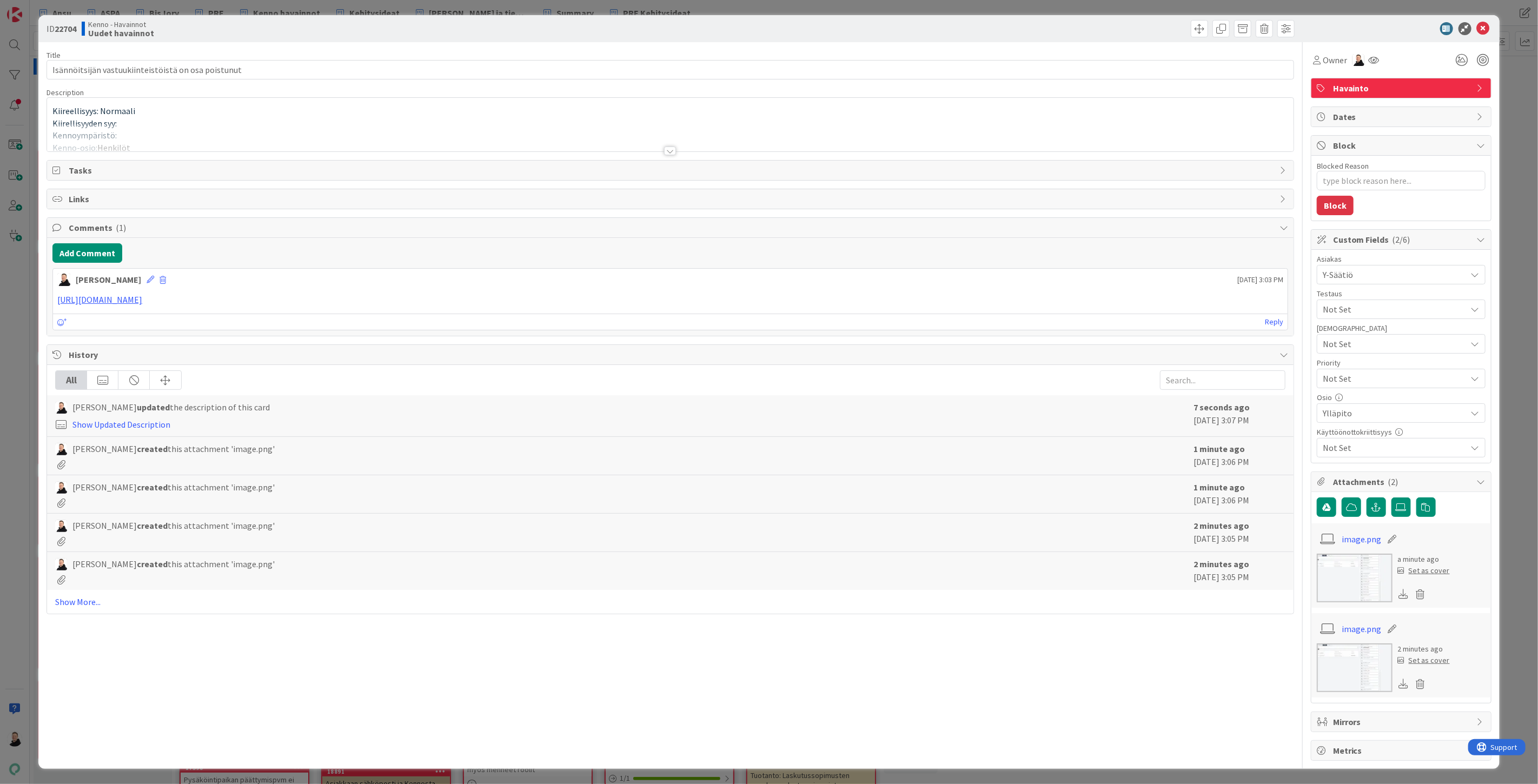
click at [666, 150] on div at bounding box center [670, 150] width 12 height 9
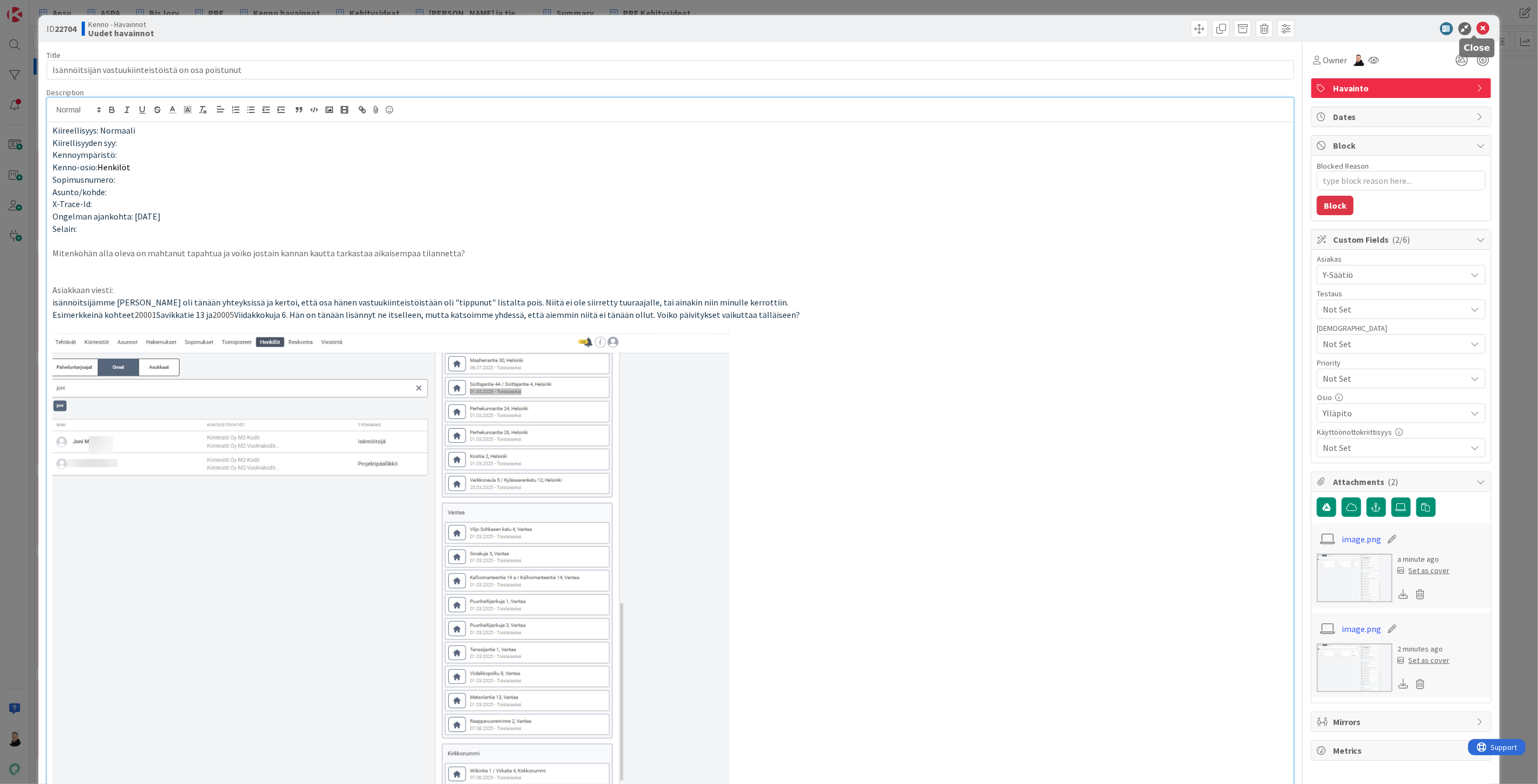
click at [1477, 27] on icon at bounding box center [1483, 28] width 13 height 13
